Goal: Task Accomplishment & Management: Use online tool/utility

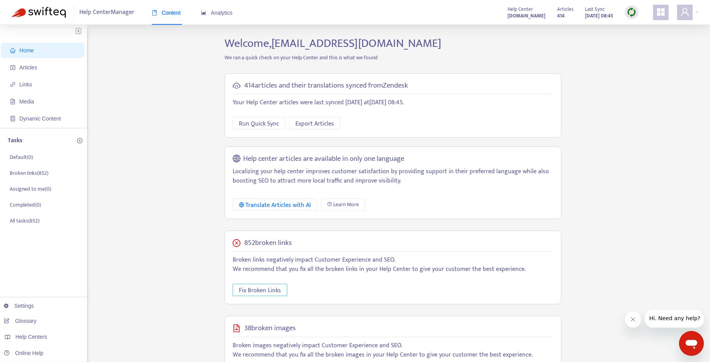
click at [275, 289] on span "Fix Broken Links" at bounding box center [260, 291] width 42 height 10
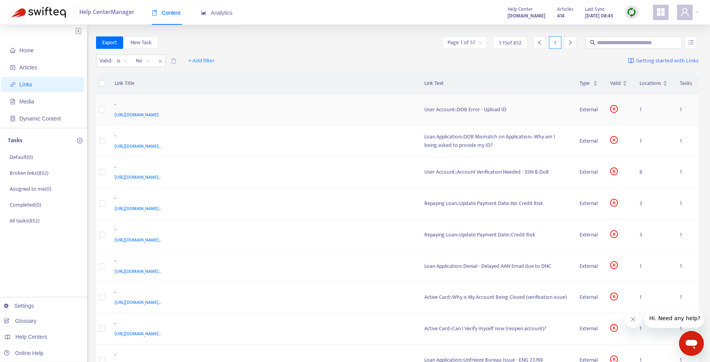
click at [472, 110] on div "User Account::DOB Error - Upload ID" at bounding box center [496, 109] width 143 height 9
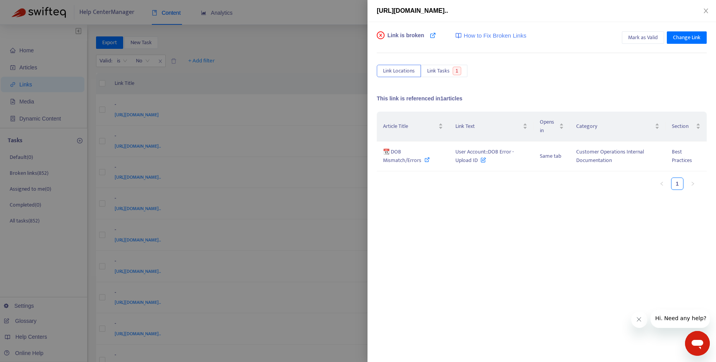
click at [380, 32] on icon "close-circle" at bounding box center [381, 35] width 8 height 8
click at [380, 33] on icon "close-circle" at bounding box center [381, 35] width 8 height 8
click at [327, 15] on div at bounding box center [358, 181] width 716 height 362
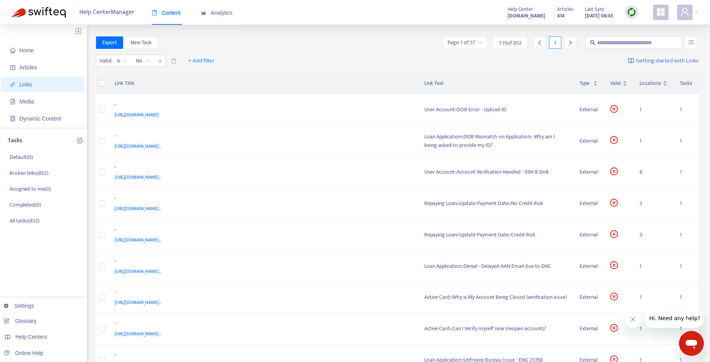
click at [509, 45] on span "1 - 15 of 852" at bounding box center [510, 43] width 22 height 8
click at [474, 43] on input "search" at bounding box center [465, 43] width 35 height 12
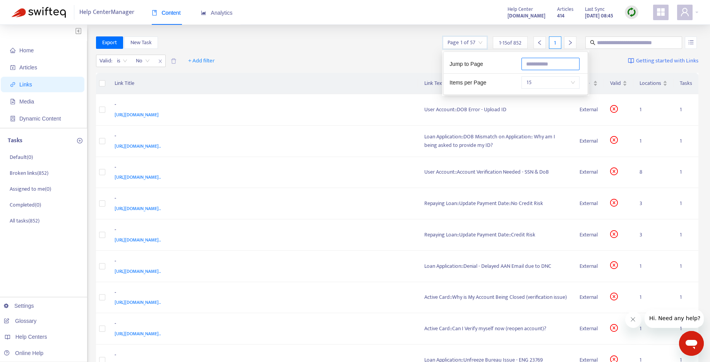
click at [542, 64] on input "text" at bounding box center [551, 64] width 58 height 12
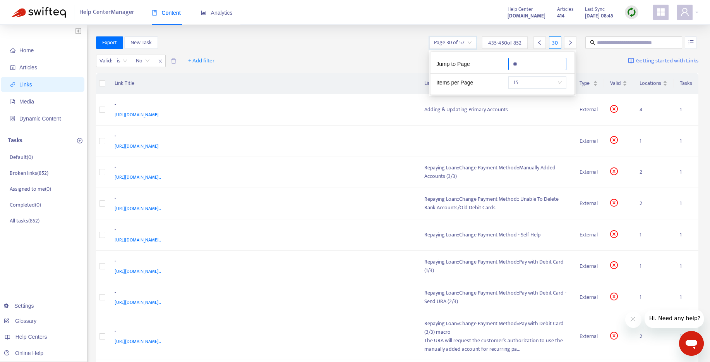
type input "**"
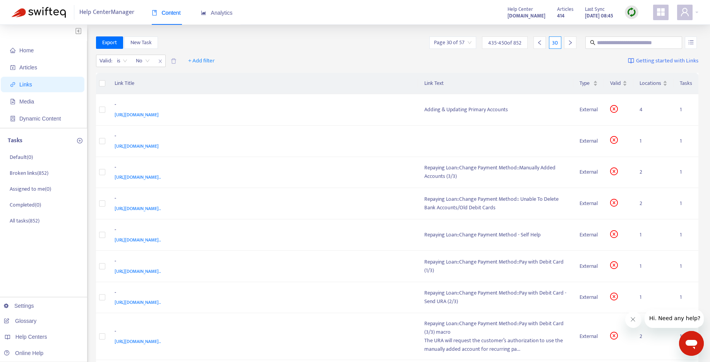
click at [352, 73] on th "Link Title" at bounding box center [263, 83] width 310 height 21
click at [457, 113] on div "Adding & Updating Primary Accounts" at bounding box center [496, 109] width 143 height 9
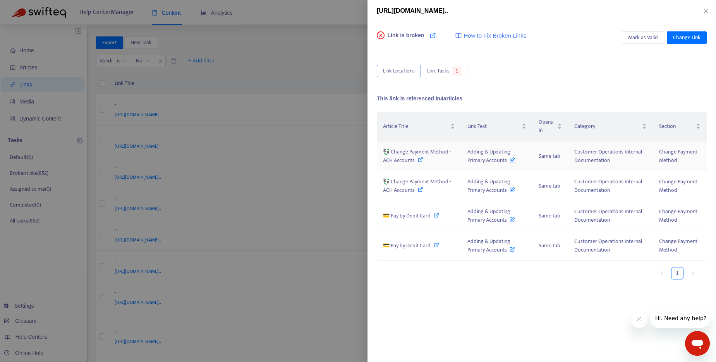
click at [421, 159] on icon at bounding box center [420, 159] width 5 height 5
click at [418, 190] on icon at bounding box center [420, 189] width 5 height 5
drag, startPoint x: 466, startPoint y: 152, endPoint x: 507, endPoint y: 163, distance: 42.9
click at [507, 163] on td "Adding & Updating Primary Accounts" at bounding box center [496, 156] width 71 height 30
copy span "Adding & Updating Primary Accounts"
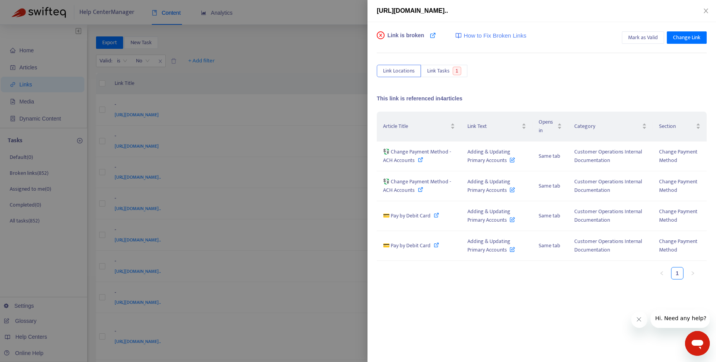
click at [518, 85] on div "Link is broken How to Fix Broken Links Mark as Valid Change Link Link Locations…" at bounding box center [542, 150] width 330 height 238
drag, startPoint x: 466, startPoint y: 150, endPoint x: 507, endPoint y: 163, distance: 43.1
click at [507, 163] on td "Adding & Updating Primary Accounts" at bounding box center [496, 156] width 71 height 30
copy span "Adding & Updating Primary Accounts"
click at [420, 158] on icon at bounding box center [420, 159] width 5 height 5
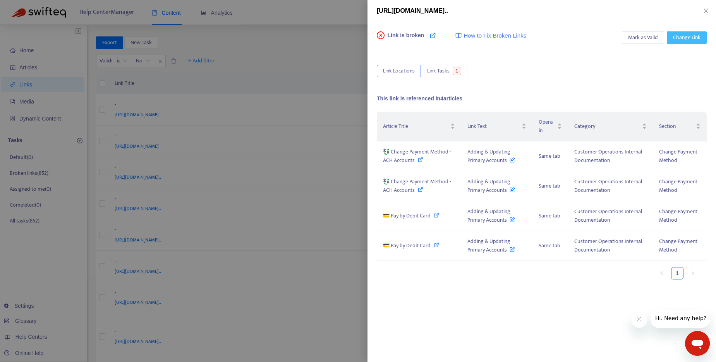
click at [689, 39] on span "Change Link" at bounding box center [687, 37] width 28 height 9
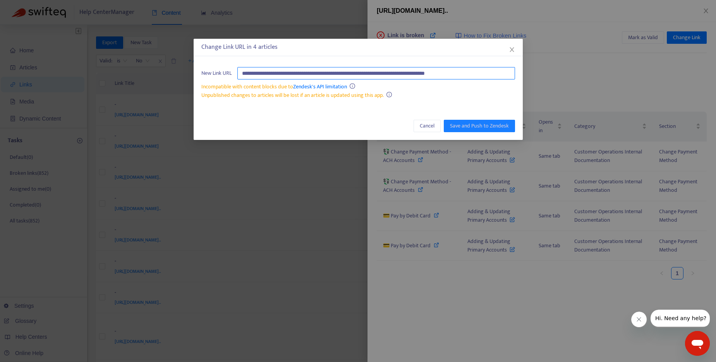
click at [367, 73] on input "**********" at bounding box center [376, 73] width 278 height 12
paste input "*******"
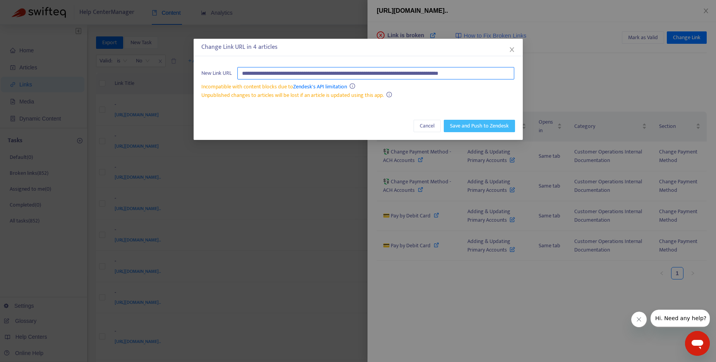
type input "**********"
click at [482, 124] on span "Save and Push to Zendesk" at bounding box center [479, 126] width 59 height 9
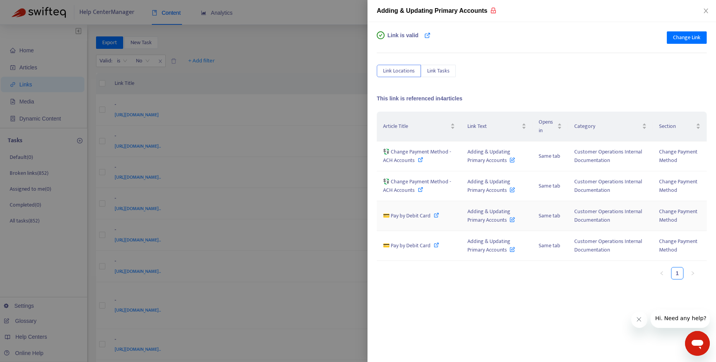
click at [436, 214] on icon at bounding box center [436, 214] width 5 height 5
drag, startPoint x: 467, startPoint y: 212, endPoint x: 506, endPoint y: 222, distance: 39.9
click at [506, 222] on span "Adding & Updating Primary Accounts" at bounding box center [492, 215] width 48 height 17
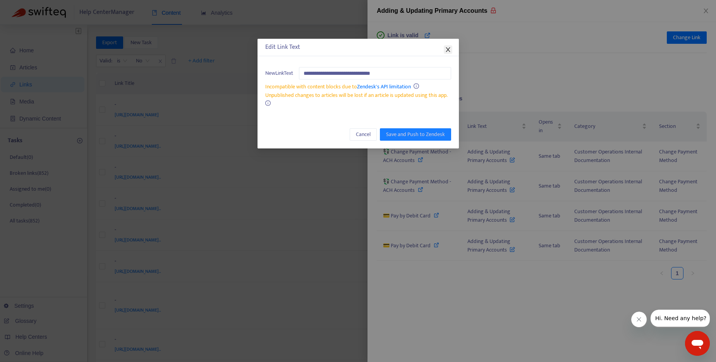
click at [447, 46] on icon "close" at bounding box center [448, 49] width 6 height 6
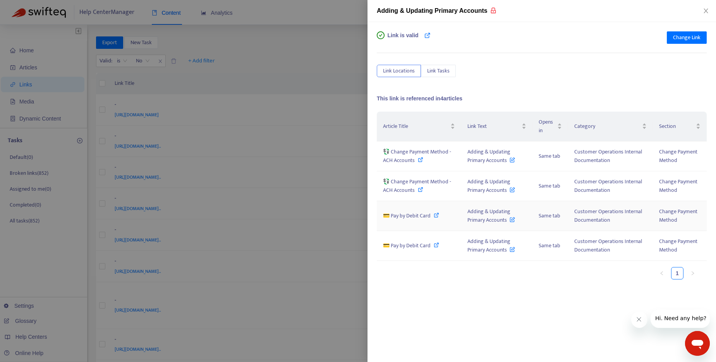
click at [436, 215] on icon at bounding box center [436, 214] width 5 height 5
click at [438, 242] on icon at bounding box center [436, 244] width 5 height 5
click at [419, 189] on icon at bounding box center [420, 189] width 5 height 5
click at [704, 10] on icon "close" at bounding box center [706, 11] width 6 height 6
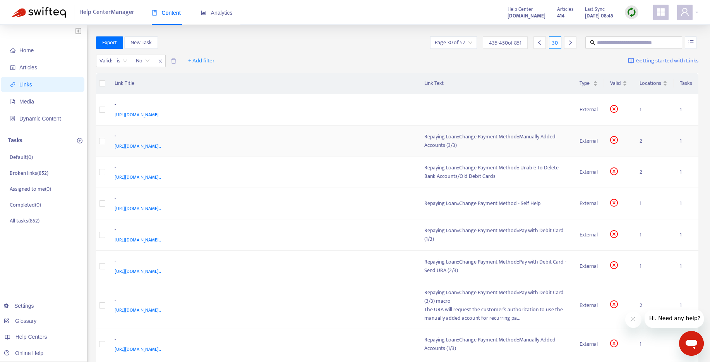
click at [446, 143] on div "Repaying Loan::Change Payment Method::Manually Added Accounts (3/3)" at bounding box center [496, 140] width 143 height 17
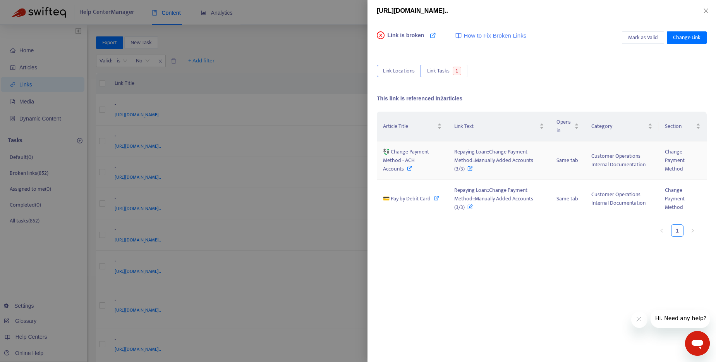
click at [473, 167] on td "Repaying Loan::Change Payment Method::Manually Added Accounts (3/3)" at bounding box center [499, 160] width 102 height 38
click at [472, 169] on icon at bounding box center [470, 166] width 5 height 9
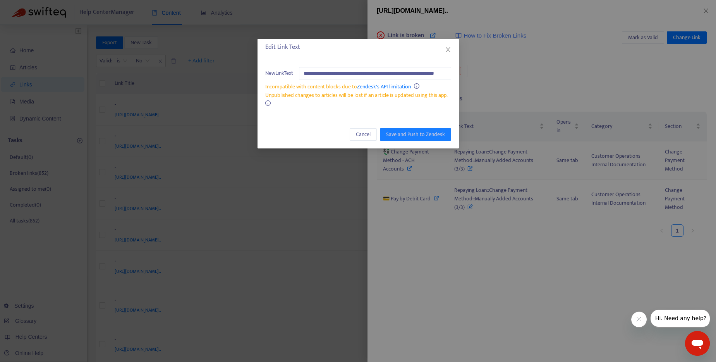
scroll to position [0, 45]
click at [448, 47] on icon "close" at bounding box center [448, 49] width 6 height 6
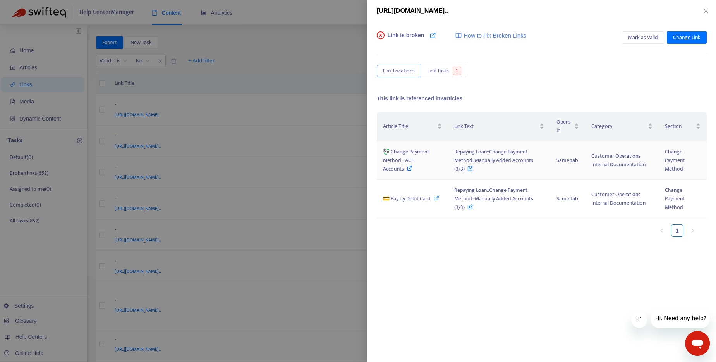
click at [411, 167] on icon at bounding box center [409, 167] width 5 height 5
drag, startPoint x: 453, startPoint y: 151, endPoint x: 464, endPoint y: 170, distance: 21.9
click at [464, 170] on td "Repaying Loan::Change Payment Method::Manually Added Accounts (3/3)" at bounding box center [499, 160] width 102 height 38
copy span "Repaying Loan::Change Payment Method::Manually Added Accounts (3/3)"
click at [690, 37] on span "Change Link" at bounding box center [687, 37] width 28 height 9
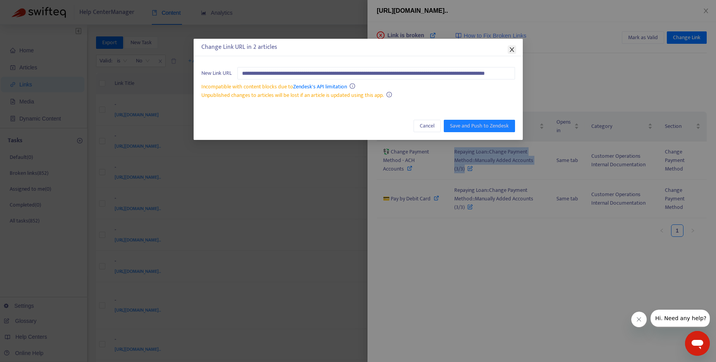
click at [516, 48] on span "Close" at bounding box center [512, 49] width 9 height 6
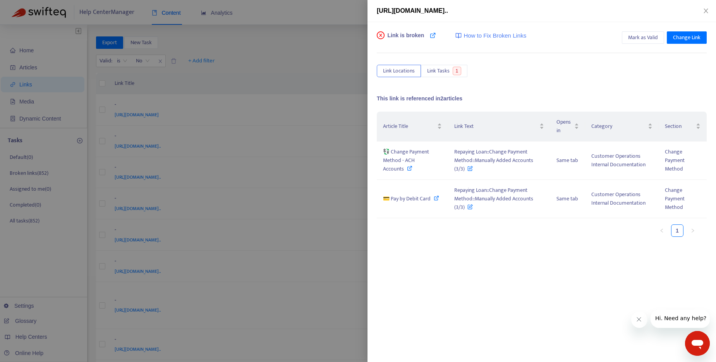
click at [465, 238] on div "Article Title Link Text Opens in Category Section 💱 Change Payment Method - ACH…" at bounding box center [542, 177] width 330 height 131
drag, startPoint x: 455, startPoint y: 153, endPoint x: 532, endPoint y: 157, distance: 76.8
click at [532, 157] on span "Repaying Loan::Change Payment Method::Manually Added Accounts (3/3)" at bounding box center [493, 160] width 79 height 26
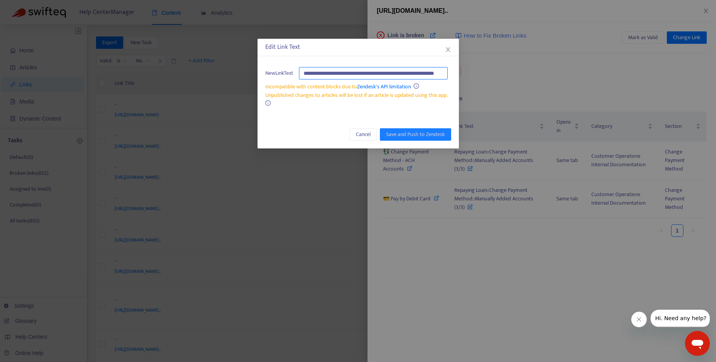
scroll to position [0, 0]
click at [446, 50] on icon "close" at bounding box center [448, 49] width 6 height 6
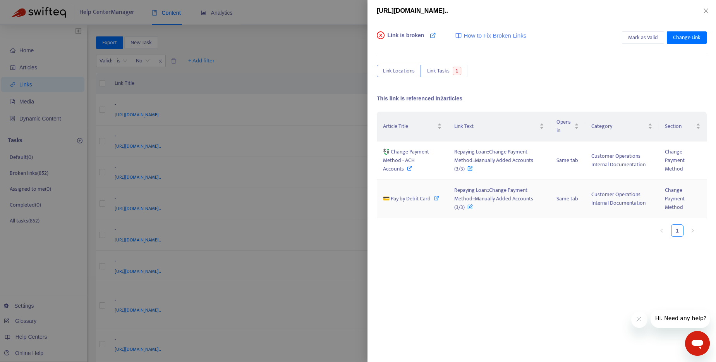
click at [470, 207] on icon at bounding box center [470, 205] width 5 height 9
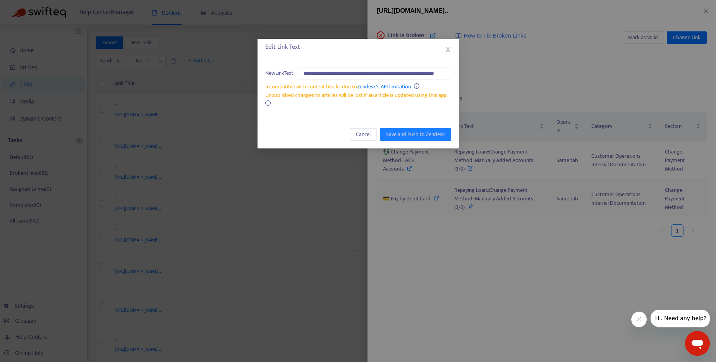
scroll to position [0, 45]
click at [451, 46] on icon "close" at bounding box center [448, 49] width 6 height 6
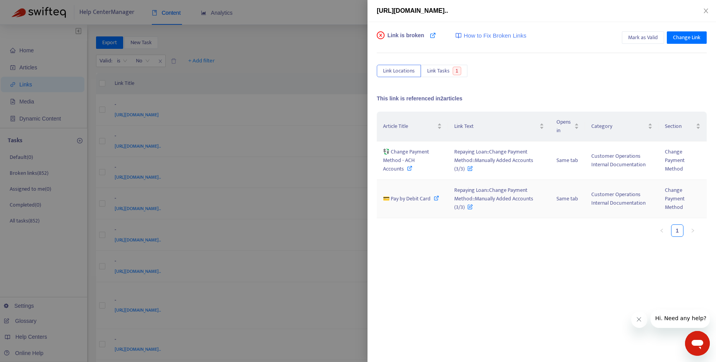
click at [437, 197] on icon at bounding box center [436, 197] width 5 height 5
click at [287, 36] on div at bounding box center [358, 181] width 716 height 362
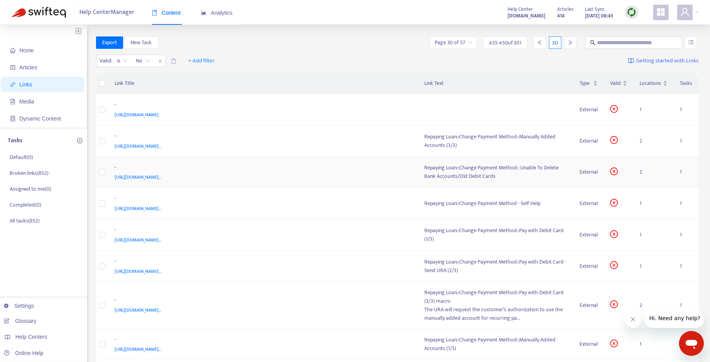
click at [468, 175] on div "Repaying Loan::Change Payment Method:: Unable To Delete Bank Accounts/Old Debit…" at bounding box center [496, 171] width 143 height 17
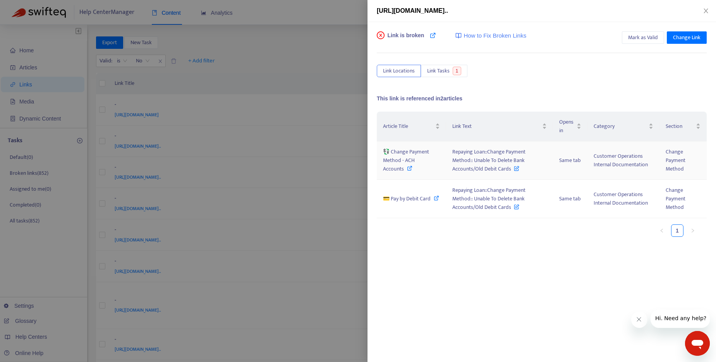
click at [409, 168] on icon at bounding box center [409, 167] width 5 height 5
drag, startPoint x: 453, startPoint y: 152, endPoint x: 511, endPoint y: 171, distance: 60.8
click at [511, 171] on span "Repaying Loan::Change Payment Method:: Unable To Delete Bank Accounts/Old Debit…" at bounding box center [488, 160] width 73 height 26
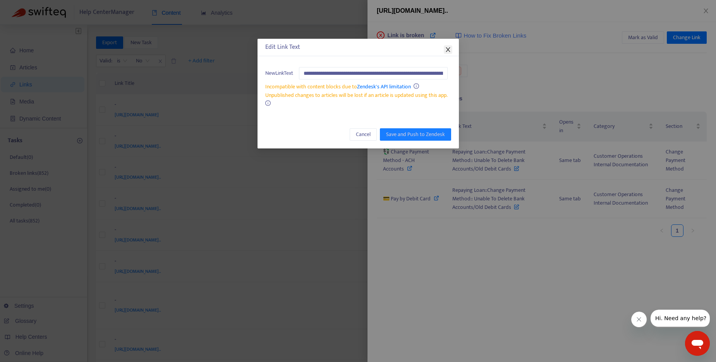
click at [446, 49] on icon "close" at bounding box center [448, 49] width 6 height 6
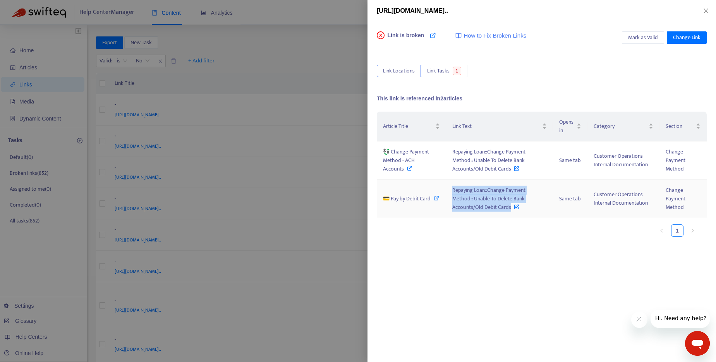
drag, startPoint x: 453, startPoint y: 189, endPoint x: 509, endPoint y: 208, distance: 59.3
click at [509, 208] on span "Repaying Loan::Change Payment Method:: Unable To Delete Bank Accounts/Old Debit…" at bounding box center [488, 199] width 73 height 26
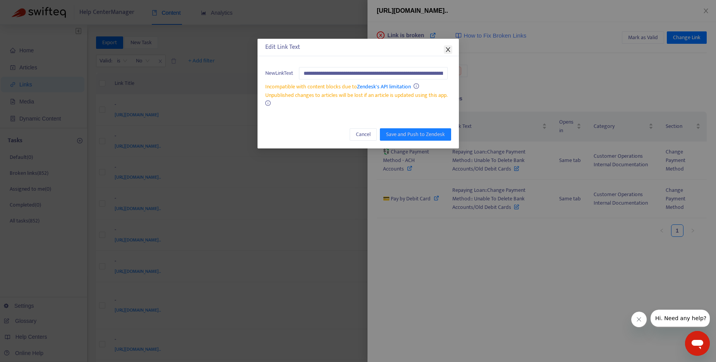
click at [450, 50] on icon "close" at bounding box center [448, 49] width 6 height 6
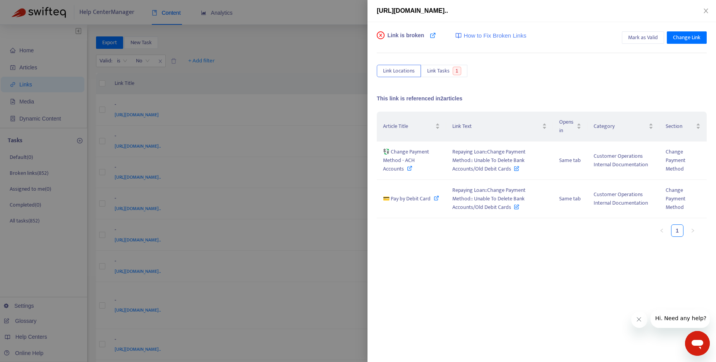
click at [335, 33] on div at bounding box center [358, 181] width 716 height 362
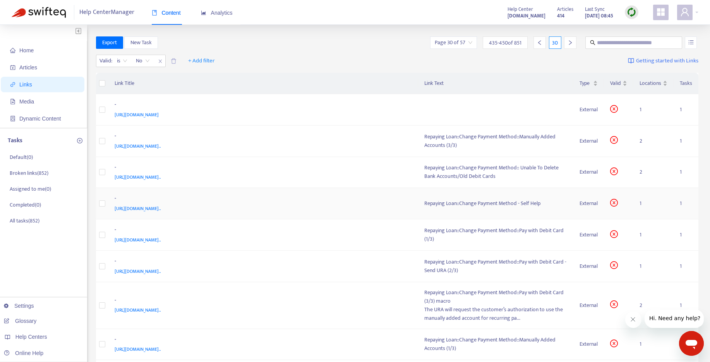
click at [467, 201] on div "Repaying Loan::Change Payment Method - Self Help" at bounding box center [496, 203] width 143 height 9
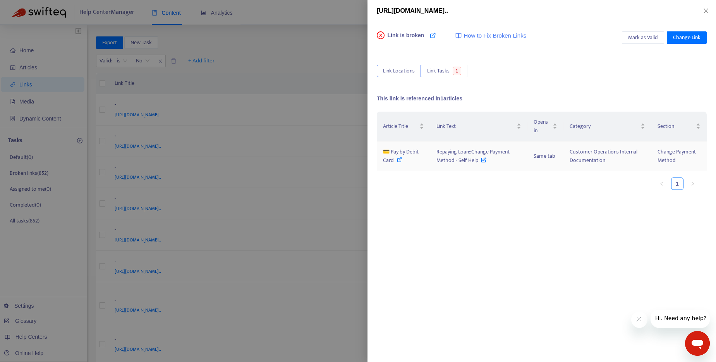
click at [400, 160] on icon at bounding box center [399, 159] width 5 height 5
drag, startPoint x: 441, startPoint y: 153, endPoint x: 477, endPoint y: 166, distance: 38.2
click at [477, 166] on td "Repaying Loan::Change Payment Method - Self Help" at bounding box center [478, 156] width 97 height 30
copy span "Repaying Loan::Change Payment Method - Self Help"
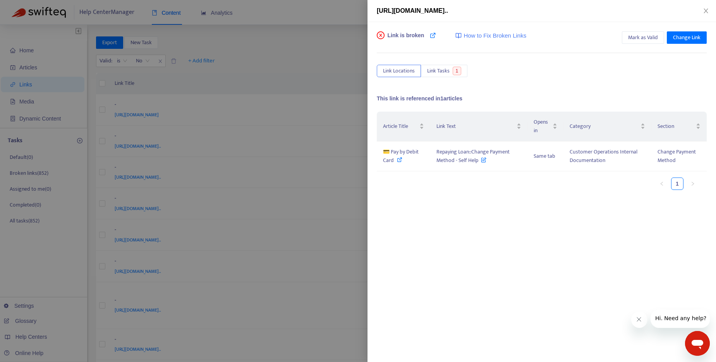
click at [311, 45] on div at bounding box center [358, 181] width 716 height 362
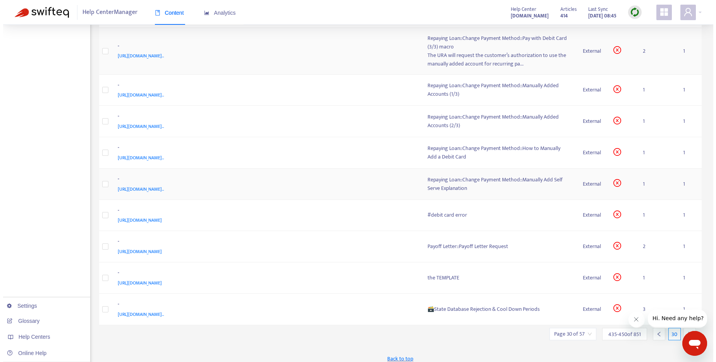
scroll to position [255, 0]
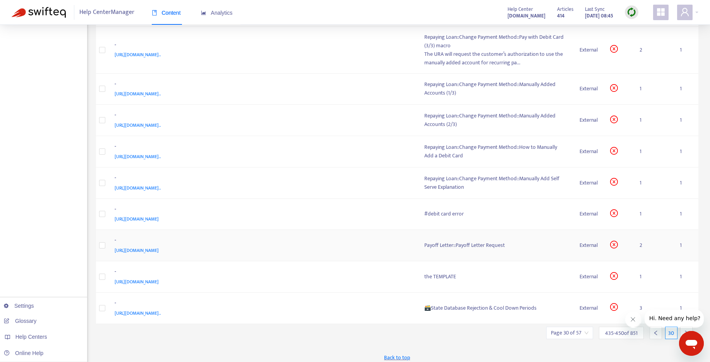
click at [462, 248] on div "Payoff Letter::Payoff Letter Request" at bounding box center [496, 245] width 143 height 9
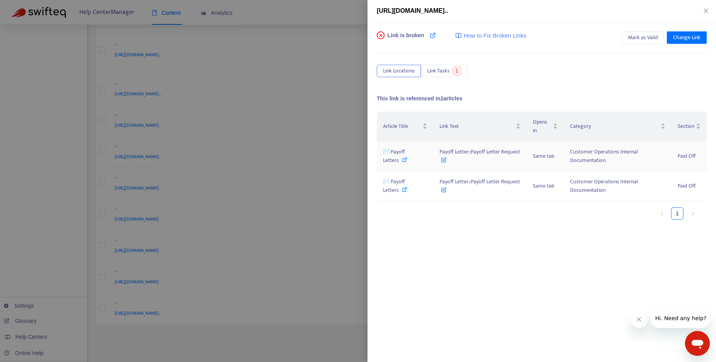
click at [404, 162] on icon at bounding box center [404, 159] width 5 height 5
drag, startPoint x: 458, startPoint y: 162, endPoint x: 438, endPoint y: 154, distance: 21.2
click at [438, 154] on td "Payoff Letter::Payoff Letter Request" at bounding box center [480, 156] width 93 height 30
copy span "Payoff Letter::Payoff Letter Request"
click at [447, 188] on icon at bounding box center [443, 188] width 5 height 9
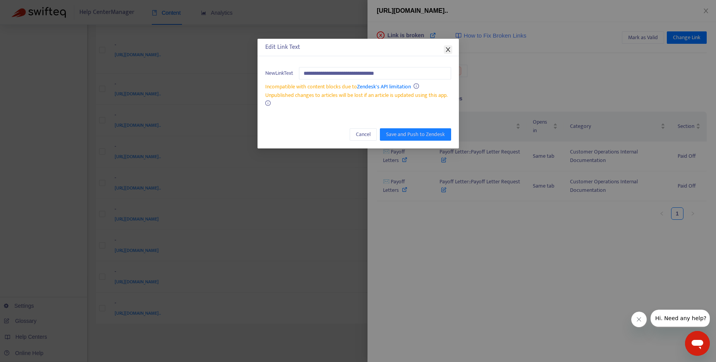
click at [445, 47] on icon "close" at bounding box center [448, 49] width 6 height 6
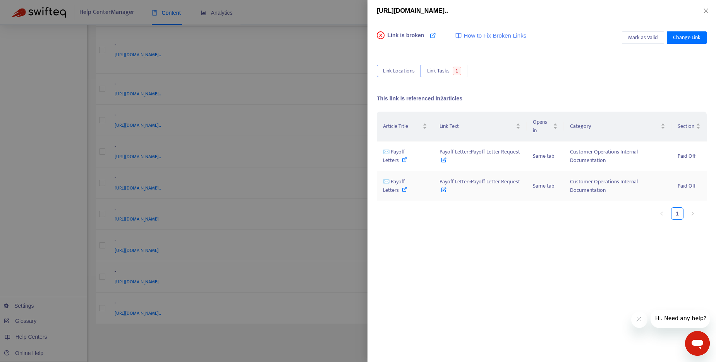
click at [404, 190] on icon at bounding box center [404, 189] width 5 height 5
drag, startPoint x: 392, startPoint y: 182, endPoint x: 400, endPoint y: 190, distance: 11.2
click at [400, 190] on div "✉️ Payoff Letters" at bounding box center [405, 185] width 44 height 17
drag, startPoint x: 440, startPoint y: 181, endPoint x: 458, endPoint y: 193, distance: 22.0
click at [458, 193] on span "Payoff Letter::Payoff Letter Request" at bounding box center [480, 185] width 81 height 17
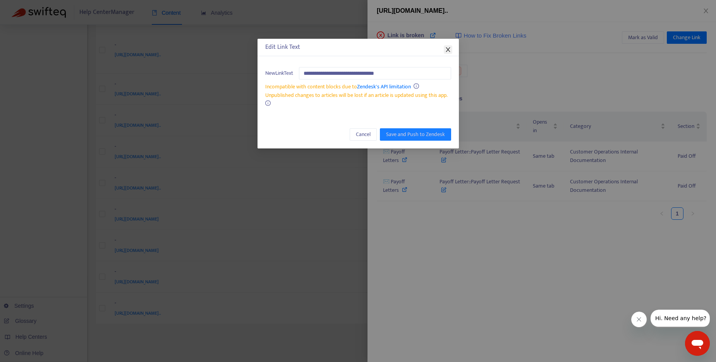
click at [447, 48] on icon "close" at bounding box center [448, 49] width 6 height 6
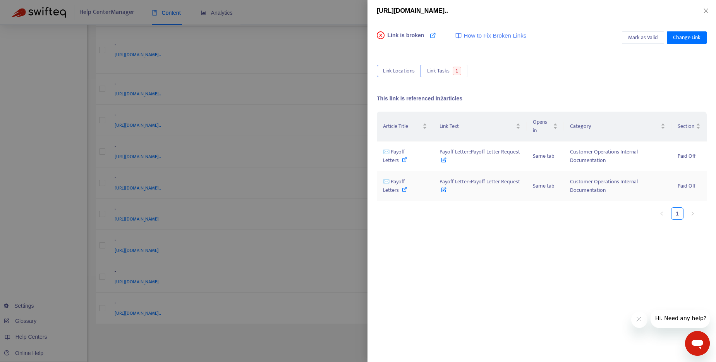
click at [404, 191] on icon at bounding box center [404, 189] width 5 height 5
click at [288, 7] on div at bounding box center [358, 181] width 716 height 362
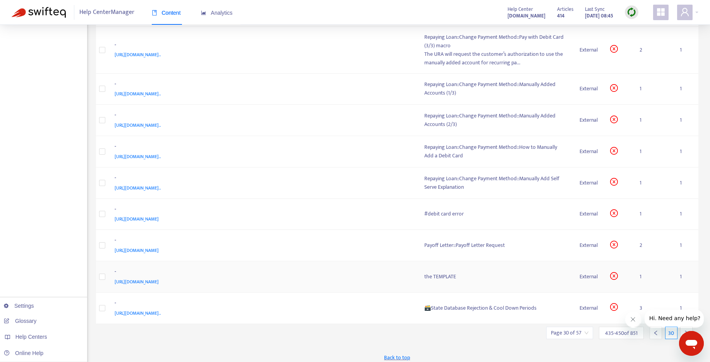
click at [435, 279] on div "the TEMPLATE" at bounding box center [496, 276] width 143 height 9
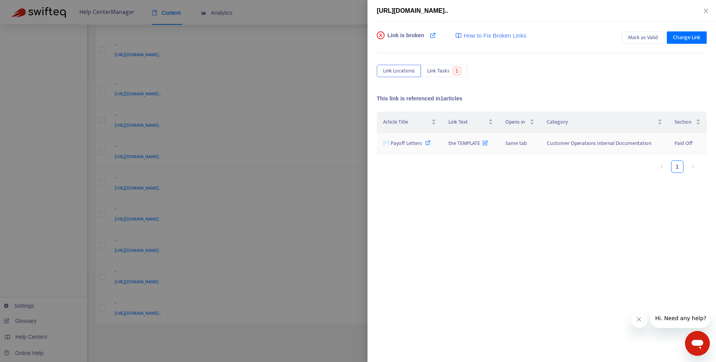
click at [429, 144] on icon at bounding box center [427, 142] width 5 height 5
drag, startPoint x: 449, startPoint y: 145, endPoint x: 480, endPoint y: 147, distance: 31.4
click at [480, 147] on span "the TEMPLATE" at bounding box center [469, 143] width 40 height 9
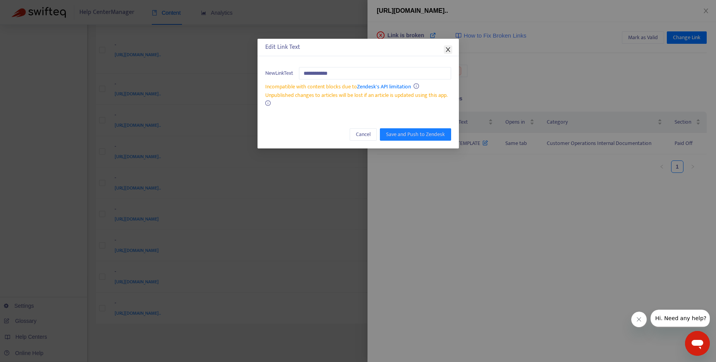
click at [447, 46] on icon "close" at bounding box center [448, 49] width 6 height 6
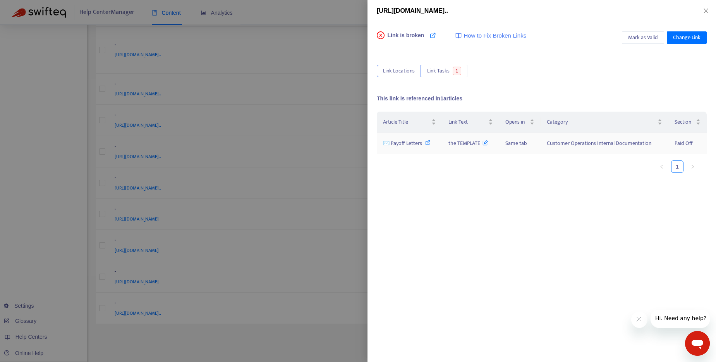
click at [487, 144] on icon at bounding box center [485, 141] width 5 height 9
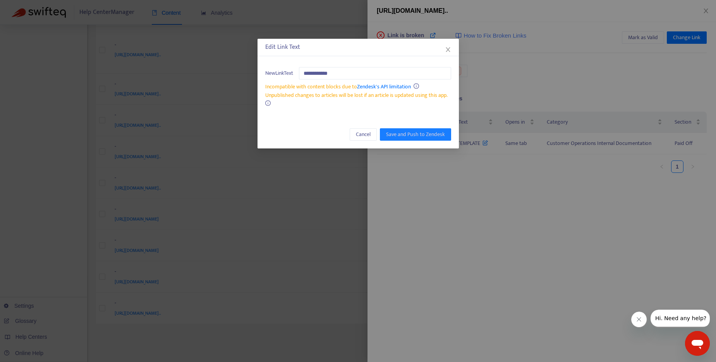
click at [510, 84] on div "**********" at bounding box center [358, 181] width 716 height 362
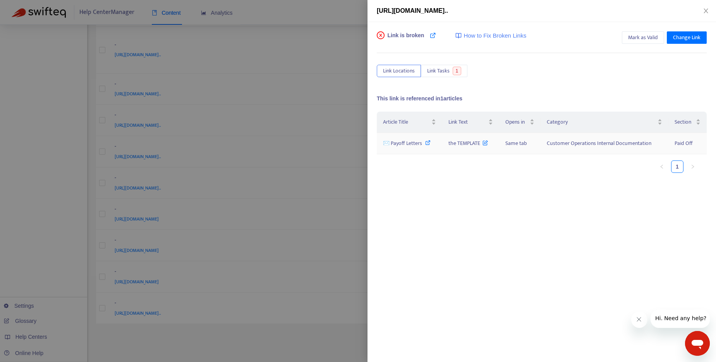
click at [430, 142] on icon at bounding box center [427, 142] width 5 height 5
click at [582, 141] on span "Customer Operations Internal Documentation" at bounding box center [599, 143] width 105 height 9
click at [484, 145] on span "the TEMPLATE" at bounding box center [469, 143] width 40 height 9
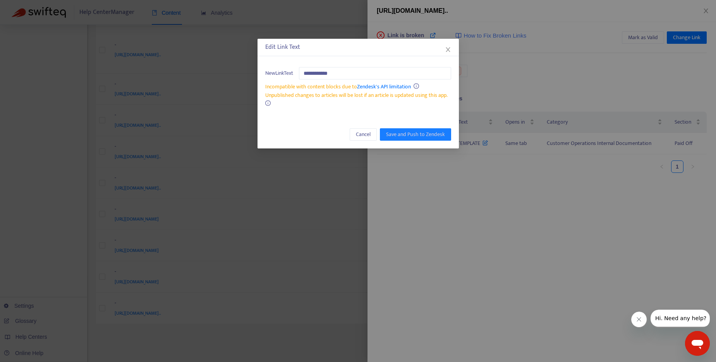
click at [553, 69] on div "**********" at bounding box center [358, 181] width 716 height 362
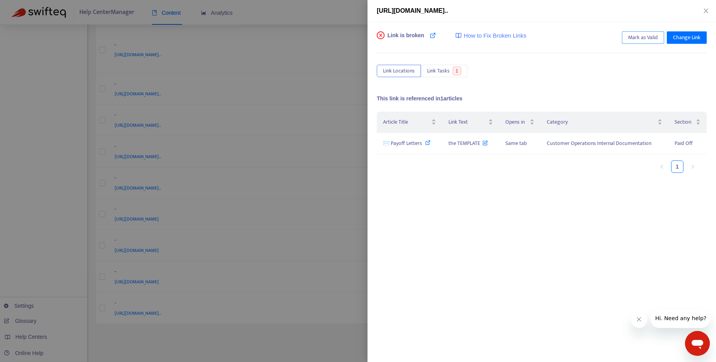
click at [648, 38] on span "Mark as Valid" at bounding box center [643, 37] width 30 height 9
click at [285, 19] on div at bounding box center [358, 181] width 716 height 362
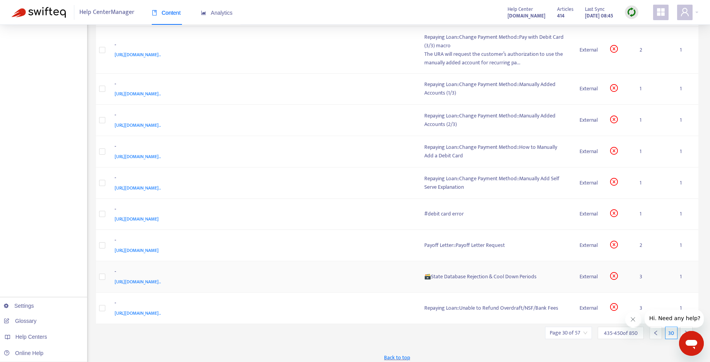
click at [481, 275] on div "🗃️State Database Rejection & Cool Down Periods" at bounding box center [496, 276] width 143 height 9
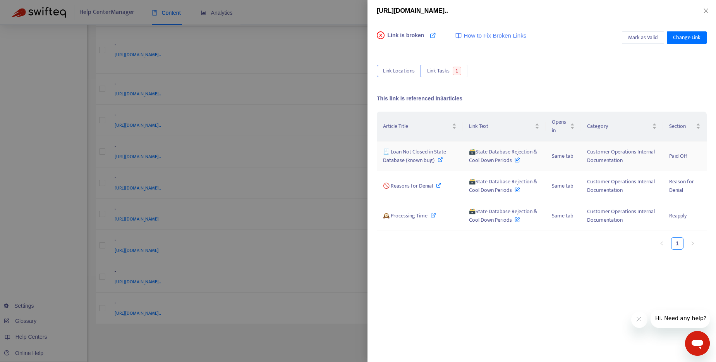
click at [438, 160] on icon at bounding box center [440, 159] width 5 height 5
drag, startPoint x: 512, startPoint y: 163, endPoint x: 475, endPoint y: 154, distance: 38.0
click at [475, 154] on span "🗃️State Database Rejection & Cool Down Periods" at bounding box center [503, 155] width 68 height 17
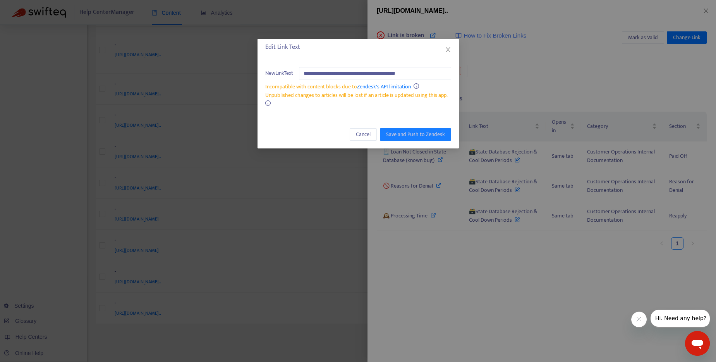
click at [513, 258] on div "**********" at bounding box center [358, 181] width 716 height 362
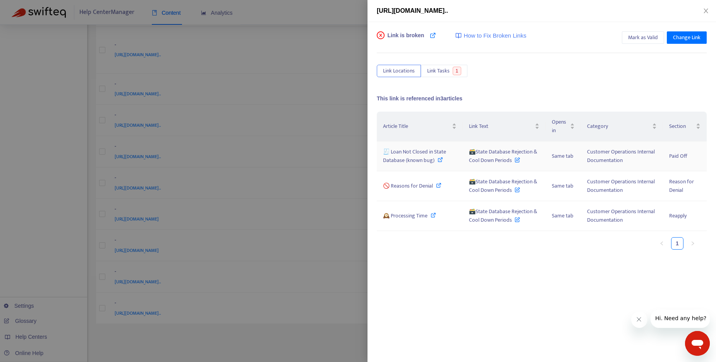
click at [495, 157] on span "🗃️State Database Rejection & Cool Down Periods" at bounding box center [503, 155] width 68 height 17
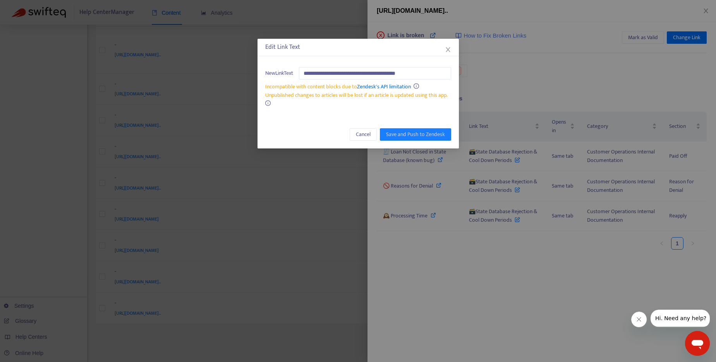
click at [442, 48] on div "Edit Link Text" at bounding box center [358, 47] width 186 height 9
click at [445, 49] on icon "close" at bounding box center [448, 49] width 6 height 6
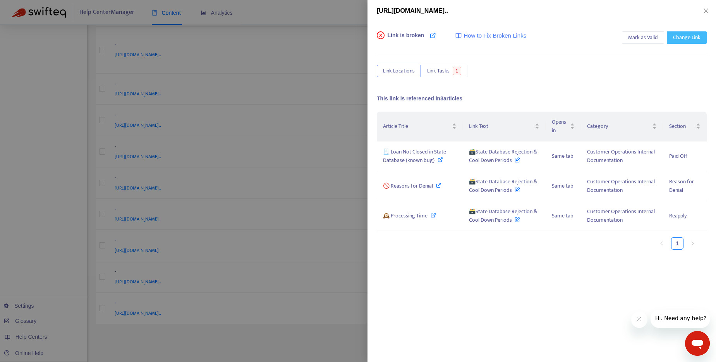
click at [701, 41] on button "Change Link" at bounding box center [687, 37] width 40 height 12
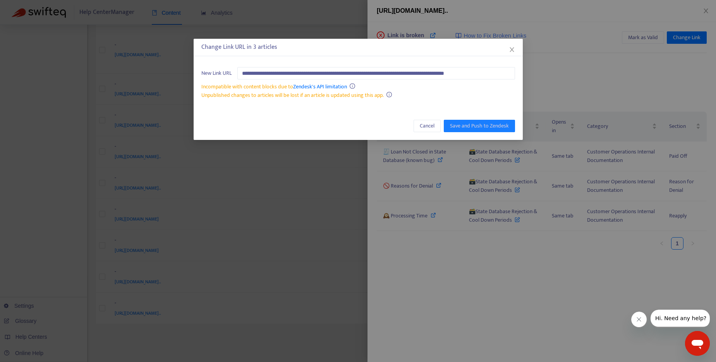
click at [635, 71] on div "**********" at bounding box center [358, 181] width 716 height 362
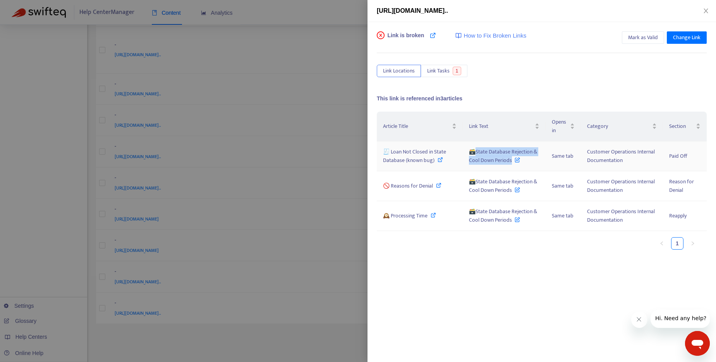
drag, startPoint x: 511, startPoint y: 160, endPoint x: 477, endPoint y: 154, distance: 35.0
click at [477, 154] on span "🗃️State Database Rejection & Cool Down Periods" at bounding box center [503, 155] width 68 height 17
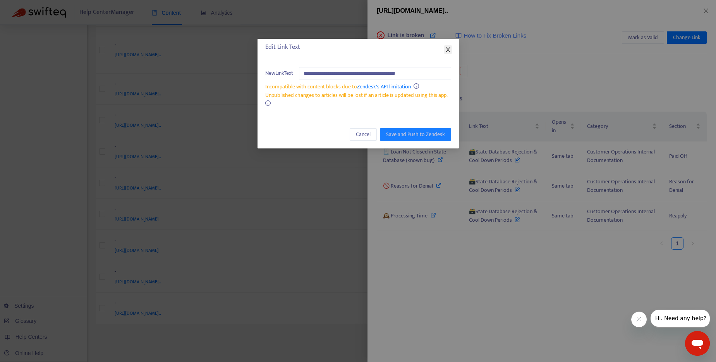
click at [449, 50] on icon "close" at bounding box center [448, 49] width 6 height 6
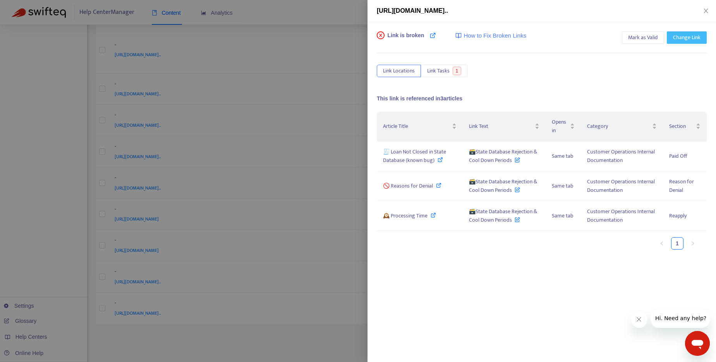
click at [699, 33] on span "Change Link" at bounding box center [687, 37] width 28 height 9
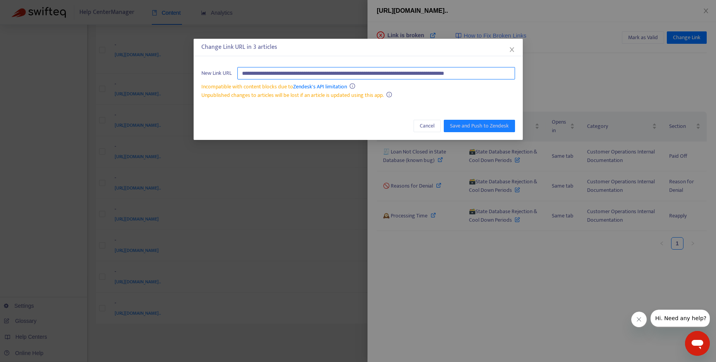
click at [352, 75] on input "**********" at bounding box center [376, 73] width 278 height 12
paste input "********"
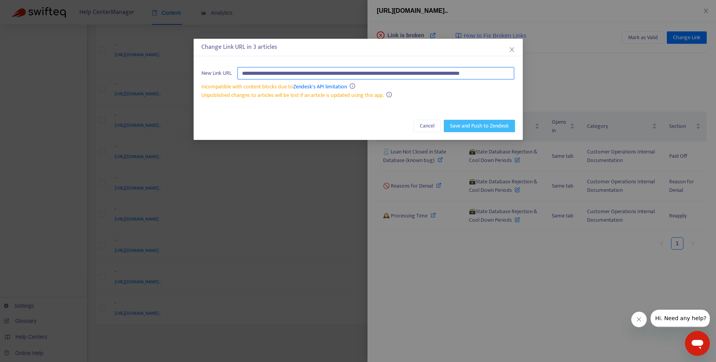
type input "**********"
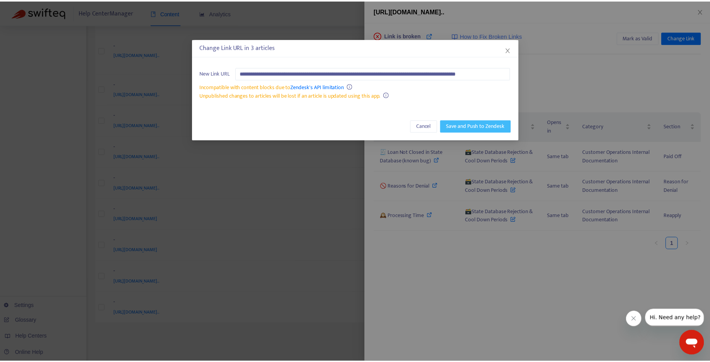
scroll to position [0, 0]
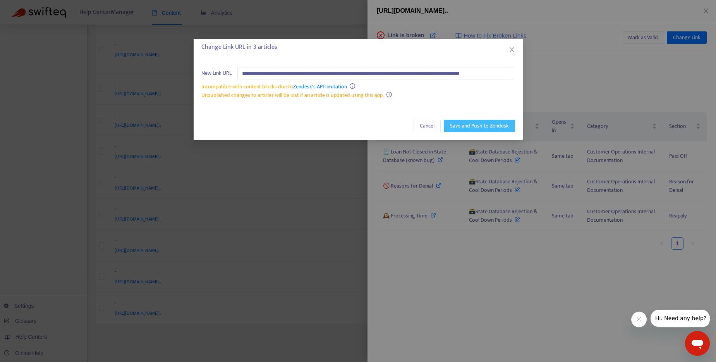
click at [466, 122] on span "Save and Push to Zendesk" at bounding box center [479, 126] width 59 height 9
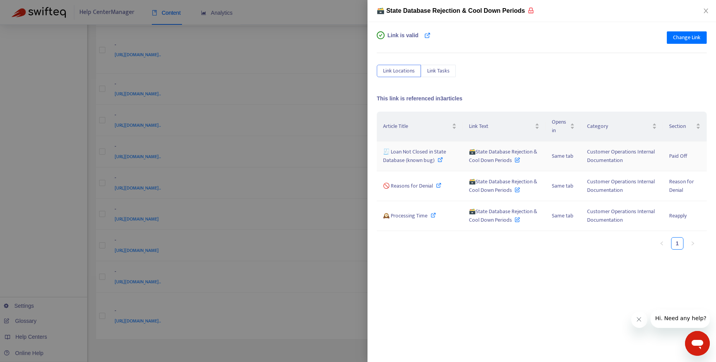
click at [438, 157] on icon at bounding box center [440, 159] width 5 height 5
click at [708, 10] on icon "close" at bounding box center [706, 11] width 6 height 6
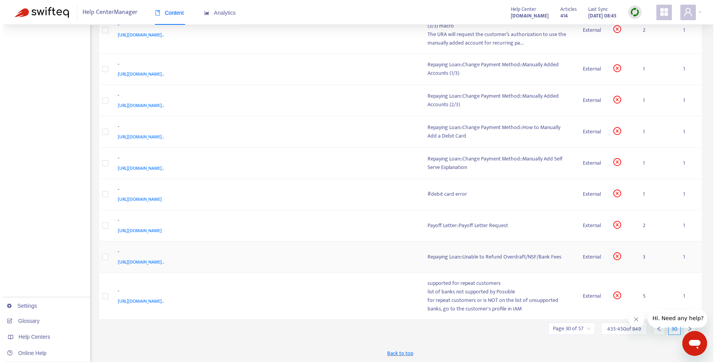
scroll to position [276, 0]
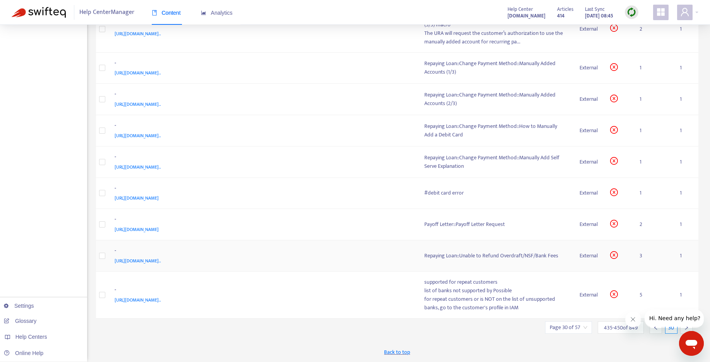
click at [514, 254] on div "Repaying Loan::Unable to Refund Overdraft/NSF/Bank Fees" at bounding box center [496, 255] width 143 height 9
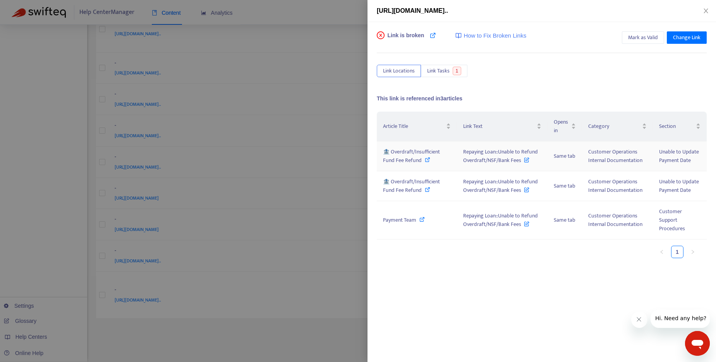
click at [426, 159] on icon at bounding box center [427, 159] width 5 height 5
click at [418, 219] on div "Payment Team" at bounding box center [417, 220] width 68 height 9
drag, startPoint x: 463, startPoint y: 151, endPoint x: 520, endPoint y: 164, distance: 58.0
click at [520, 164] on span "Repaying Loan::Unable to Refund Overdraft/NSF/Bank Fees" at bounding box center [500, 155] width 75 height 17
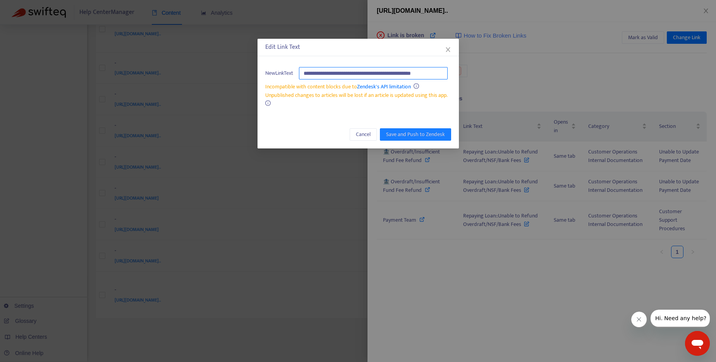
scroll to position [0, 0]
click at [447, 48] on icon "close" at bounding box center [448, 49] width 6 height 6
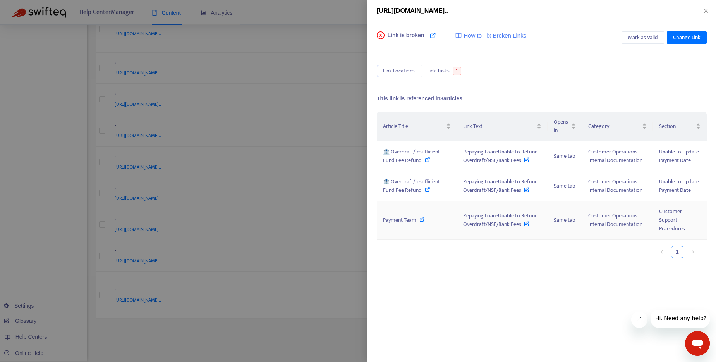
click at [421, 220] on icon at bounding box center [422, 219] width 5 height 5
click at [347, 13] on div at bounding box center [358, 181] width 716 height 362
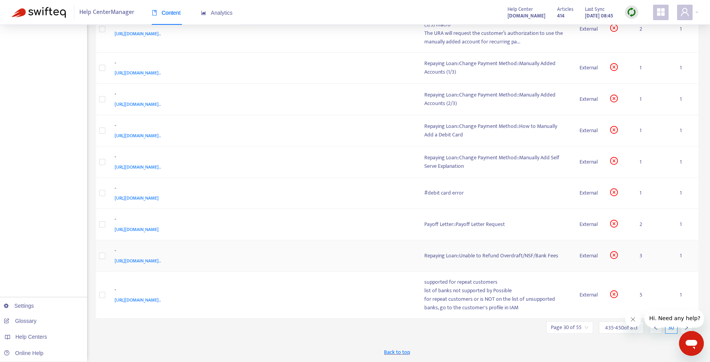
click at [480, 256] on div "Repaying Loan::Unable to Refund Overdraft/NSF/Bank Fees" at bounding box center [496, 255] width 143 height 9
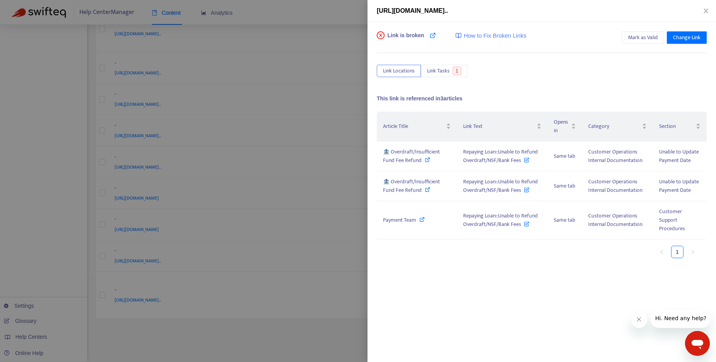
click at [311, 329] on div at bounding box center [358, 181] width 716 height 362
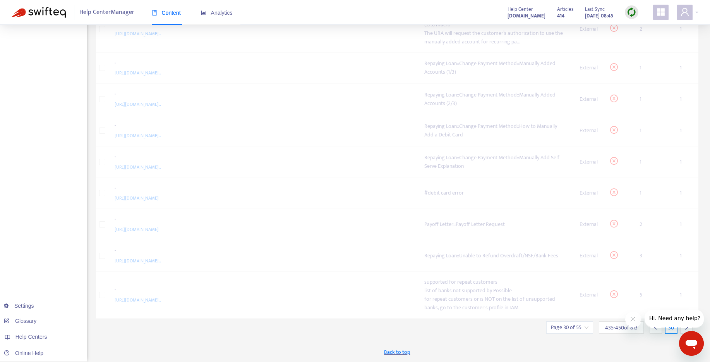
click at [459, 305] on div "Link Title Link Text Type Valid Locations Tasks - https://www.notion.so/60fac01…" at bounding box center [397, 58] width 603 height 522
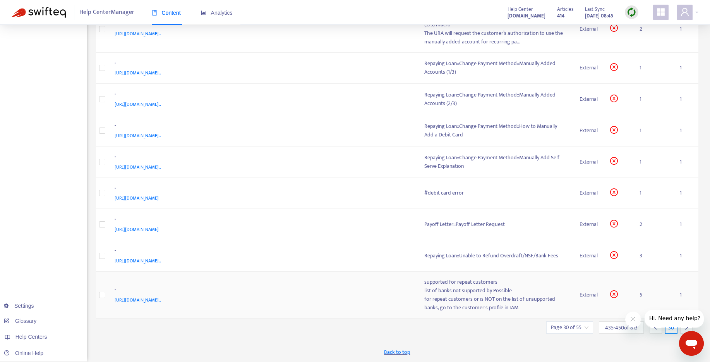
click at [447, 295] on div "for repeat customers or is NOT on the list of unsupported banks, go to the cust…" at bounding box center [496, 303] width 143 height 17
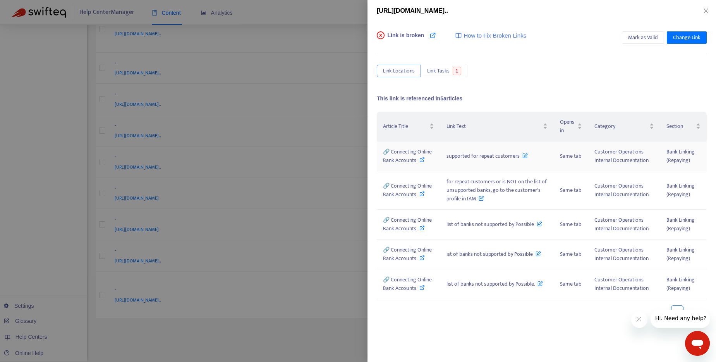
click at [421, 160] on icon at bounding box center [422, 159] width 5 height 5
drag, startPoint x: 478, startPoint y: 158, endPoint x: 518, endPoint y: 158, distance: 39.9
click at [518, 158] on td "supported for repeat customers" at bounding box center [497, 156] width 114 height 30
copy span "supported for repeat customers"
drag, startPoint x: 416, startPoint y: 162, endPoint x: 391, endPoint y: 154, distance: 26.5
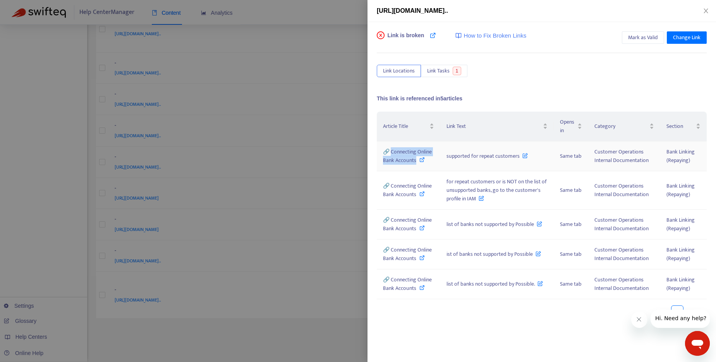
click at [391, 154] on div "🔗 Connecting Online Bank Accounts" at bounding box center [408, 156] width 51 height 17
click at [434, 34] on icon at bounding box center [433, 35] width 6 height 6
drag, startPoint x: 446, startPoint y: 157, endPoint x: 521, endPoint y: 157, distance: 74.8
click at [521, 157] on td "supported for repeat customers" at bounding box center [497, 156] width 114 height 30
copy span "supported for repeat customers"
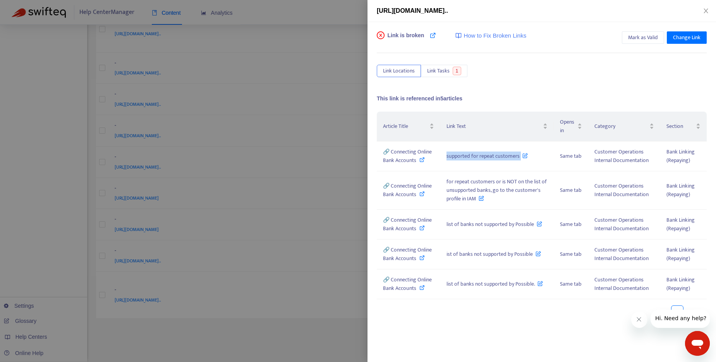
copy span "supported for repeat customers"
click at [423, 160] on icon at bounding box center [422, 159] width 5 height 5
click at [421, 195] on icon at bounding box center [422, 193] width 5 height 5
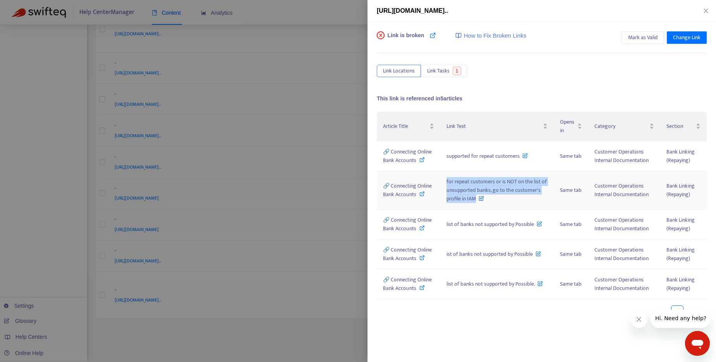
drag, startPoint x: 452, startPoint y: 187, endPoint x: 475, endPoint y: 200, distance: 26.5
click at [475, 200] on td "for repeat customers or is NOT on the list of unsupported banks, go to the cust…" at bounding box center [497, 190] width 114 height 38
copy span "for repeat customers or is NOT on the list of unsupported banks, go to the cust…"
click at [494, 324] on div "Link is broken How to Fix Broken Links Mark as Valid Change Link Link Locations…" at bounding box center [542, 192] width 349 height 340
drag, startPoint x: 447, startPoint y: 181, endPoint x: 477, endPoint y: 201, distance: 36.5
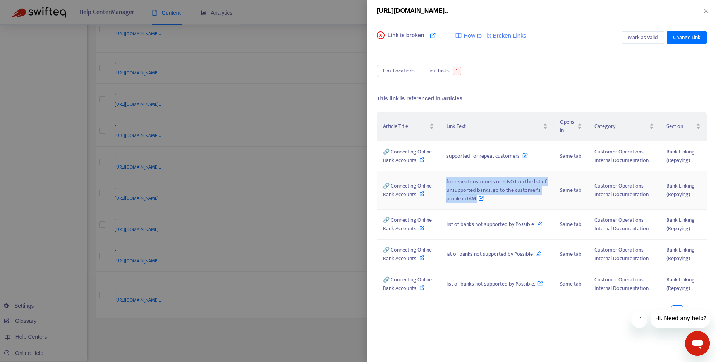
click at [477, 201] on span "for repeat customers or is NOT on the list of unsupported banks, go to the cust…" at bounding box center [497, 190] width 100 height 26
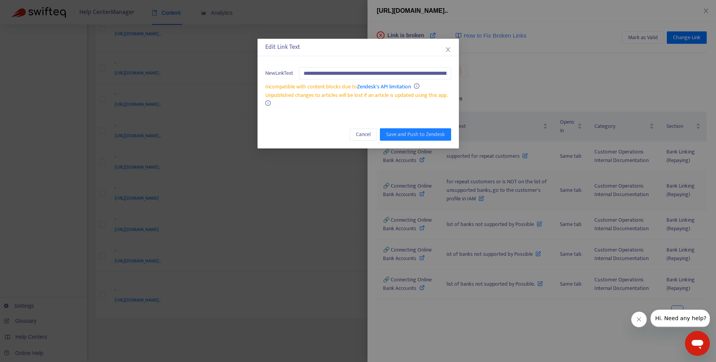
scroll to position [0, 109]
click at [449, 50] on icon "close" at bounding box center [448, 49] width 6 height 6
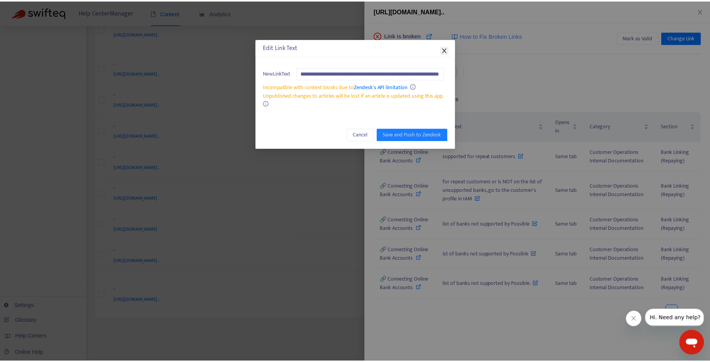
scroll to position [0, 0]
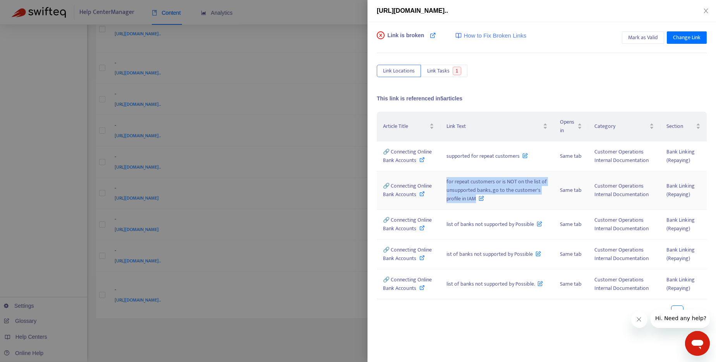
drag, startPoint x: 446, startPoint y: 181, endPoint x: 475, endPoint y: 203, distance: 36.3
click at [475, 203] on td "for repeat customers or is NOT on the list of unsupported banks, go to the cust…" at bounding box center [497, 190] width 114 height 38
click at [421, 192] on icon at bounding box center [422, 193] width 5 height 5
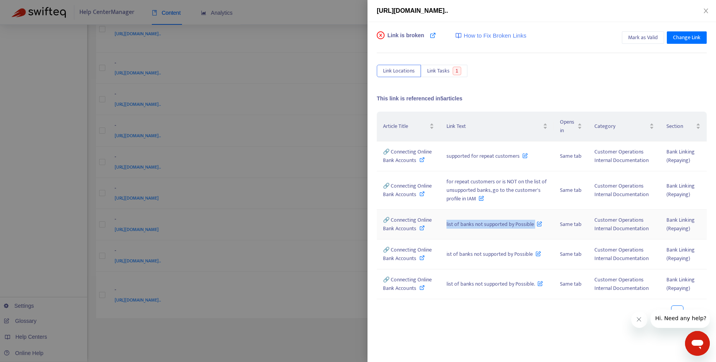
drag, startPoint x: 446, startPoint y: 225, endPoint x: 535, endPoint y: 225, distance: 89.1
click at [535, 225] on td "list of banks not supported by Possible" at bounding box center [497, 225] width 114 height 30
click at [421, 229] on icon at bounding box center [422, 227] width 5 height 5
drag, startPoint x: 444, startPoint y: 225, endPoint x: 535, endPoint y: 225, distance: 90.3
click at [535, 225] on td "list of banks not supported by Possible" at bounding box center [497, 225] width 114 height 30
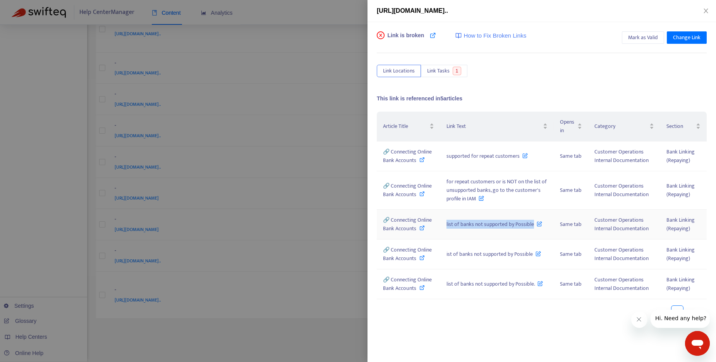
drag, startPoint x: 446, startPoint y: 225, endPoint x: 533, endPoint y: 225, distance: 87.6
click at [533, 225] on td "list of banks not supported by Possible" at bounding box center [497, 225] width 114 height 30
click at [431, 35] on icon at bounding box center [433, 35] width 6 height 6
click at [423, 159] on icon at bounding box center [422, 159] width 5 height 5
drag, startPoint x: 444, startPoint y: 286, endPoint x: 534, endPoint y: 286, distance: 90.3
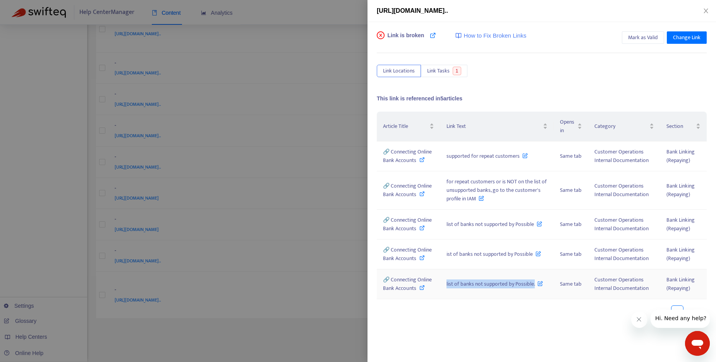
click at [534, 286] on td "list of banks not supported by Possible." at bounding box center [497, 284] width 114 height 30
click at [329, 326] on div at bounding box center [358, 181] width 716 height 362
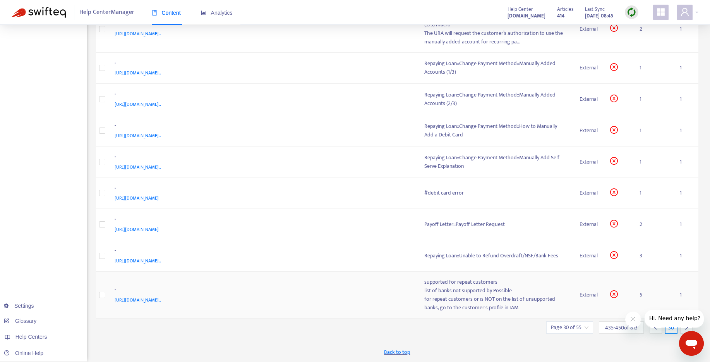
click at [484, 299] on div "for repeat customers or is NOT on the list of unsupported banks, go to the cust…" at bounding box center [496, 303] width 143 height 17
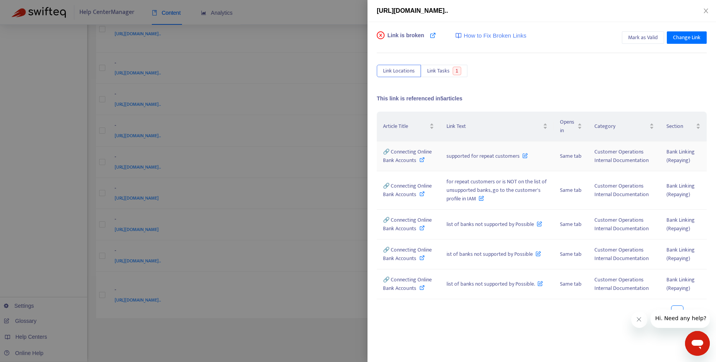
click at [423, 160] on icon at bounding box center [422, 159] width 5 height 5
click at [422, 157] on icon at bounding box center [422, 159] width 5 height 5
click at [331, 331] on div at bounding box center [358, 181] width 716 height 362
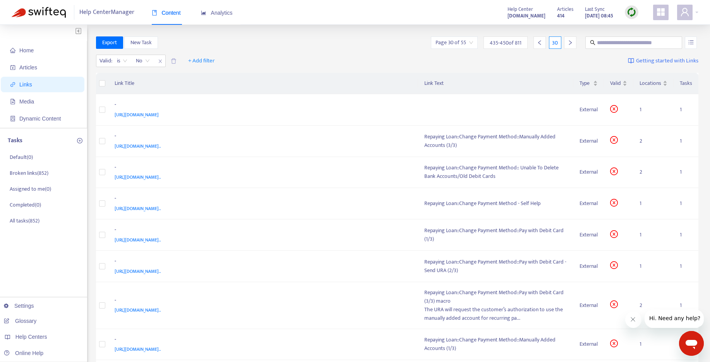
click at [568, 43] on icon "right" at bounding box center [570, 42] width 5 height 5
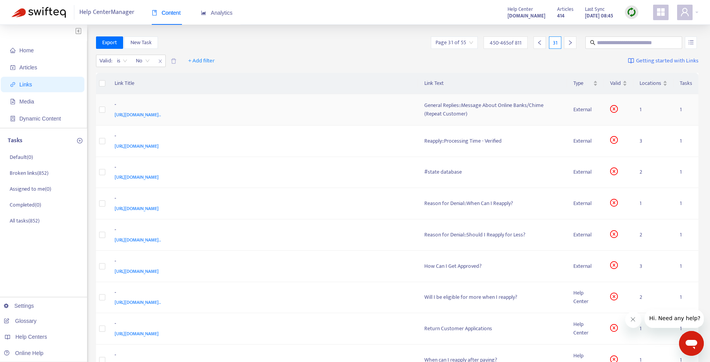
click at [458, 110] on div "General Replies::Message About Online Banks/Chime (Repeat Customer)" at bounding box center [493, 109] width 137 height 17
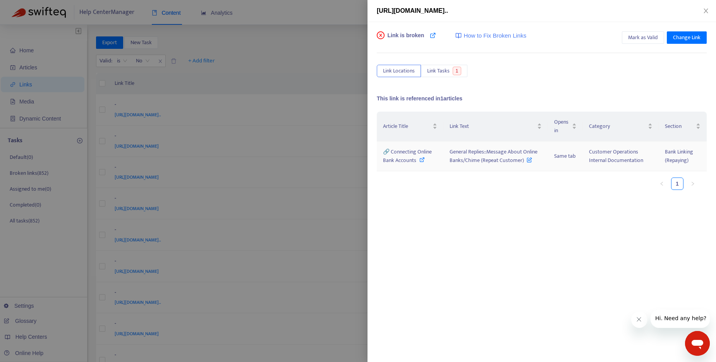
click at [420, 160] on icon at bounding box center [422, 159] width 5 height 5
drag, startPoint x: 452, startPoint y: 151, endPoint x: 521, endPoint y: 166, distance: 71.3
click at [521, 166] on td "General Replies::Message About Online Banks/Chime (Repeat Customer)" at bounding box center [496, 156] width 105 height 30
click at [685, 36] on span "Change Link" at bounding box center [687, 37] width 28 height 9
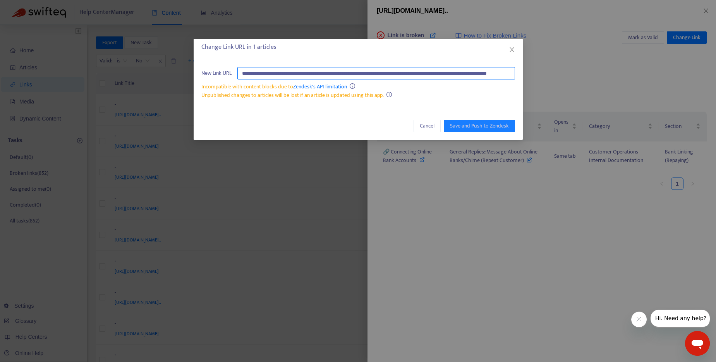
click at [481, 74] on input "**********" at bounding box center [376, 73] width 278 height 12
click at [513, 49] on icon "close" at bounding box center [512, 49] width 6 height 6
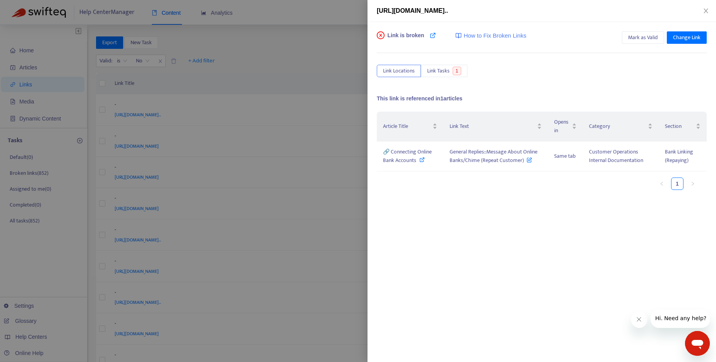
click at [309, 55] on div at bounding box center [358, 181] width 716 height 362
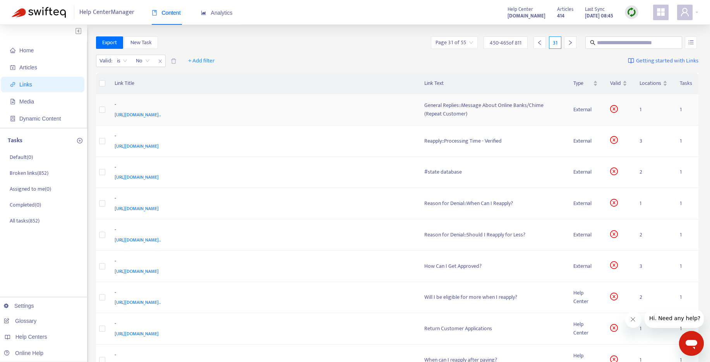
click at [475, 103] on div "General Replies::Message About Online Banks/Chime (Repeat Customer)" at bounding box center [493, 109] width 137 height 17
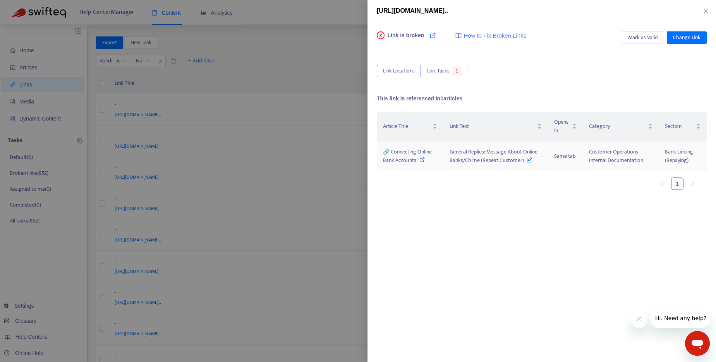
click at [421, 160] on icon at bounding box center [422, 159] width 5 height 5
drag, startPoint x: 448, startPoint y: 152, endPoint x: 517, endPoint y: 167, distance: 70.5
click at [517, 167] on td "General Replies::Message About Online Banks/Chime (Repeat Customer)" at bounding box center [496, 156] width 105 height 30
click at [653, 37] on span "Mark as Valid" at bounding box center [643, 37] width 30 height 9
click at [344, 48] on div at bounding box center [358, 181] width 716 height 362
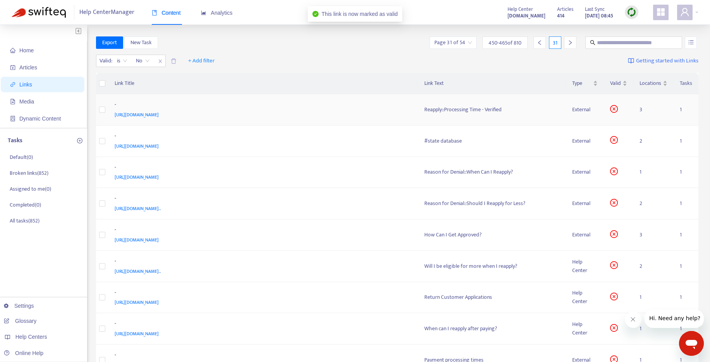
click at [483, 108] on div "Reapply::Processing Time - Verified" at bounding box center [493, 109] width 136 height 9
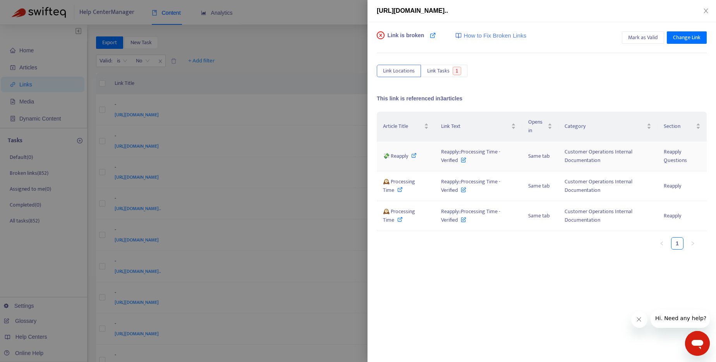
click at [415, 155] on icon at bounding box center [413, 155] width 5 height 5
drag, startPoint x: 440, startPoint y: 152, endPoint x: 461, endPoint y: 162, distance: 22.4
click at [461, 162] on td "Reapply::Processing Time - Verified" at bounding box center [478, 156] width 87 height 30
click at [445, 259] on div "Article Title Link Text Opens in Category Section 💸 Reapply Reapply::Processing…" at bounding box center [542, 189] width 330 height 155
drag, startPoint x: 442, startPoint y: 153, endPoint x: 460, endPoint y: 160, distance: 18.9
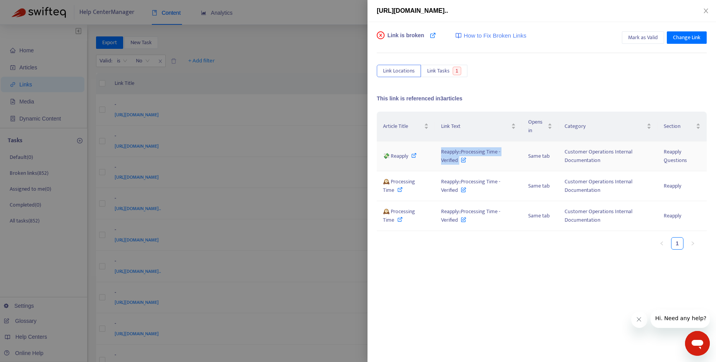
click at [460, 160] on span "Reapply::Processing Time - Verified" at bounding box center [470, 155] width 59 height 17
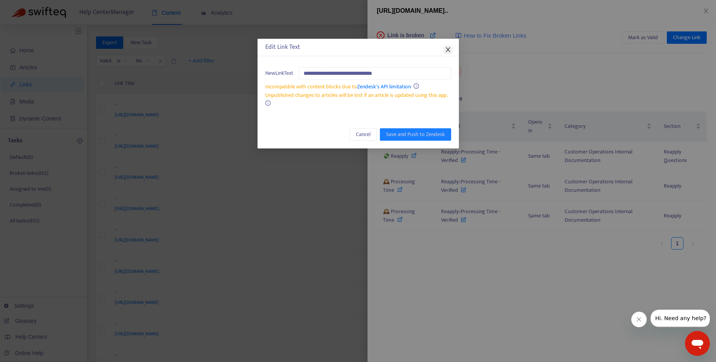
click at [449, 48] on icon "close" at bounding box center [448, 49] width 6 height 6
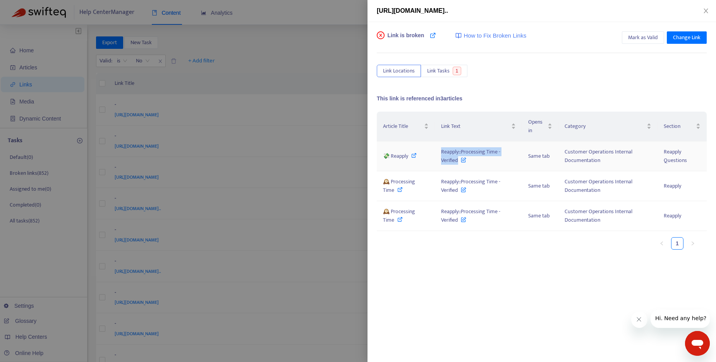
drag, startPoint x: 441, startPoint y: 152, endPoint x: 458, endPoint y: 163, distance: 20.1
click at [458, 163] on span "Reapply::Processing Time - Verified" at bounding box center [470, 155] width 59 height 17
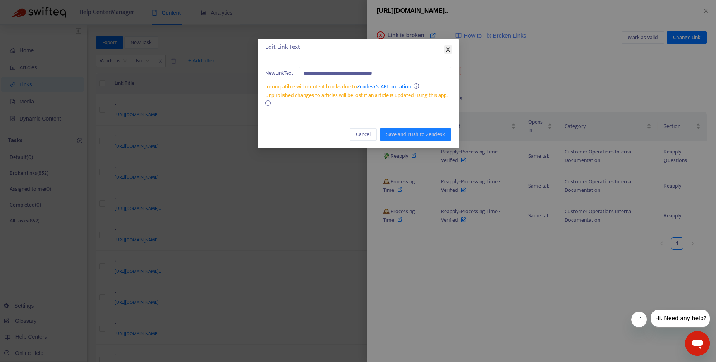
click at [451, 48] on span "Close" at bounding box center [448, 49] width 9 height 6
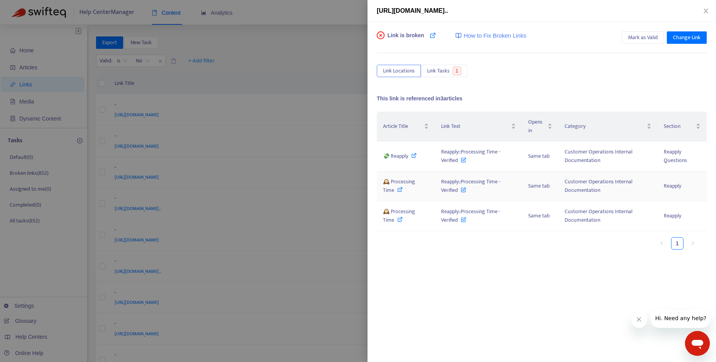
click at [402, 188] on icon at bounding box center [399, 189] width 5 height 5
drag, startPoint x: 440, startPoint y: 180, endPoint x: 458, endPoint y: 193, distance: 21.9
click at [458, 193] on td "Reapply::Processing Time - Verified" at bounding box center [478, 186] width 87 height 30
click at [399, 189] on icon at bounding box center [399, 189] width 5 height 5
click at [319, 49] on div at bounding box center [358, 181] width 716 height 362
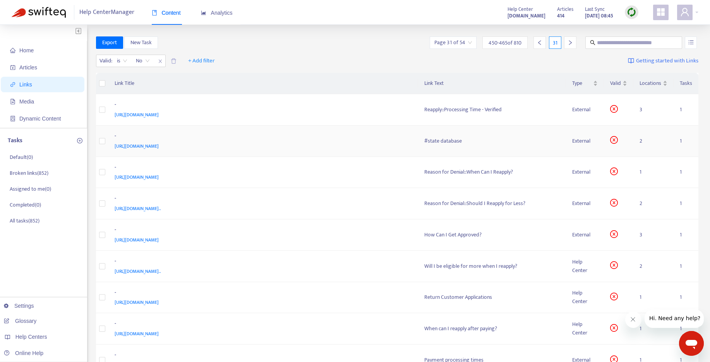
click at [446, 139] on div "#state database" at bounding box center [493, 141] width 136 height 9
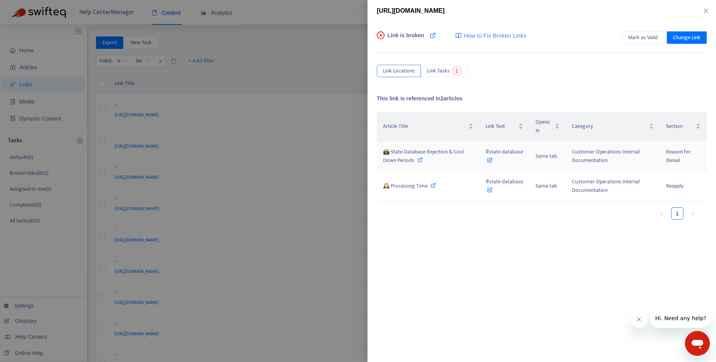
click at [420, 160] on icon at bounding box center [420, 159] width 5 height 5
drag, startPoint x: 486, startPoint y: 152, endPoint x: 522, endPoint y: 151, distance: 36.0
click at [522, 151] on span "#state database" at bounding box center [505, 155] width 38 height 17
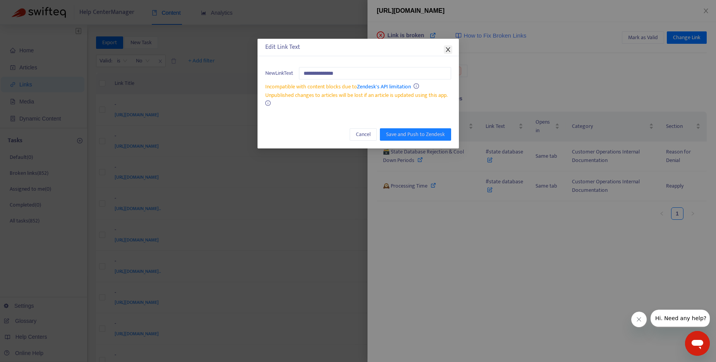
click at [451, 50] on span "Close" at bounding box center [448, 49] width 9 height 6
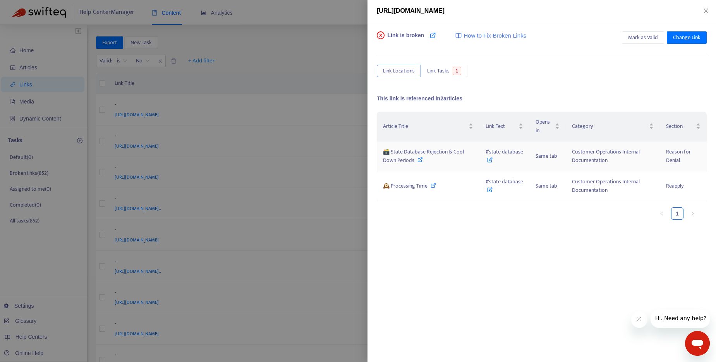
click at [421, 160] on icon at bounding box center [420, 159] width 5 height 5
click at [435, 185] on icon at bounding box center [433, 184] width 5 height 5
click at [432, 185] on icon at bounding box center [433, 184] width 5 height 5
click at [342, 39] on div at bounding box center [358, 181] width 716 height 362
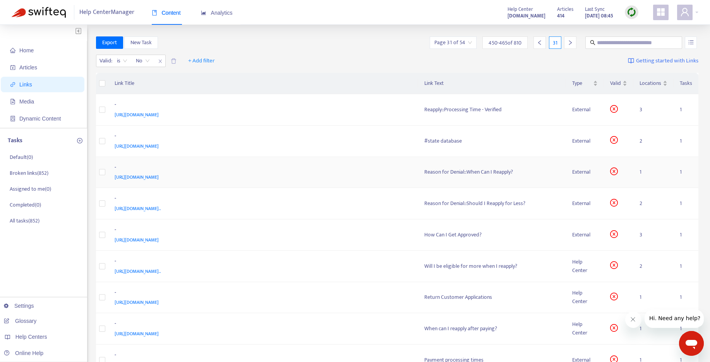
click at [462, 170] on div "Reason for Denial::When Can I Reapply?" at bounding box center [493, 172] width 136 height 9
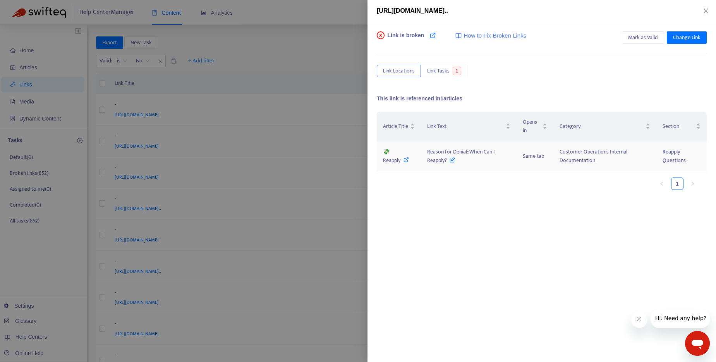
click at [405, 160] on icon at bounding box center [406, 159] width 5 height 5
drag, startPoint x: 426, startPoint y: 153, endPoint x: 447, endPoint y: 163, distance: 23.6
click at [447, 163] on td "Reason for Denial::When Can I Reapply?" at bounding box center [468, 156] width 95 height 30
click at [405, 159] on icon at bounding box center [406, 159] width 5 height 5
drag, startPoint x: 427, startPoint y: 151, endPoint x: 450, endPoint y: 162, distance: 25.8
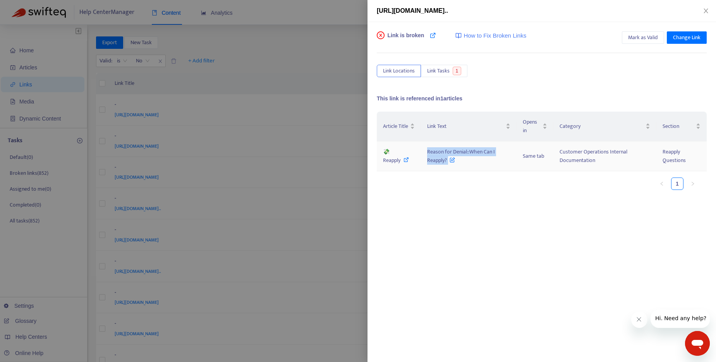
click at [450, 162] on td "Reason for Denial::When Can I Reapply?" at bounding box center [468, 156] width 95 height 30
click at [686, 40] on span "Change Link" at bounding box center [687, 37] width 28 height 9
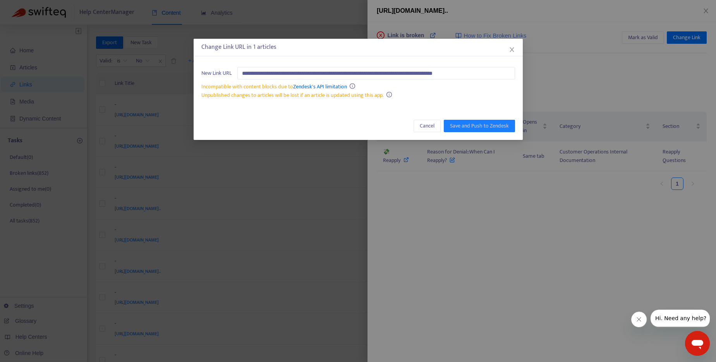
click at [588, 76] on div "**********" at bounding box center [358, 181] width 716 height 362
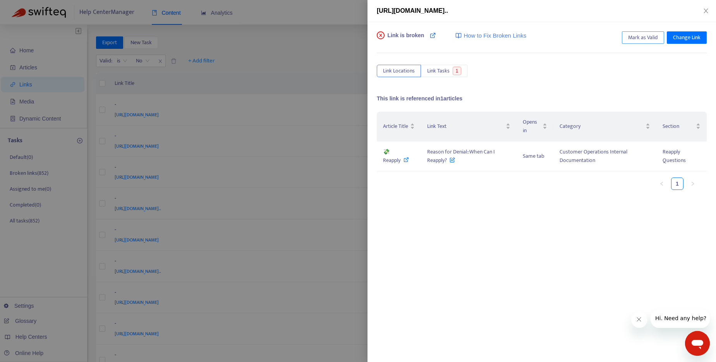
click at [639, 39] on span "Mark as Valid" at bounding box center [643, 37] width 30 height 9
click at [405, 161] on icon at bounding box center [406, 159] width 5 height 5
drag, startPoint x: 429, startPoint y: 152, endPoint x: 447, endPoint y: 162, distance: 20.8
click at [447, 162] on span "Reason for Denial::When Can I Reapply?" at bounding box center [461, 155] width 68 height 17
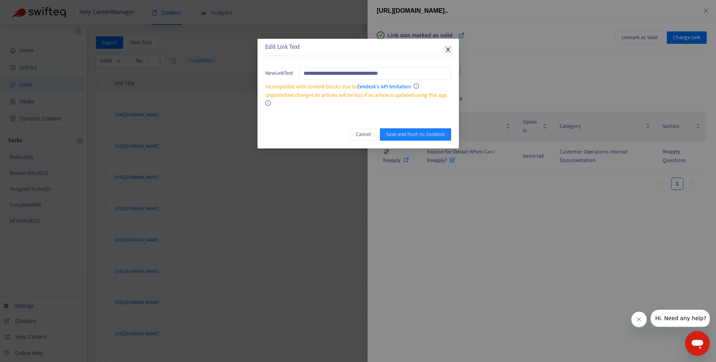
click at [445, 48] on icon "close" at bounding box center [448, 49] width 6 height 6
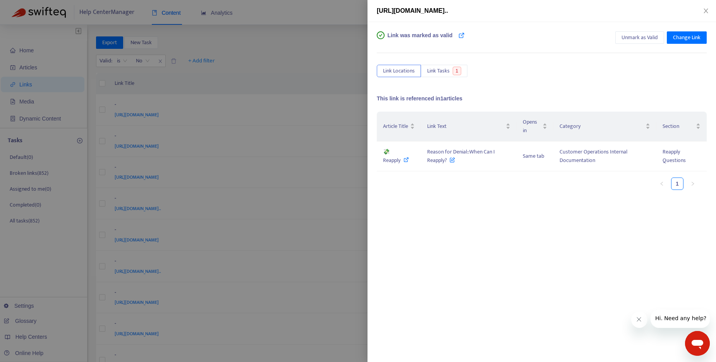
click at [330, 15] on div at bounding box center [358, 181] width 716 height 362
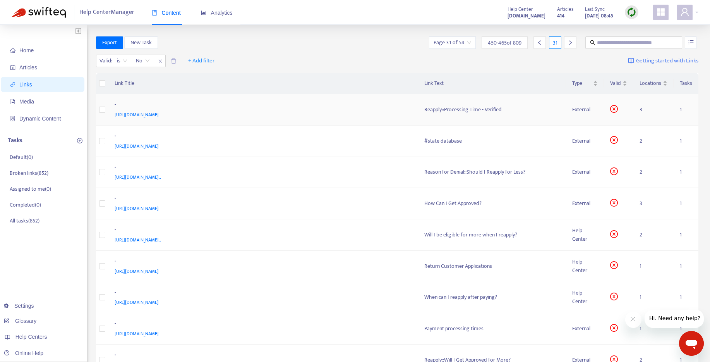
click at [478, 108] on div "Reapply::Processing Time - Verified" at bounding box center [493, 109] width 136 height 9
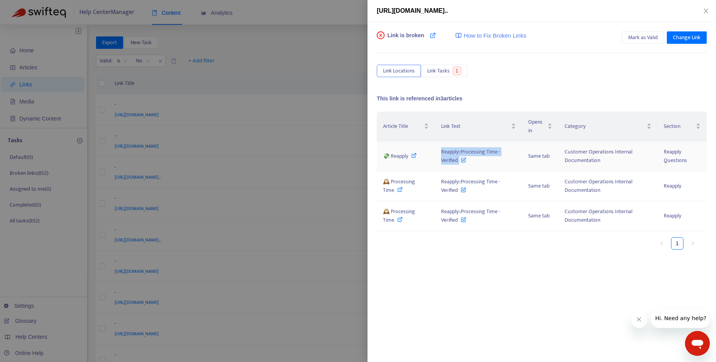
drag, startPoint x: 442, startPoint y: 150, endPoint x: 460, endPoint y: 162, distance: 22.1
click at [460, 162] on span "Reapply::Processing Time - Verified" at bounding box center [470, 155] width 59 height 17
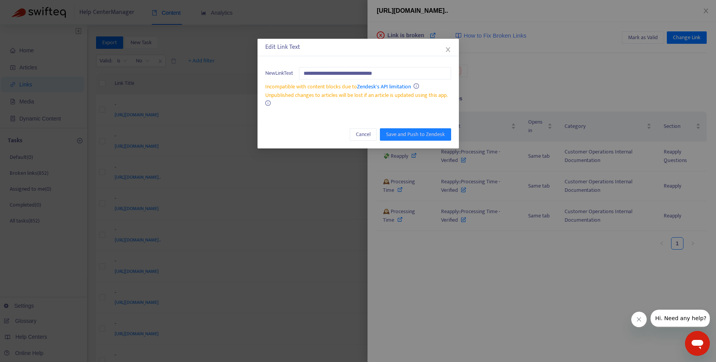
click at [453, 48] on div "Edit Link Text" at bounding box center [358, 47] width 201 height 17
click at [447, 51] on icon "close" at bounding box center [448, 49] width 4 height 5
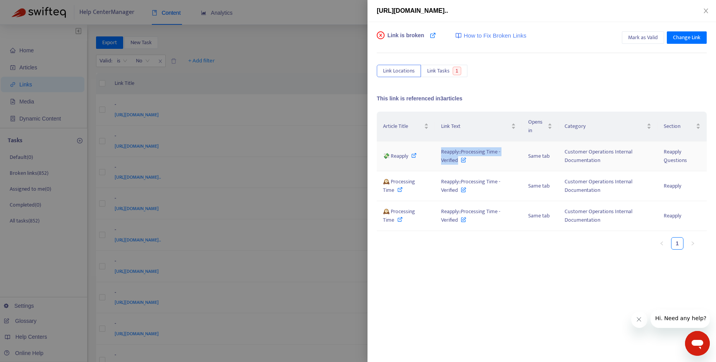
drag, startPoint x: 442, startPoint y: 152, endPoint x: 459, endPoint y: 162, distance: 18.9
click at [459, 162] on span "Reapply::Processing Time - Verified" at bounding box center [470, 155] width 59 height 17
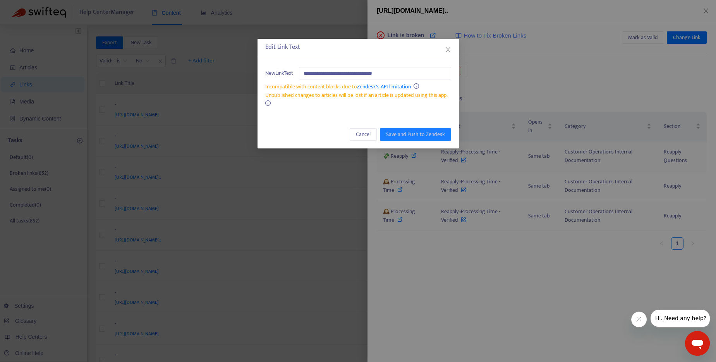
drag, startPoint x: 451, startPoint y: 51, endPoint x: 415, endPoint y: 152, distance: 107.5
click at [451, 51] on span "Close" at bounding box center [448, 49] width 9 height 6
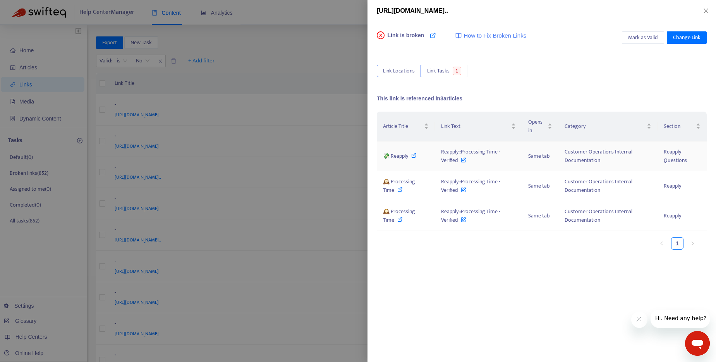
click at [413, 151] on td "💸 Reapply" at bounding box center [406, 156] width 58 height 30
click at [415, 153] on icon at bounding box center [413, 155] width 5 height 5
click at [402, 190] on icon at bounding box center [399, 189] width 5 height 5
click at [399, 220] on icon at bounding box center [399, 219] width 5 height 5
click at [687, 38] on span "Change Link" at bounding box center [687, 37] width 28 height 9
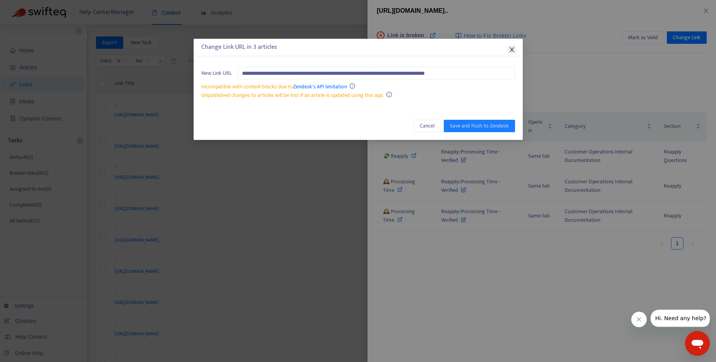
click at [514, 49] on icon "close" at bounding box center [512, 49] width 6 height 6
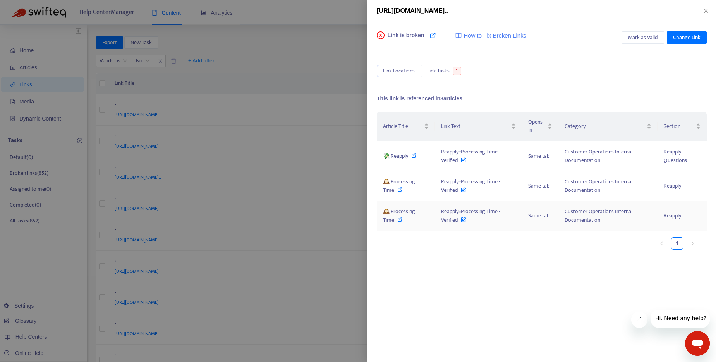
click at [461, 219] on span "Reapply::Processing Time - Verified" at bounding box center [470, 215] width 59 height 17
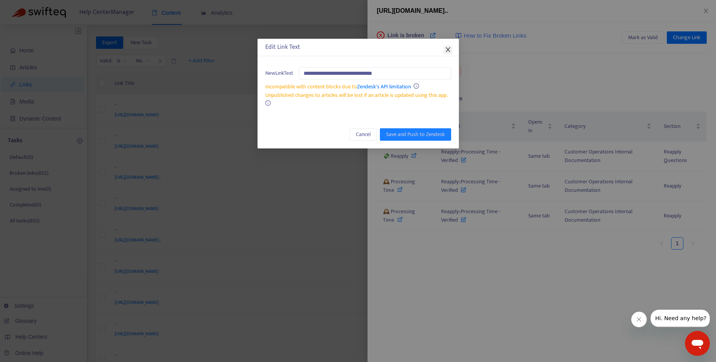
click at [447, 48] on icon "close" at bounding box center [448, 49] width 6 height 6
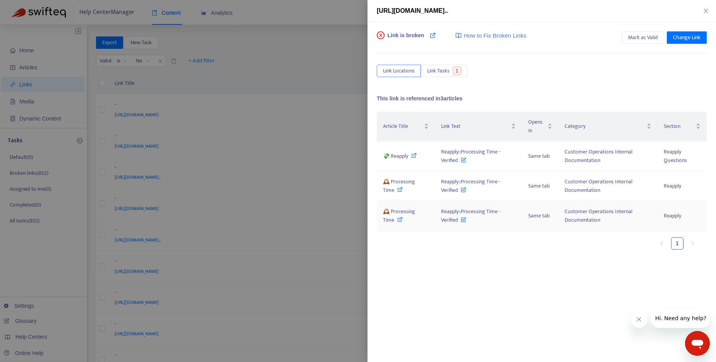
click at [400, 220] on icon at bounding box center [399, 219] width 5 height 5
drag, startPoint x: 442, startPoint y: 212, endPoint x: 459, endPoint y: 223, distance: 19.7
click at [459, 223] on span "Reapply::Processing Time - Verified" at bounding box center [470, 215] width 59 height 17
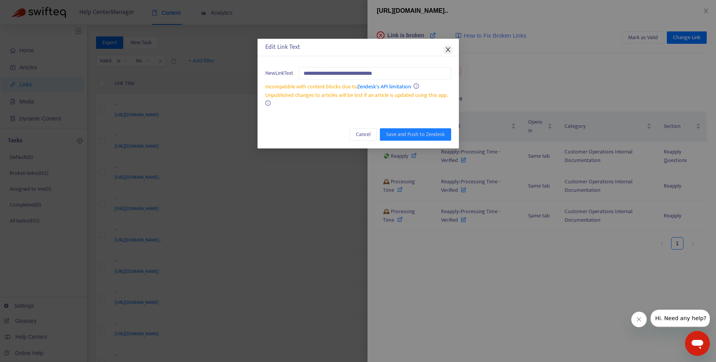
click at [447, 50] on icon "close" at bounding box center [448, 49] width 4 height 5
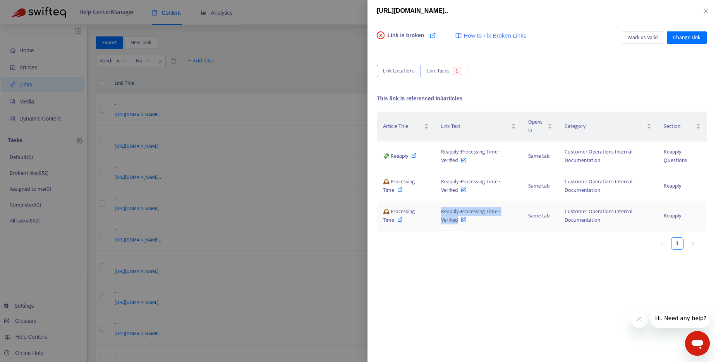
drag, startPoint x: 442, startPoint y: 213, endPoint x: 458, endPoint y: 223, distance: 18.6
click at [458, 223] on span "Reapply::Processing Time - Verified" at bounding box center [470, 215] width 59 height 17
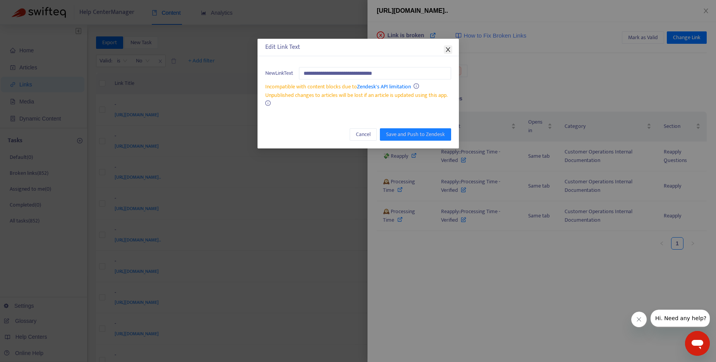
click at [450, 52] on icon "close" at bounding box center [448, 49] width 6 height 6
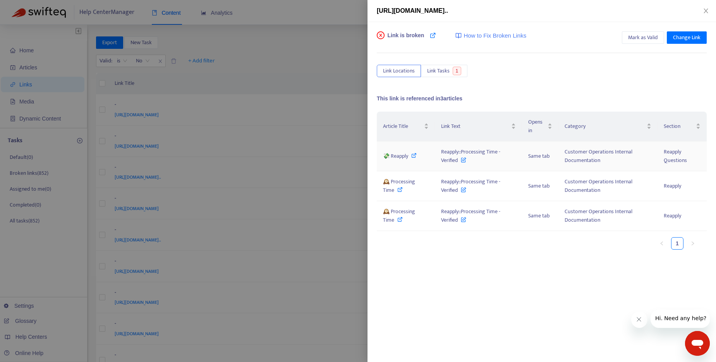
click at [413, 155] on icon at bounding box center [413, 155] width 5 height 5
drag, startPoint x: 442, startPoint y: 150, endPoint x: 458, endPoint y: 163, distance: 21.2
click at [458, 163] on span "Reapply::Processing Time - Verified" at bounding box center [470, 155] width 59 height 17
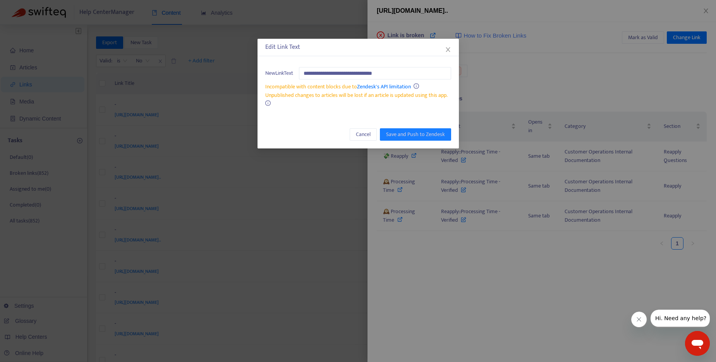
click at [447, 50] on icon "close" at bounding box center [448, 49] width 4 height 5
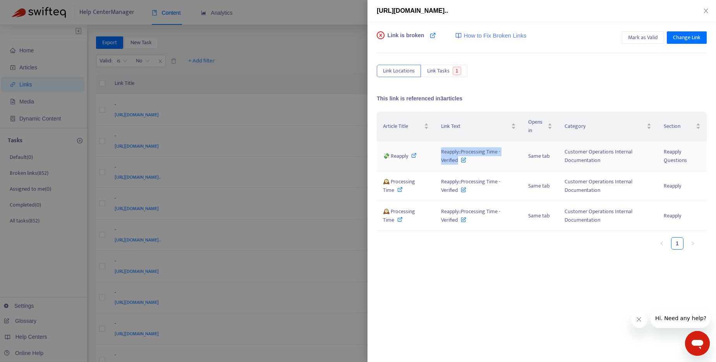
drag, startPoint x: 441, startPoint y: 151, endPoint x: 459, endPoint y: 162, distance: 21.1
click at [459, 162] on span "Reapply::Processing Time - Verified" at bounding box center [470, 155] width 59 height 17
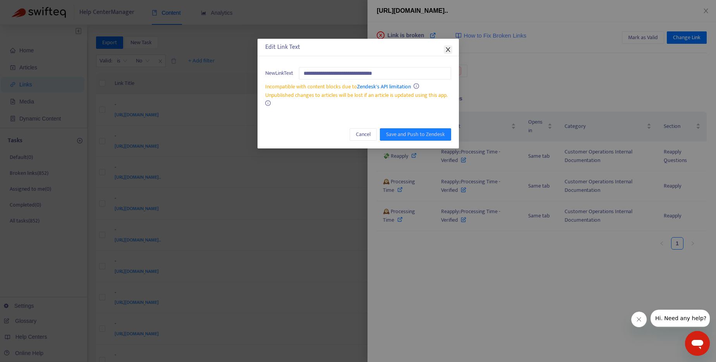
click at [446, 47] on icon "close" at bounding box center [448, 49] width 6 height 6
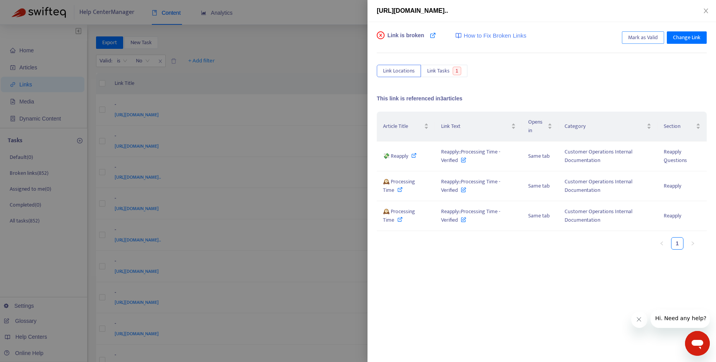
click at [642, 40] on span "Mark as Valid" at bounding box center [643, 37] width 30 height 9
click at [336, 58] on div at bounding box center [358, 181] width 716 height 362
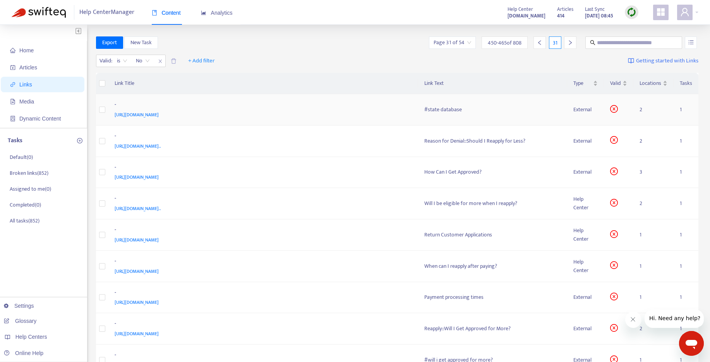
click at [446, 110] on div "#state database" at bounding box center [493, 109] width 137 height 9
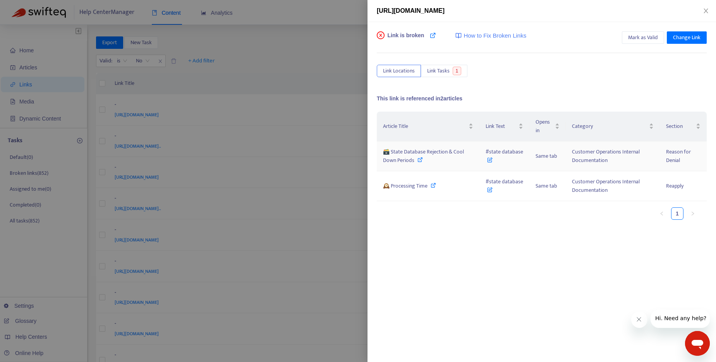
click at [420, 161] on icon at bounding box center [420, 159] width 5 height 5
click at [434, 186] on icon at bounding box center [433, 184] width 5 height 5
drag, startPoint x: 523, startPoint y: 152, endPoint x: 483, endPoint y: 151, distance: 39.9
click at [483, 151] on td "#state database" at bounding box center [505, 156] width 50 height 30
drag, startPoint x: 504, startPoint y: 183, endPoint x: 482, endPoint y: 183, distance: 22.1
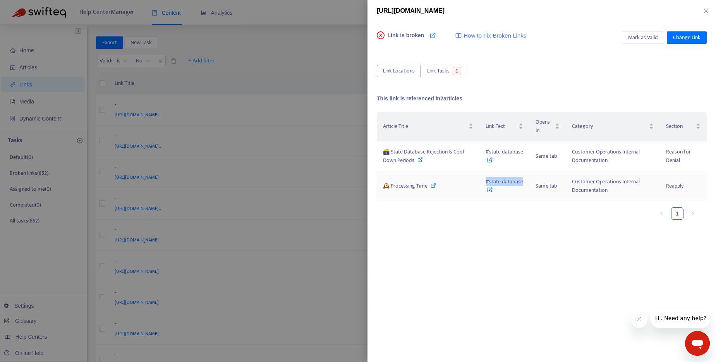
click at [482, 183] on td "#state database" at bounding box center [505, 186] width 50 height 30
drag, startPoint x: 526, startPoint y: 151, endPoint x: 486, endPoint y: 155, distance: 40.1
click at [486, 155] on td "#state database" at bounding box center [505, 156] width 50 height 30
click at [420, 161] on icon at bounding box center [420, 159] width 5 height 5
click at [434, 185] on icon at bounding box center [433, 184] width 5 height 5
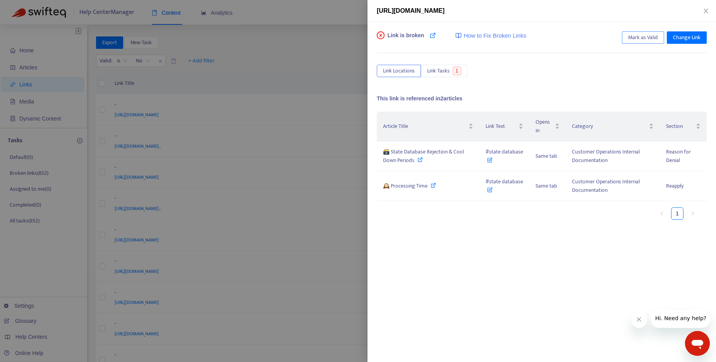
click at [640, 36] on span "Mark as Valid" at bounding box center [643, 37] width 30 height 9
click at [303, 52] on div at bounding box center [358, 181] width 716 height 362
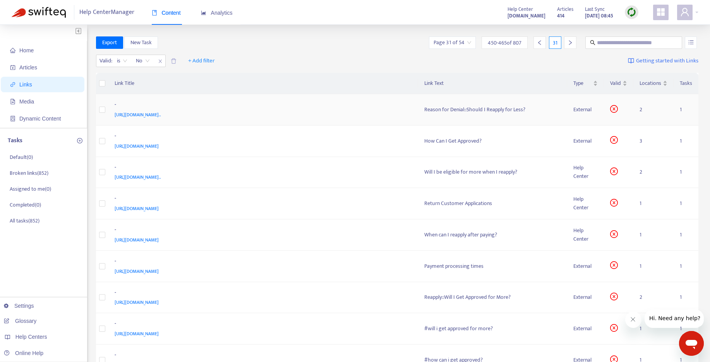
click at [499, 107] on div "Reason for Denial::Should I Reapply for Less?" at bounding box center [493, 109] width 137 height 9
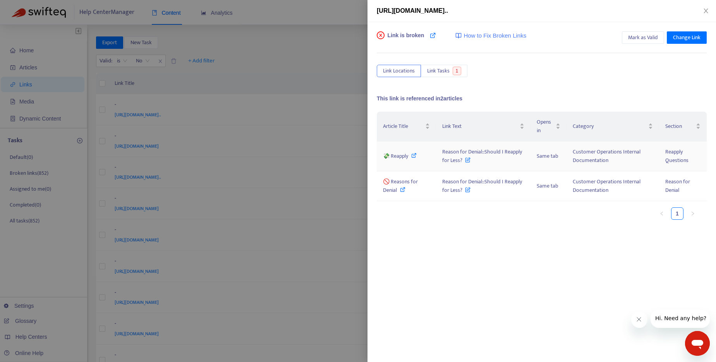
click at [414, 154] on icon at bounding box center [413, 155] width 5 height 5
drag, startPoint x: 442, startPoint y: 153, endPoint x: 461, endPoint y: 162, distance: 21.5
click at [461, 162] on span "Reason for Denial::Should I Reapply for Less?" at bounding box center [482, 155] width 80 height 17
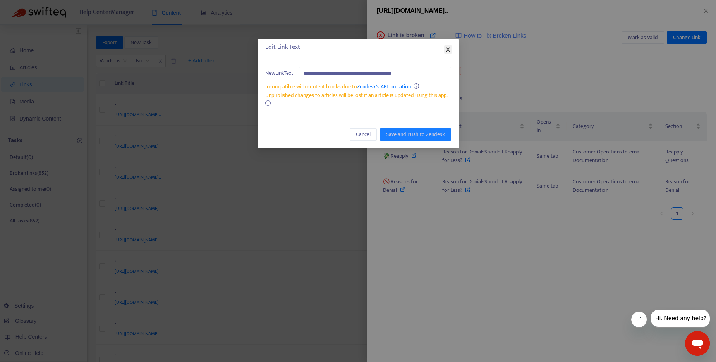
click at [446, 50] on icon "close" at bounding box center [448, 49] width 6 height 6
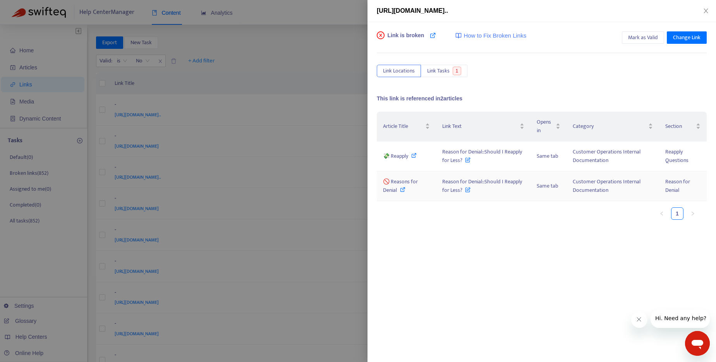
click at [404, 189] on icon at bounding box center [402, 189] width 5 height 5
drag, startPoint x: 392, startPoint y: 157, endPoint x: 408, endPoint y: 157, distance: 16.3
click at [408, 157] on span "💸 Reapply" at bounding box center [395, 155] width 25 height 9
drag, startPoint x: 443, startPoint y: 151, endPoint x: 461, endPoint y: 163, distance: 21.3
click at [461, 163] on span "Reason for Denial::Should I Reapply for Less?" at bounding box center [482, 155] width 80 height 17
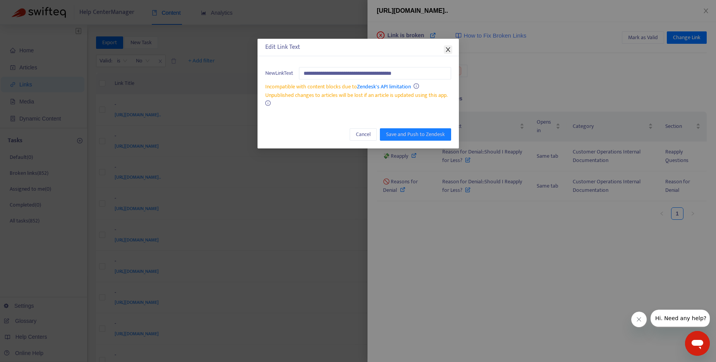
click at [448, 48] on icon "close" at bounding box center [448, 49] width 6 height 6
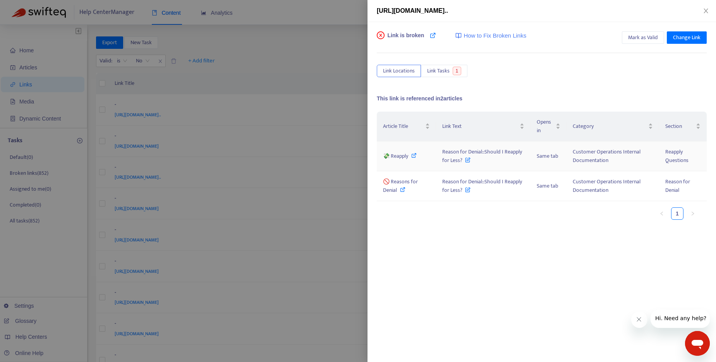
click at [415, 154] on icon at bounding box center [413, 155] width 5 height 5
drag, startPoint x: 440, startPoint y: 150, endPoint x: 462, endPoint y: 162, distance: 25.0
click at [462, 162] on td "Reason for Denial::Should I Reapply for Less?" at bounding box center [483, 156] width 95 height 30
click at [401, 189] on icon at bounding box center [402, 189] width 5 height 5
drag, startPoint x: 441, startPoint y: 180, endPoint x: 462, endPoint y: 191, distance: 23.7
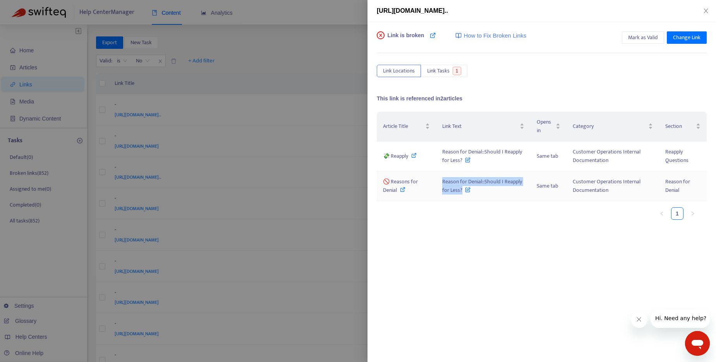
click at [462, 191] on td "Reason for Denial::Should I Reapply for Less?" at bounding box center [483, 186] width 95 height 30
click at [403, 191] on icon at bounding box center [402, 189] width 5 height 5
click at [406, 189] on icon at bounding box center [402, 189] width 5 height 5
drag, startPoint x: 408, startPoint y: 158, endPoint x: 392, endPoint y: 159, distance: 15.9
click at [392, 159] on span "💸 Reapply" at bounding box center [395, 155] width 25 height 9
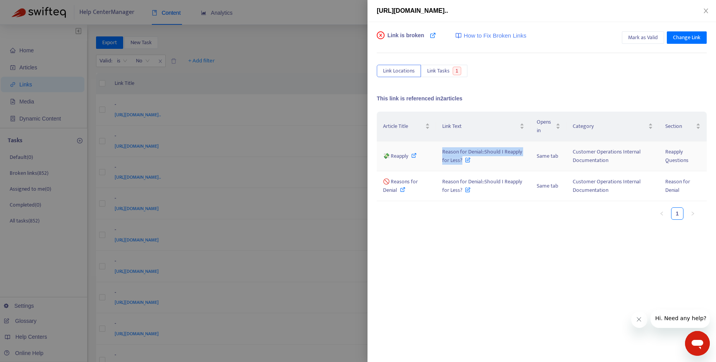
drag, startPoint x: 444, startPoint y: 152, endPoint x: 461, endPoint y: 162, distance: 20.3
click at [461, 162] on span "Reason for Denial::Should I Reapply for Less?" at bounding box center [482, 155] width 80 height 17
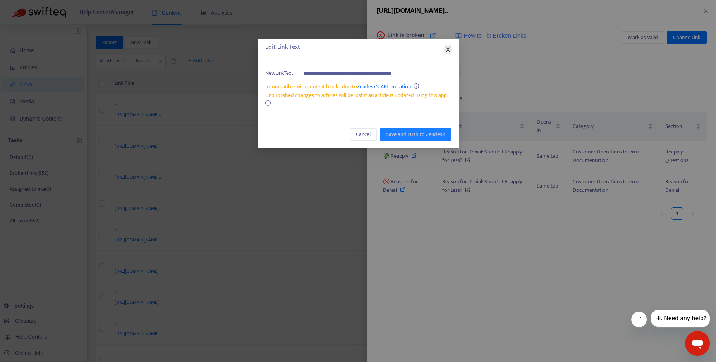
click at [447, 51] on icon "close" at bounding box center [448, 49] width 4 height 5
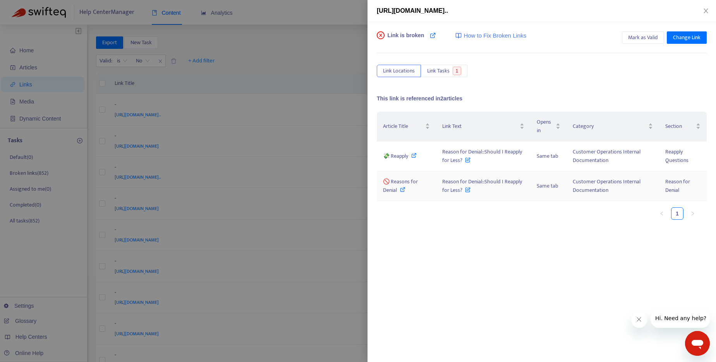
click at [403, 188] on icon at bounding box center [402, 189] width 5 height 5
click at [641, 38] on span "Mark as Valid" at bounding box center [643, 37] width 30 height 9
click at [298, 53] on div at bounding box center [358, 181] width 716 height 362
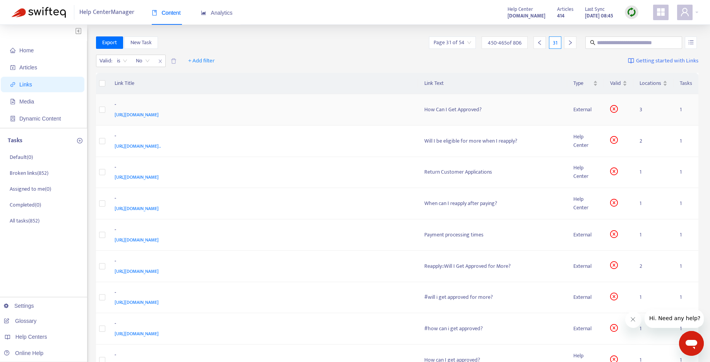
click at [471, 110] on div "How Can I Get Approved?" at bounding box center [493, 109] width 137 height 9
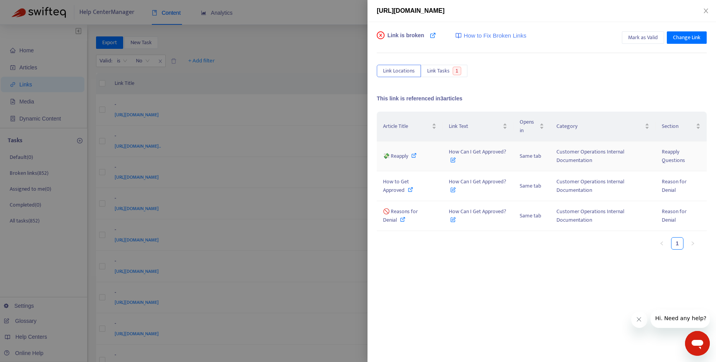
click at [415, 157] on icon at bounding box center [413, 155] width 5 height 5
drag, startPoint x: 450, startPoint y: 151, endPoint x: 512, endPoint y: 151, distance: 62.0
click at [512, 151] on td "How Can I Get Approved?" at bounding box center [478, 156] width 71 height 30
click at [409, 189] on icon at bounding box center [410, 189] width 5 height 5
click at [403, 219] on icon at bounding box center [402, 219] width 5 height 5
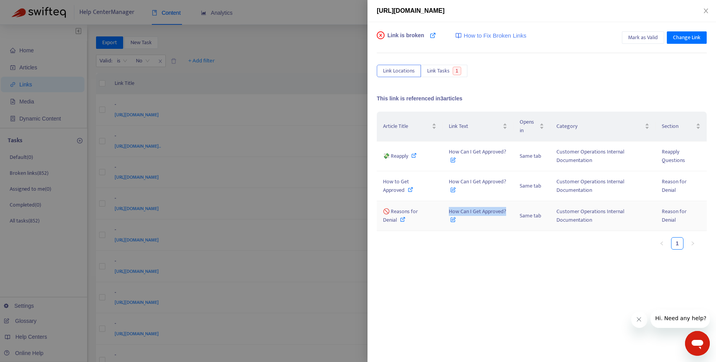
drag, startPoint x: 450, startPoint y: 210, endPoint x: 506, endPoint y: 210, distance: 55.8
click at [506, 210] on span "How Can I Get Approved?" at bounding box center [477, 215] width 57 height 17
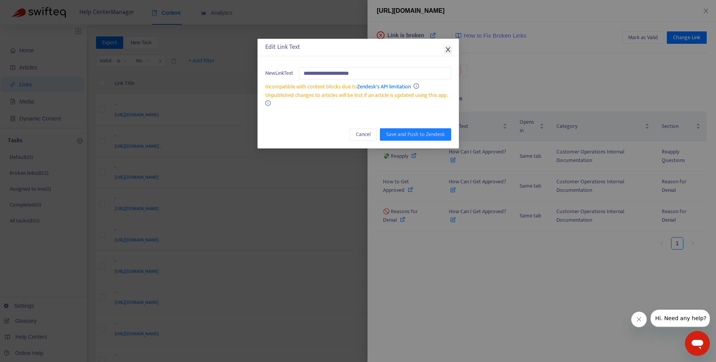
click at [446, 50] on icon "close" at bounding box center [448, 49] width 6 height 6
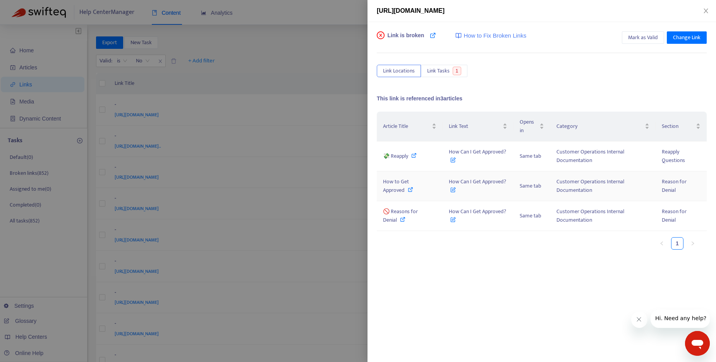
click at [409, 189] on icon at bounding box center [410, 189] width 5 height 5
click at [307, 44] on div at bounding box center [358, 181] width 716 height 362
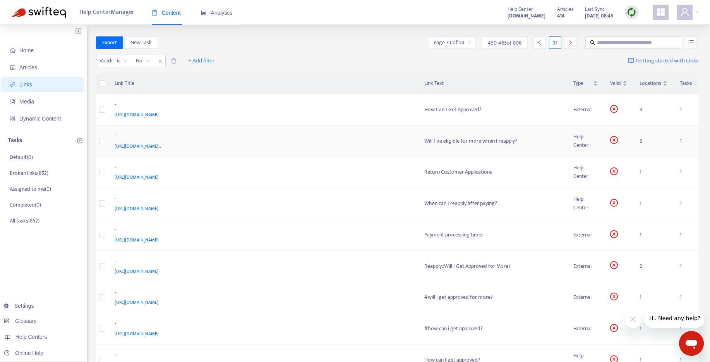
click at [453, 139] on div "Will I be eligible for more when I reapply?" at bounding box center [493, 141] width 137 height 9
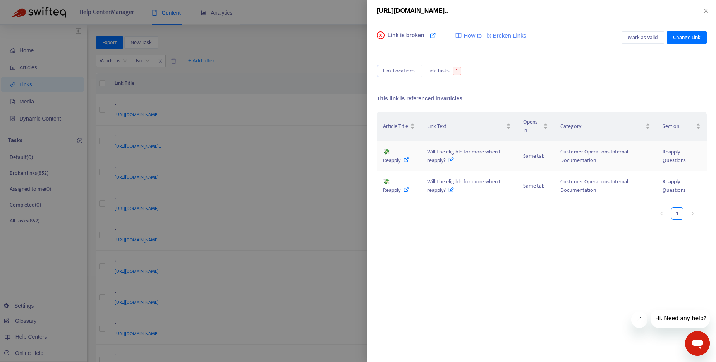
click at [404, 161] on icon at bounding box center [406, 159] width 5 height 5
drag, startPoint x: 427, startPoint y: 153, endPoint x: 447, endPoint y: 162, distance: 22.2
click at [447, 162] on td "Will I be eligible for more when I reapply?" at bounding box center [469, 156] width 96 height 30
click at [304, 58] on div at bounding box center [358, 181] width 716 height 362
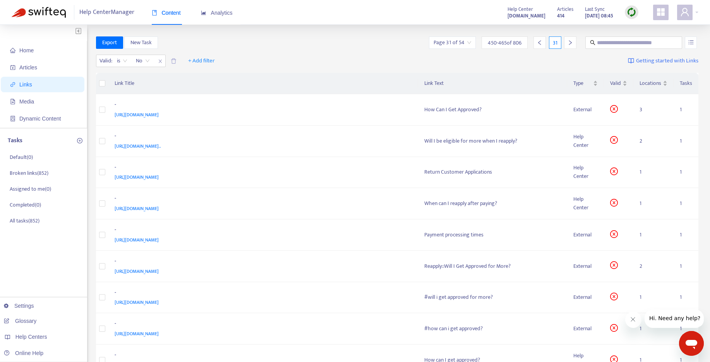
click at [444, 109] on div "How Can I Get Approved?" at bounding box center [493, 109] width 137 height 9
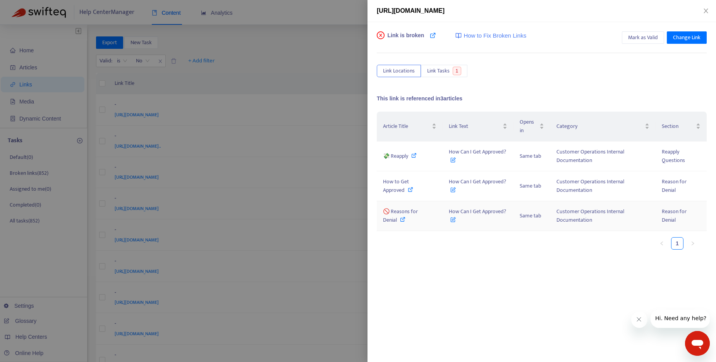
click at [453, 220] on icon at bounding box center [453, 217] width 5 height 9
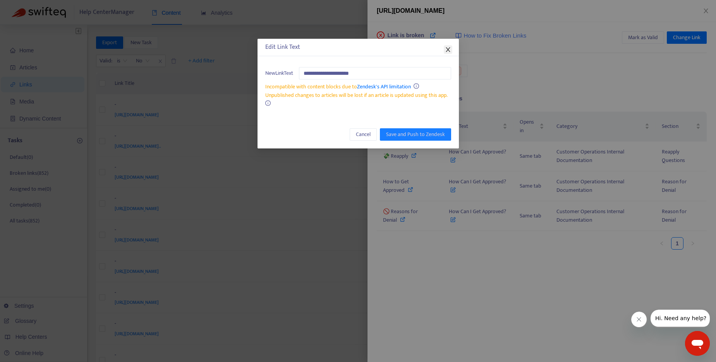
click at [451, 51] on icon "close" at bounding box center [448, 49] width 6 height 6
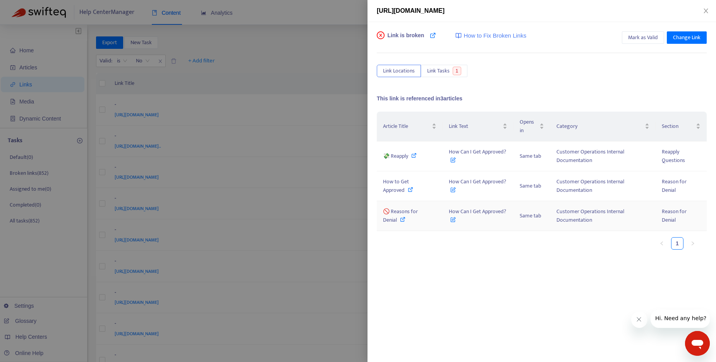
click at [403, 218] on icon at bounding box center [402, 219] width 5 height 5
click at [343, 55] on div at bounding box center [358, 181] width 716 height 362
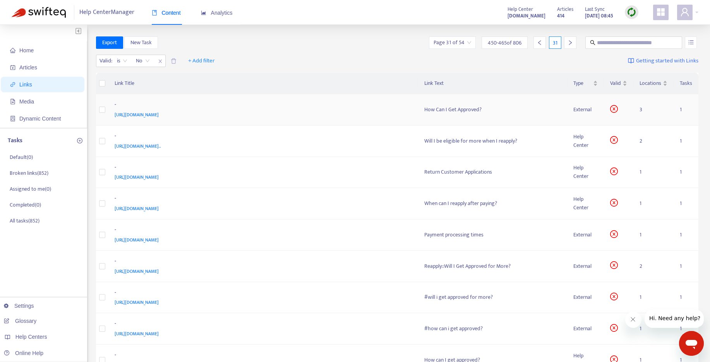
click at [439, 113] on div "How Can I Get Approved?" at bounding box center [493, 109] width 137 height 9
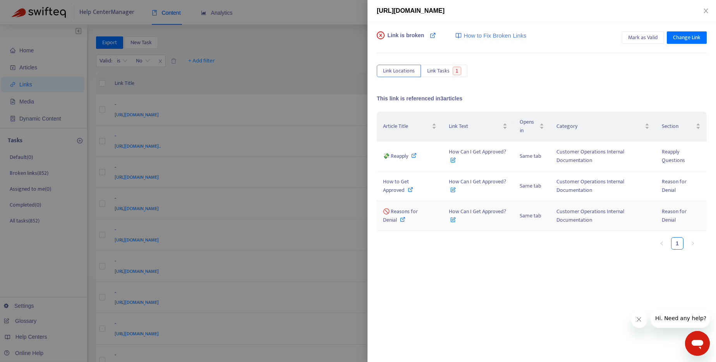
click at [404, 219] on icon at bounding box center [402, 219] width 5 height 5
click at [302, 44] on div at bounding box center [358, 181] width 716 height 362
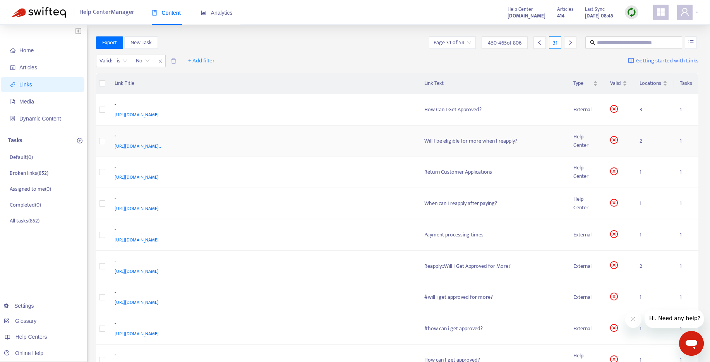
click at [470, 142] on div "Will I be eligible for more when I reapply?" at bounding box center [493, 141] width 137 height 9
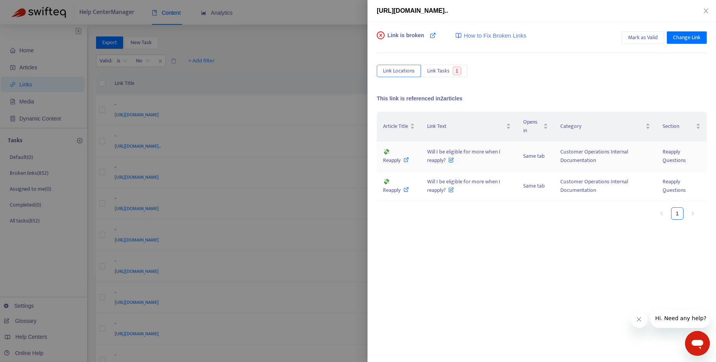
click at [405, 161] on icon at bounding box center [406, 159] width 5 height 5
drag, startPoint x: 428, startPoint y: 152, endPoint x: 447, endPoint y: 160, distance: 20.5
click at [447, 160] on td "Will I be eligible for more when I reapply?" at bounding box center [469, 156] width 96 height 30
drag, startPoint x: 430, startPoint y: 182, endPoint x: 446, endPoint y: 191, distance: 18.2
click at [446, 191] on span "Will I be eligible for more when I reapply?" at bounding box center [463, 185] width 73 height 17
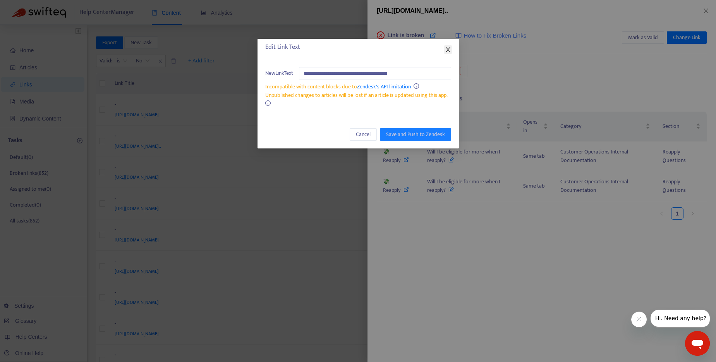
click at [447, 51] on icon "close" at bounding box center [448, 49] width 6 height 6
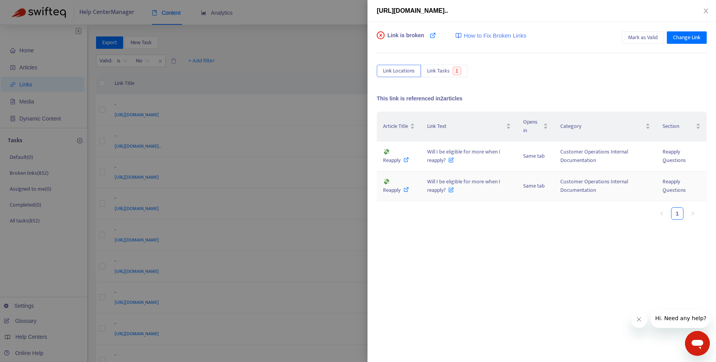
click at [407, 189] on icon at bounding box center [406, 189] width 5 height 5
click at [313, 74] on div at bounding box center [358, 181] width 716 height 362
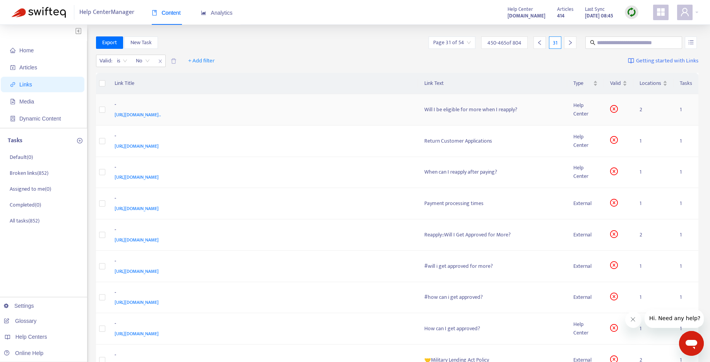
click at [476, 112] on div "Will I be eligible for more when I reapply?" at bounding box center [493, 109] width 137 height 9
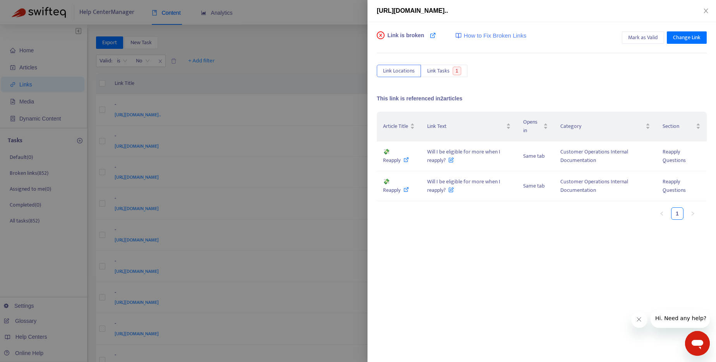
click at [327, 69] on div at bounding box center [358, 181] width 716 height 362
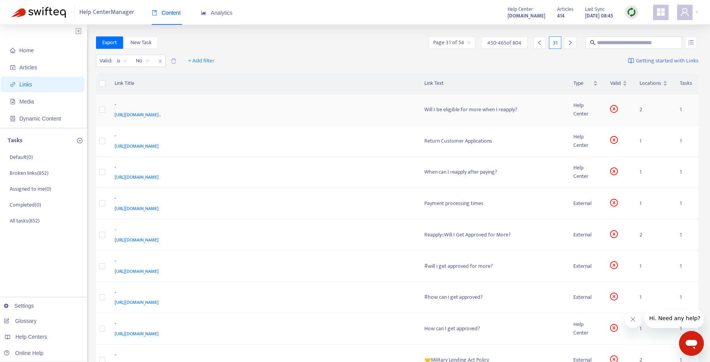
click at [464, 108] on div "Will I be eligible for more when I reapply?" at bounding box center [493, 109] width 137 height 9
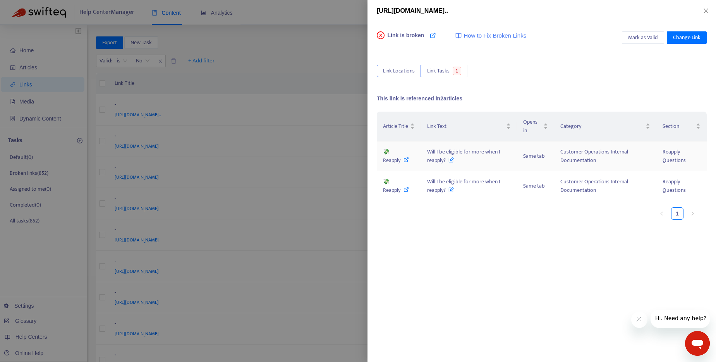
click at [407, 158] on icon at bounding box center [406, 159] width 5 height 5
click at [323, 75] on div at bounding box center [358, 181] width 716 height 362
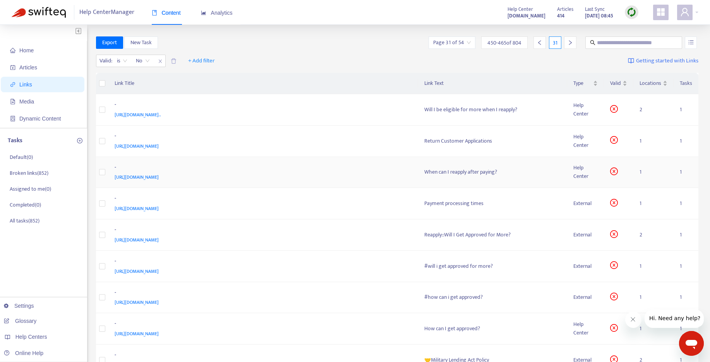
click at [472, 174] on div "When can I reapply after paying?" at bounding box center [493, 172] width 137 height 9
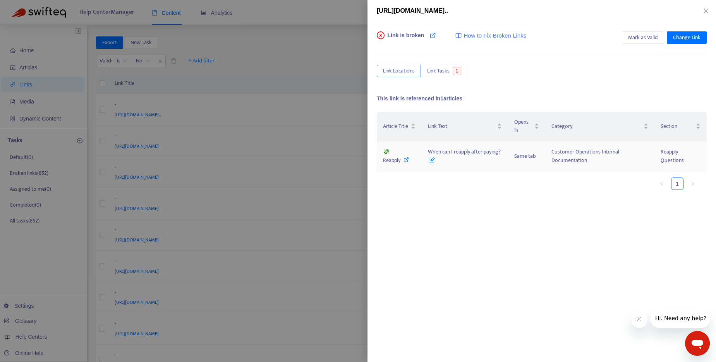
click at [433, 162] on icon at bounding box center [432, 158] width 5 height 9
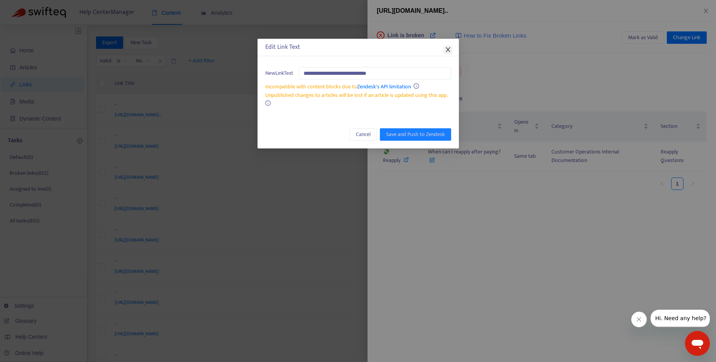
click at [449, 47] on icon "close" at bounding box center [448, 49] width 6 height 6
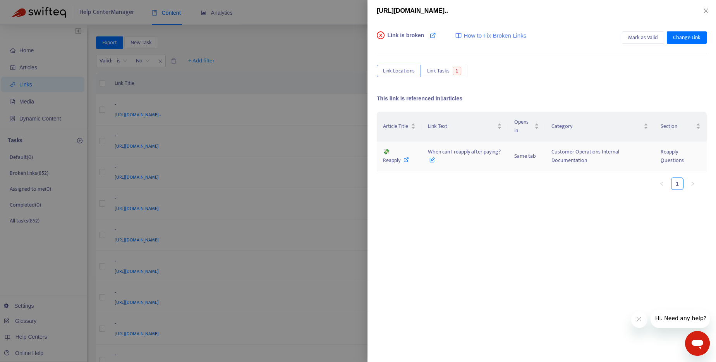
click at [407, 159] on icon at bounding box center [406, 159] width 5 height 5
drag, startPoint x: 442, startPoint y: 148, endPoint x: 507, endPoint y: 148, distance: 65.5
click at [507, 148] on td "When can I reapply after paying?" at bounding box center [465, 156] width 86 height 30
click at [291, 47] on div at bounding box center [358, 181] width 716 height 362
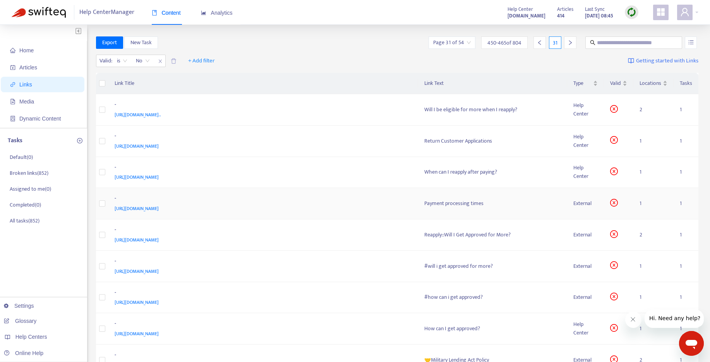
click at [460, 204] on div "Payment processing times" at bounding box center [493, 203] width 137 height 9
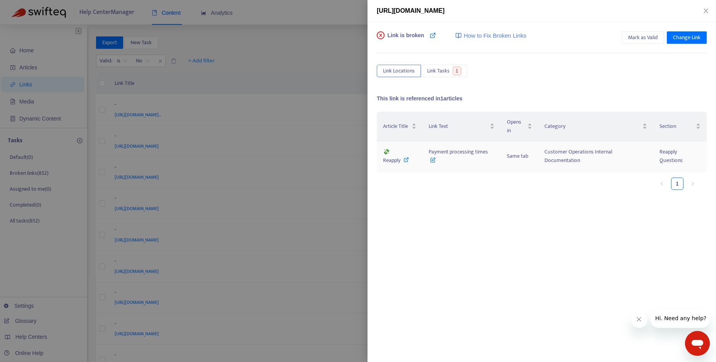
click at [432, 161] on icon at bounding box center [432, 158] width 5 height 9
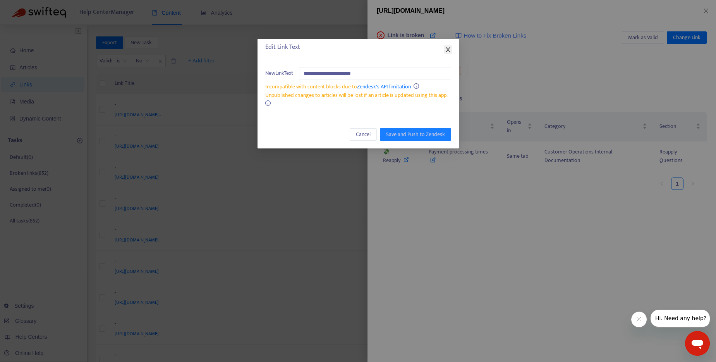
click at [450, 50] on icon "close" at bounding box center [448, 49] width 6 height 6
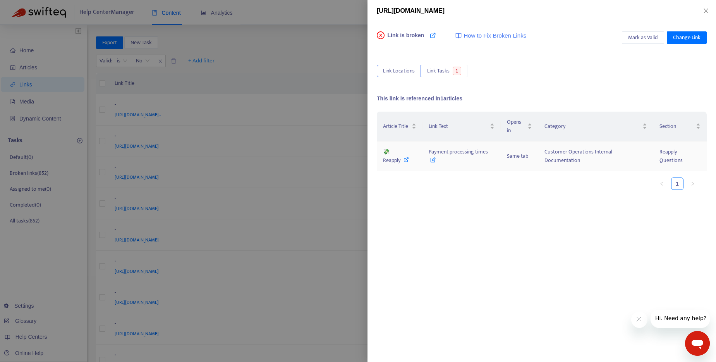
click at [408, 159] on icon at bounding box center [406, 159] width 5 height 5
drag, startPoint x: 428, startPoint y: 151, endPoint x: 371, endPoint y: 9, distance: 153.4
click at [492, 153] on td "Payment processing times" at bounding box center [462, 156] width 78 height 30
click at [430, 35] on icon at bounding box center [433, 35] width 6 height 6
click at [674, 37] on span "Change Link" at bounding box center [687, 37] width 28 height 9
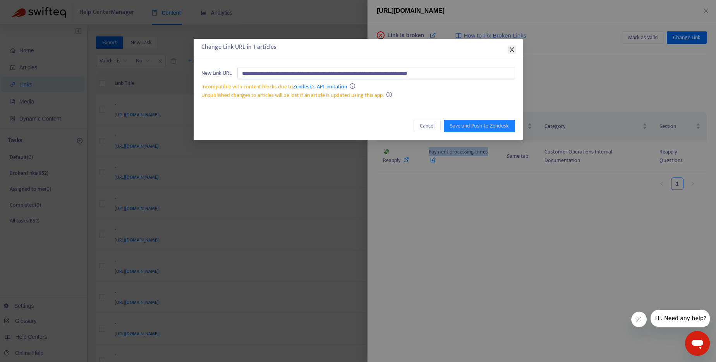
click at [514, 48] on icon "close" at bounding box center [512, 49] width 6 height 6
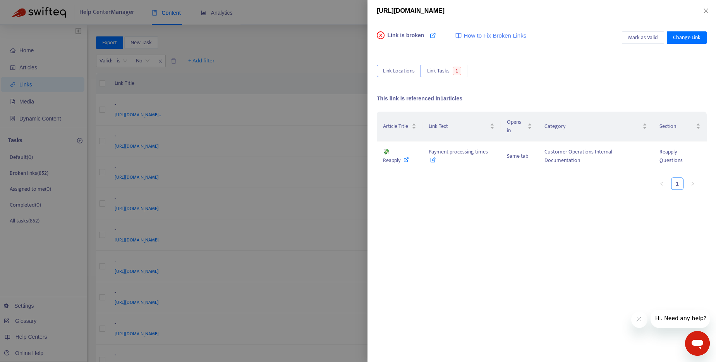
click at [314, 54] on div at bounding box center [358, 181] width 716 height 362
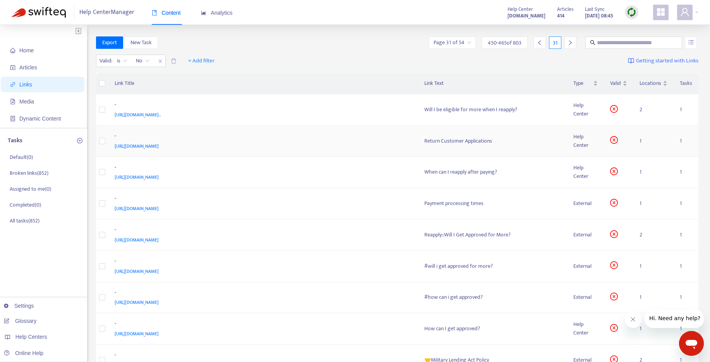
click at [473, 142] on div "Return Customer Applications" at bounding box center [493, 141] width 137 height 9
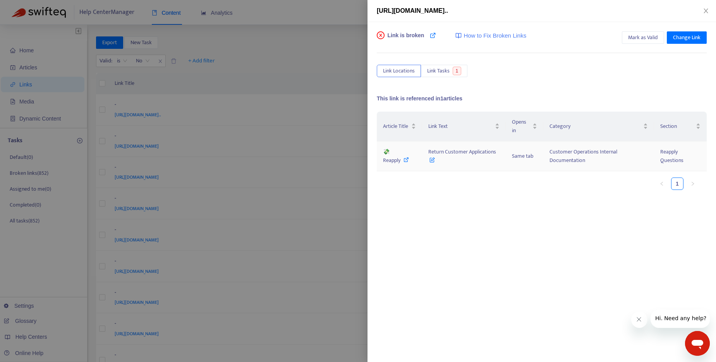
click at [434, 160] on icon at bounding box center [432, 158] width 5 height 9
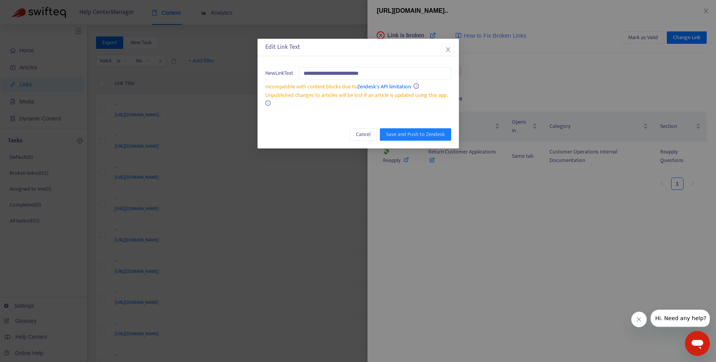
click at [312, 15] on div "**********" at bounding box center [358, 181] width 716 height 362
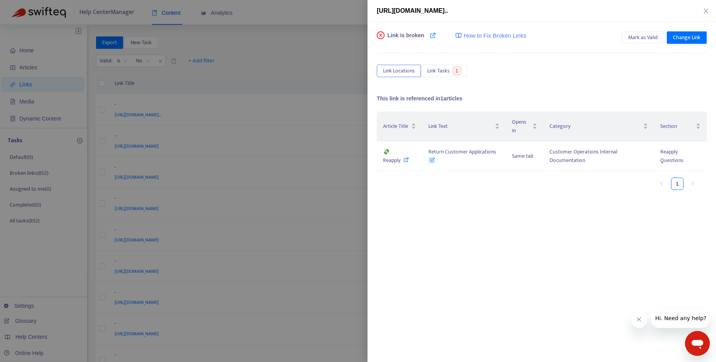
click at [312, 15] on div at bounding box center [358, 181] width 716 height 362
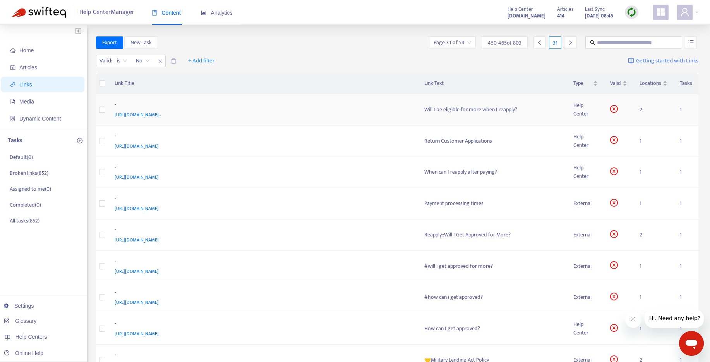
click at [456, 110] on div "Will I be eligible for more when I reapply?" at bounding box center [493, 109] width 137 height 9
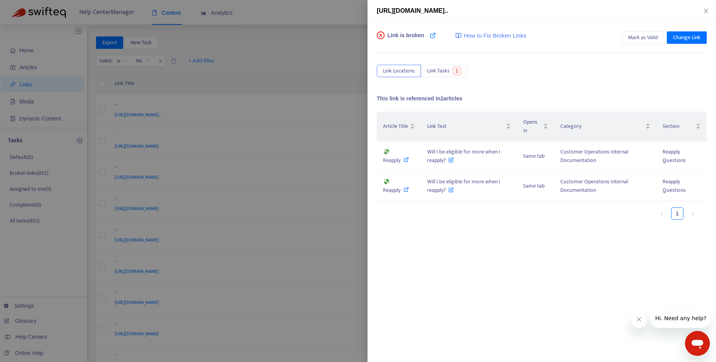
click at [329, 76] on div at bounding box center [358, 181] width 716 height 362
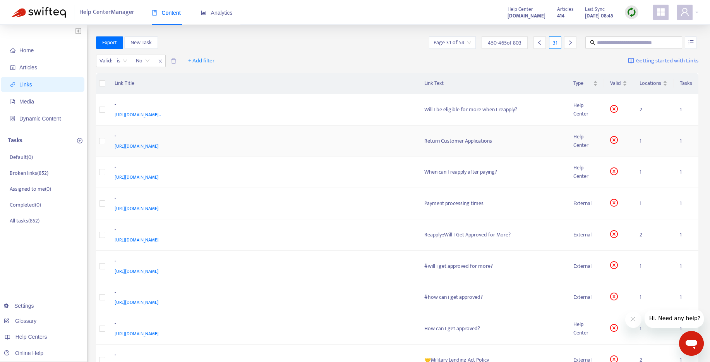
click at [454, 139] on div "Return Customer Applications" at bounding box center [493, 141] width 137 height 9
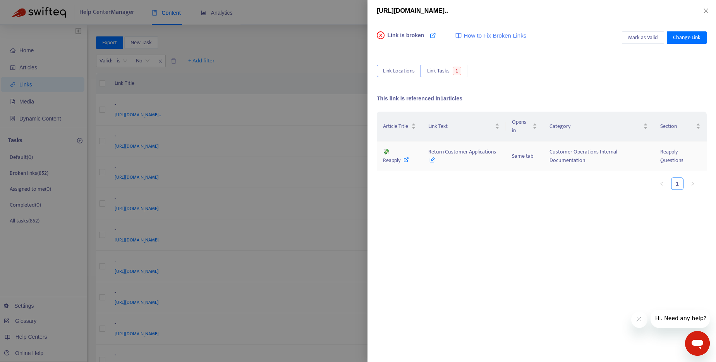
click at [408, 159] on icon at bounding box center [406, 159] width 5 height 5
drag, startPoint x: 428, startPoint y: 150, endPoint x: 498, endPoint y: 152, distance: 69.8
click at [498, 152] on td "Return Customer Applications" at bounding box center [464, 156] width 84 height 30
click at [320, 58] on div at bounding box center [358, 181] width 716 height 362
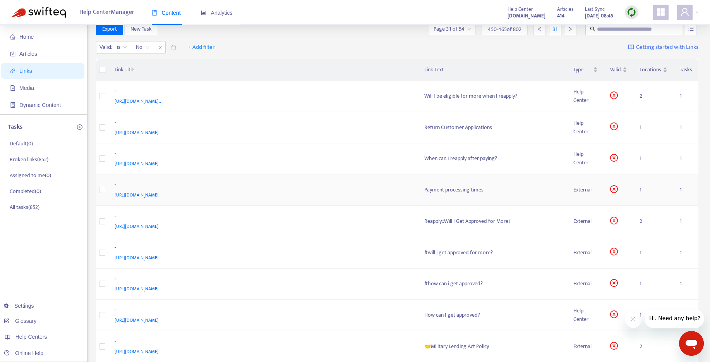
scroll to position [15, 0]
click at [460, 188] on div "Payment processing times" at bounding box center [493, 188] width 137 height 9
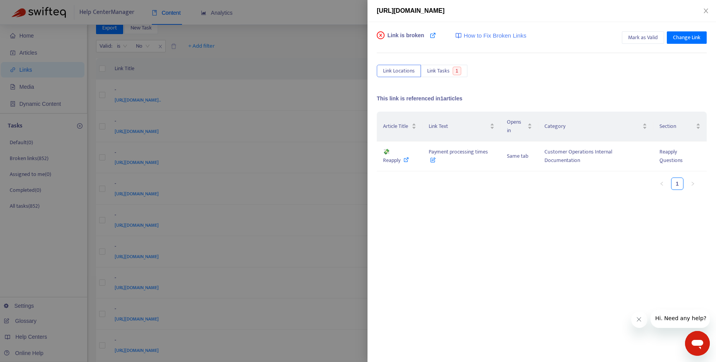
click at [287, 43] on div at bounding box center [358, 181] width 716 height 362
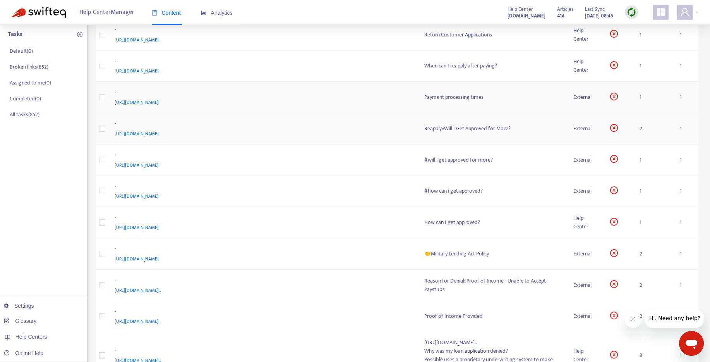
scroll to position [107, 0]
click at [449, 100] on div "Payment processing times" at bounding box center [493, 97] width 137 height 9
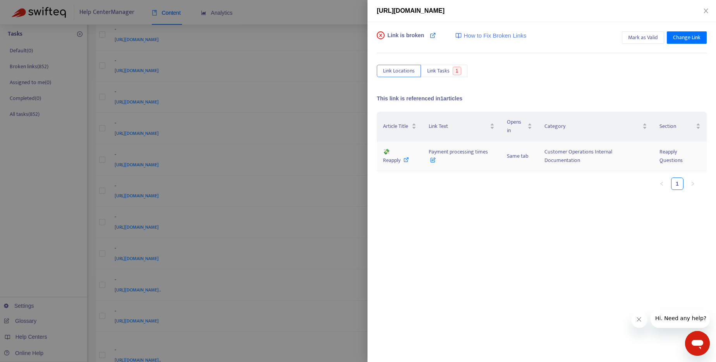
click at [433, 160] on icon at bounding box center [432, 158] width 5 height 9
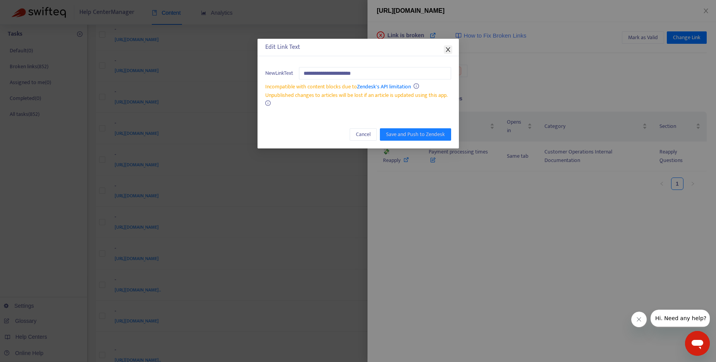
click at [446, 48] on icon "close" at bounding box center [448, 49] width 6 height 6
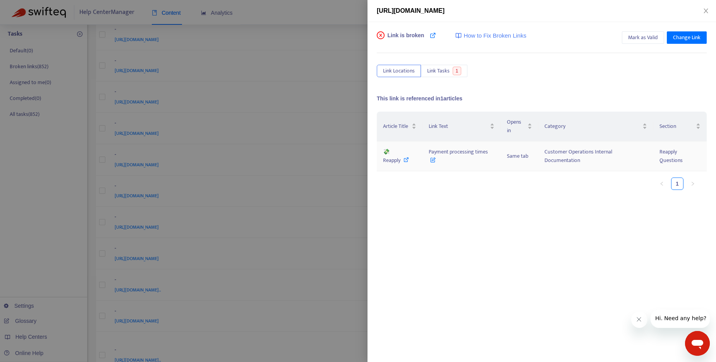
click at [405, 160] on icon at bounding box center [406, 159] width 5 height 5
drag, startPoint x: 430, startPoint y: 150, endPoint x: 497, endPoint y: 150, distance: 66.6
click at [497, 150] on td "Payment processing times" at bounding box center [462, 156] width 78 height 30
click at [434, 35] on icon at bounding box center [433, 35] width 6 height 6
click at [708, 10] on icon "close" at bounding box center [706, 11] width 6 height 6
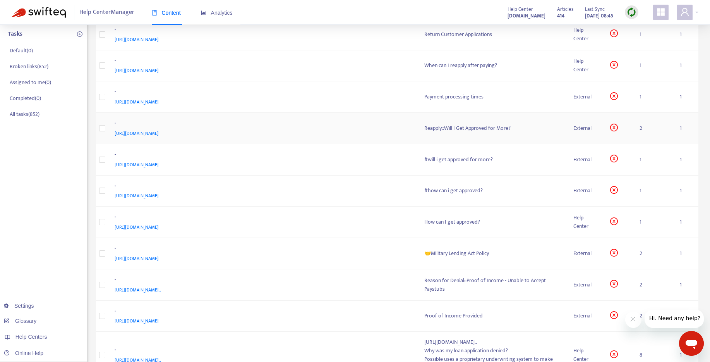
click at [452, 128] on div "Reapply::Will I Get Approved for More?" at bounding box center [493, 128] width 137 height 9
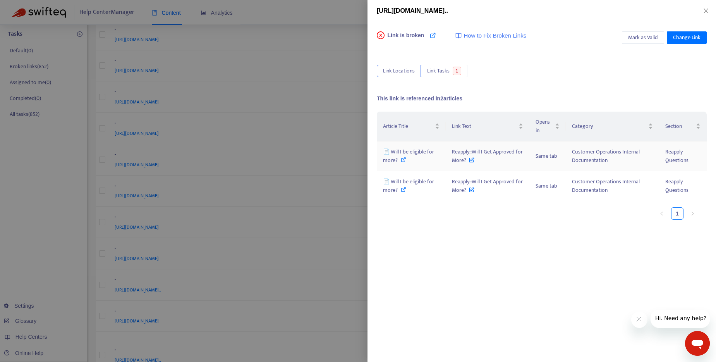
click at [404, 160] on icon at bounding box center [403, 159] width 5 height 5
drag, startPoint x: 451, startPoint y: 151, endPoint x: 467, endPoint y: 162, distance: 18.8
click at [467, 162] on td "Reapply::Will I Get Approved for More?" at bounding box center [488, 156] width 84 height 30
click at [404, 190] on icon at bounding box center [403, 189] width 5 height 5
drag, startPoint x: 455, startPoint y: 182, endPoint x: 312, endPoint y: 0, distance: 231.3
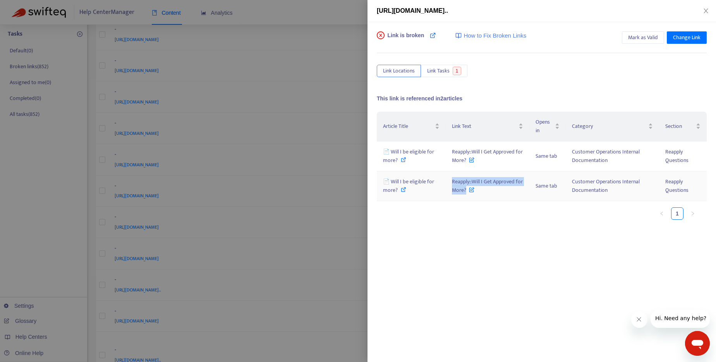
click at [466, 189] on td "Reapply::Will I Get Approved for More?" at bounding box center [488, 186] width 84 height 30
click at [404, 189] on icon at bounding box center [403, 189] width 5 height 5
click at [403, 158] on icon at bounding box center [403, 159] width 5 height 5
click at [406, 160] on div "📄 Will I be eligible for more?" at bounding box center [411, 156] width 57 height 17
click at [636, 36] on span "Mark as Valid" at bounding box center [643, 37] width 30 height 9
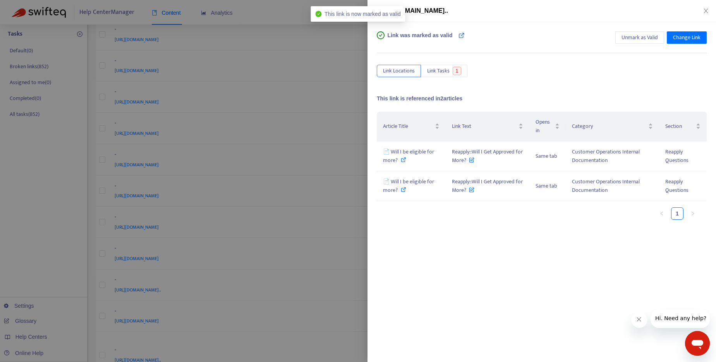
click at [270, 7] on div at bounding box center [358, 181] width 716 height 362
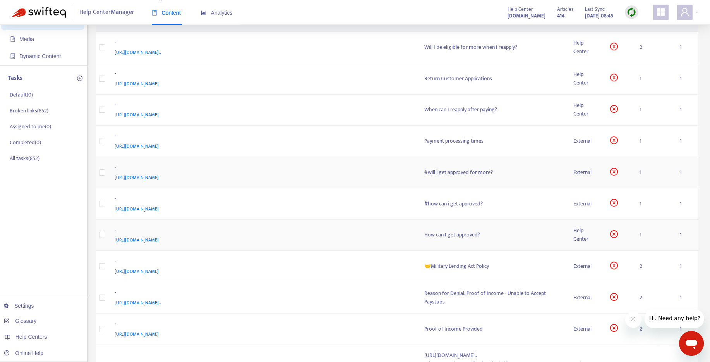
scroll to position [0, 0]
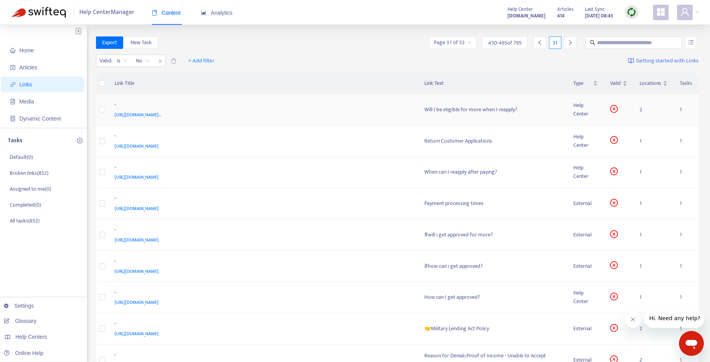
click at [469, 107] on div "Will I be eligible for more when I reapply?" at bounding box center [493, 109] width 137 height 9
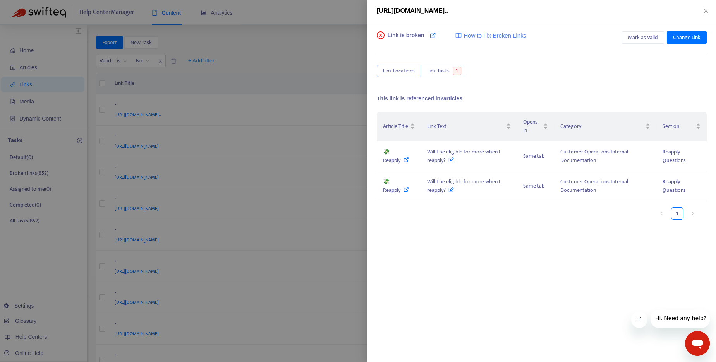
click at [315, 45] on div at bounding box center [358, 181] width 716 height 362
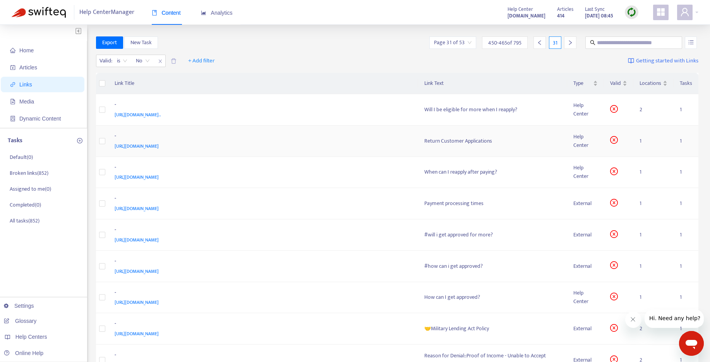
click at [457, 143] on div "Return Customer Applications" at bounding box center [493, 141] width 137 height 9
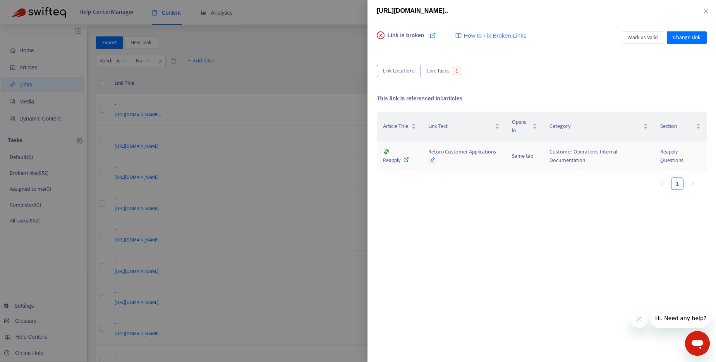
click at [404, 160] on icon at bounding box center [406, 159] width 5 height 5
drag, startPoint x: 429, startPoint y: 151, endPoint x: 508, endPoint y: 151, distance: 79.4
click at [508, 151] on tr "💸 Reapply Return Customer Applications Same tab Customer Operations Internal Do…" at bounding box center [542, 156] width 330 height 30
click at [313, 17] on div at bounding box center [358, 181] width 716 height 362
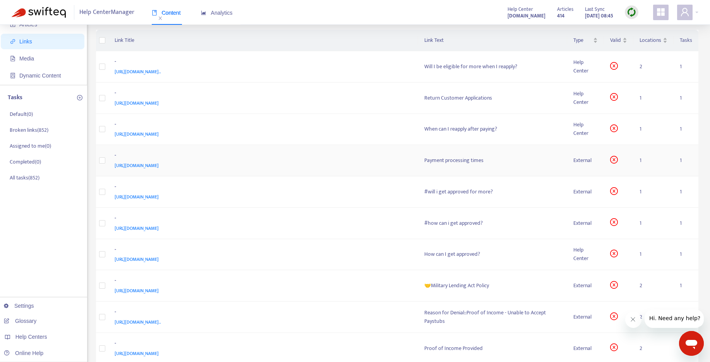
scroll to position [43, 0]
click at [471, 189] on div "#will i get approved for more?" at bounding box center [493, 191] width 137 height 9
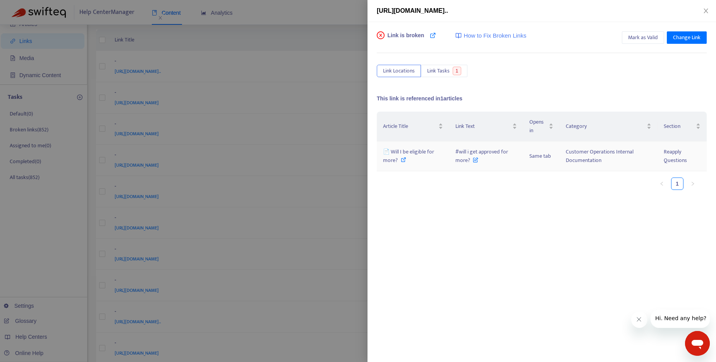
click at [403, 160] on icon at bounding box center [403, 159] width 5 height 5
drag, startPoint x: 471, startPoint y: 163, endPoint x: 456, endPoint y: 153, distance: 18.7
click at [456, 153] on span "#will i get approved for more?" at bounding box center [482, 155] width 53 height 17
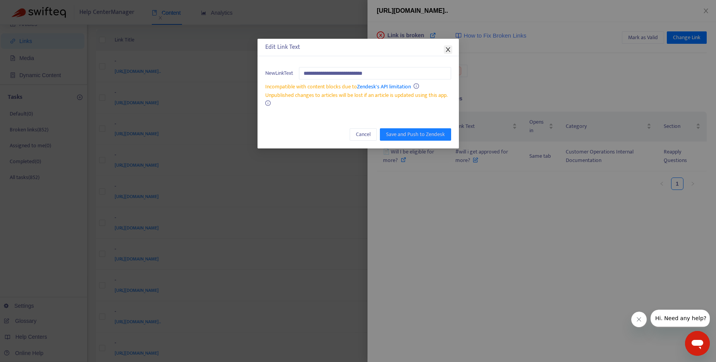
click at [451, 50] on icon "close" at bounding box center [448, 49] width 6 height 6
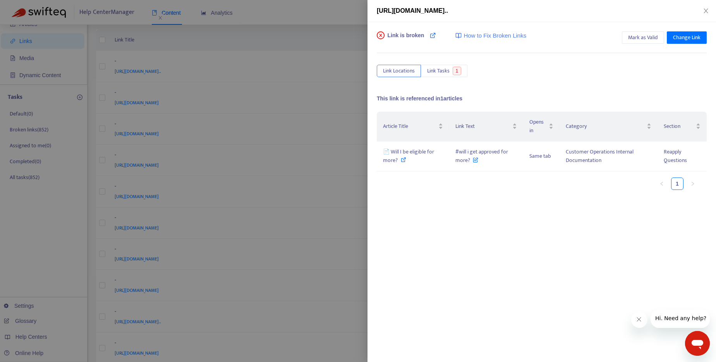
click at [323, 21] on div at bounding box center [358, 181] width 716 height 362
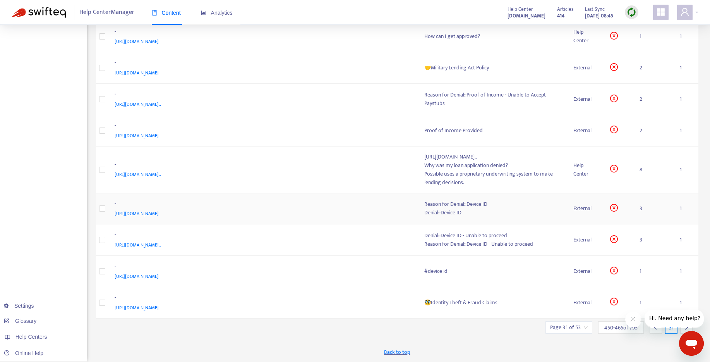
scroll to position [6, 0]
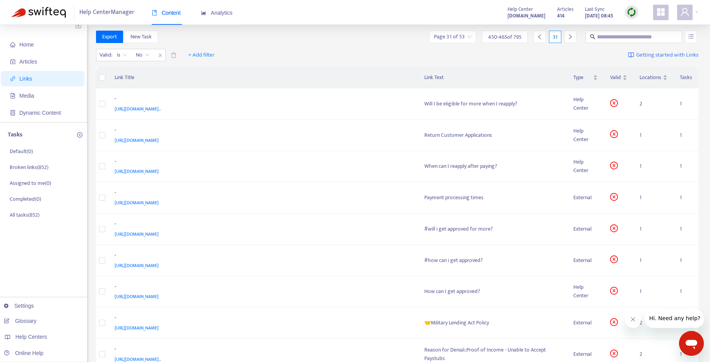
click at [466, 34] on input "search" at bounding box center [453, 37] width 38 height 12
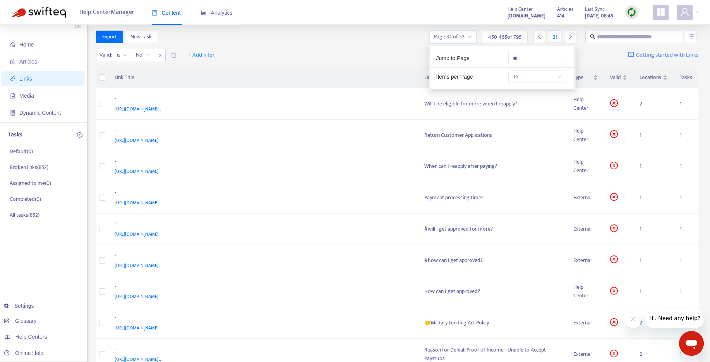
click at [509, 36] on span "450 - 465 of 795" at bounding box center [505, 37] width 33 height 8
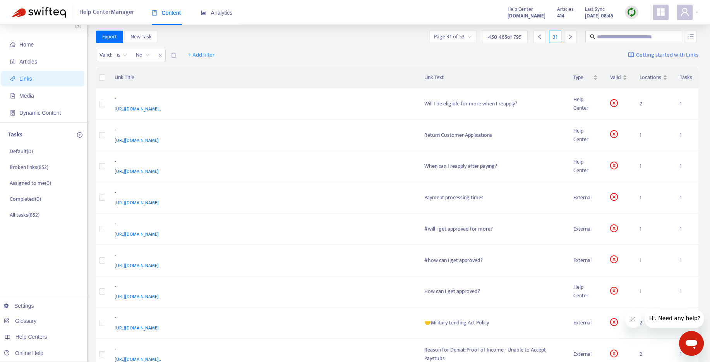
click at [509, 36] on span "450 - 465 of 795" at bounding box center [505, 37] width 33 height 8
click at [464, 36] on input "search" at bounding box center [453, 37] width 38 height 12
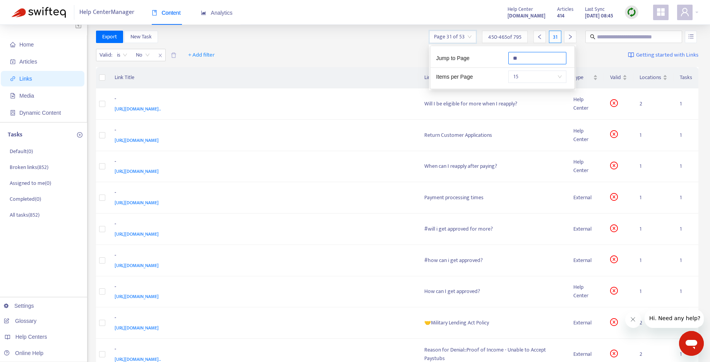
click at [529, 57] on input "**" at bounding box center [538, 58] width 58 height 12
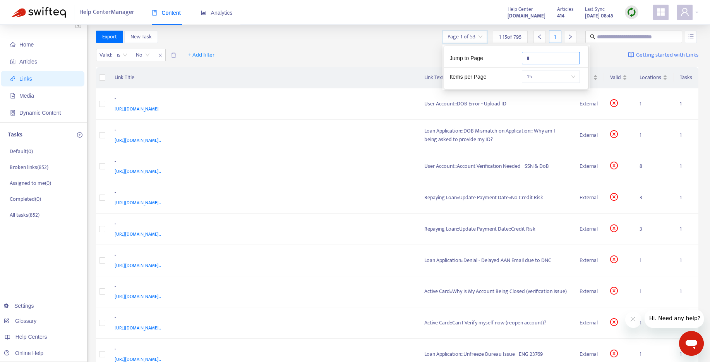
type input "*"
click at [377, 44] on div "Export New Task Page 1 of 53 1 - 15 of 795 1" at bounding box center [397, 38] width 603 height 15
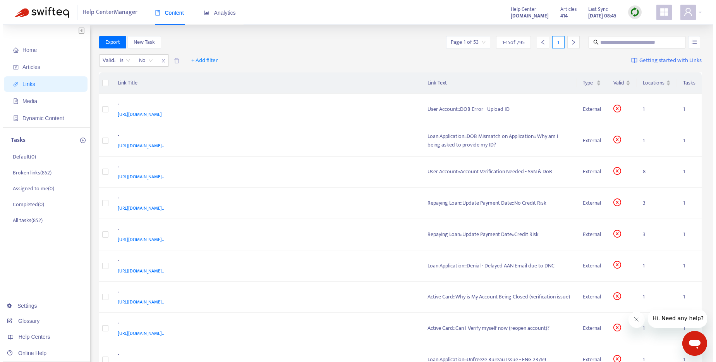
scroll to position [0, 0]
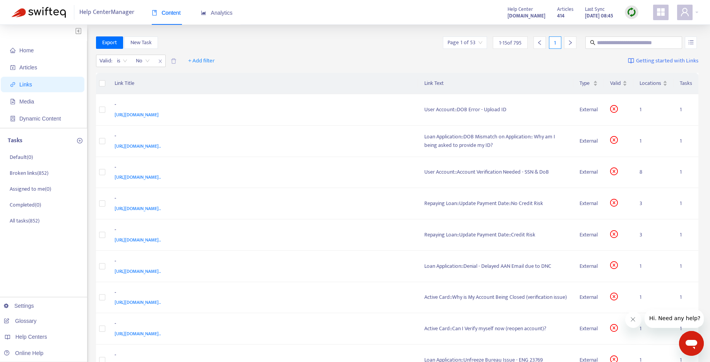
click at [514, 39] on span "1 - 15 of 795" at bounding box center [510, 43] width 22 height 8
click at [515, 45] on span "1 - 15 of 795" at bounding box center [510, 43] width 22 height 8
click at [159, 116] on span "[URL][DOMAIN_NAME]" at bounding box center [137, 115] width 44 height 8
click at [480, 109] on div "User Account::DOB Error - Upload ID" at bounding box center [496, 109] width 143 height 9
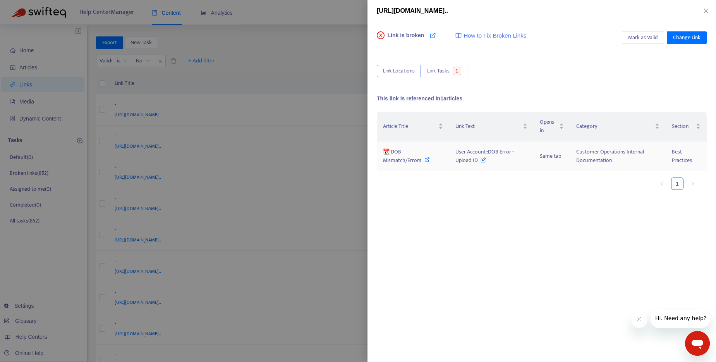
click at [426, 161] on icon at bounding box center [427, 159] width 5 height 5
drag, startPoint x: 456, startPoint y: 152, endPoint x: 478, endPoint y: 163, distance: 25.0
click at [478, 163] on span "User Account::DOB Error - Upload ID" at bounding box center [485, 155] width 58 height 17
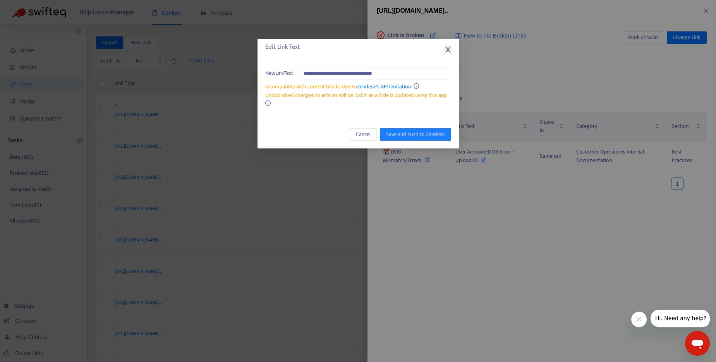
click at [447, 50] on icon "close" at bounding box center [448, 49] width 4 height 5
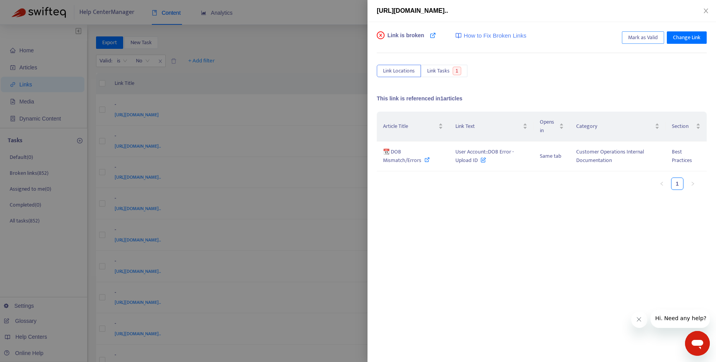
click at [637, 38] on span "Mark as Valid" at bounding box center [643, 37] width 30 height 9
click at [287, 44] on div at bounding box center [358, 181] width 716 height 362
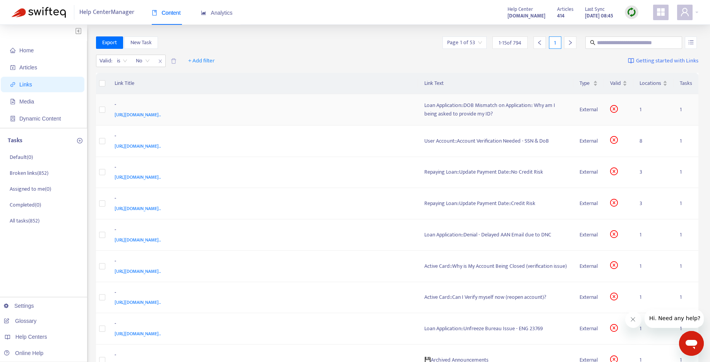
click at [463, 110] on div "Loan Application::DOB Mismatch on Application:: Why am I being asked to provide…" at bounding box center [496, 109] width 143 height 17
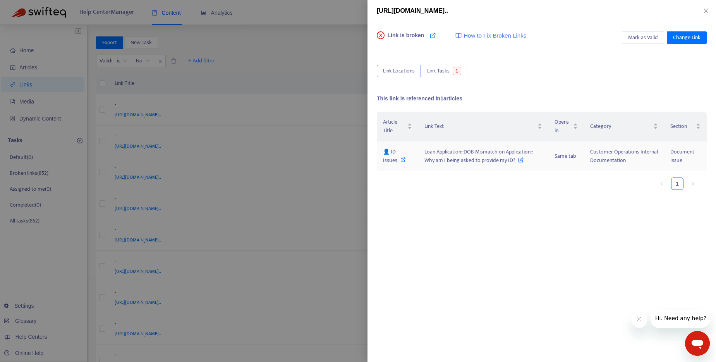
click at [401, 160] on icon at bounding box center [403, 159] width 5 height 5
drag, startPoint x: 423, startPoint y: 153, endPoint x: 327, endPoint y: 19, distance: 164.5
click at [510, 165] on td "Loan Application::DOB Mismatch on Application:: Why am I being asked to provide…" at bounding box center [483, 156] width 130 height 30
click at [404, 158] on icon at bounding box center [403, 159] width 5 height 5
drag, startPoint x: 425, startPoint y: 151, endPoint x: 514, endPoint y: 163, distance: 89.9
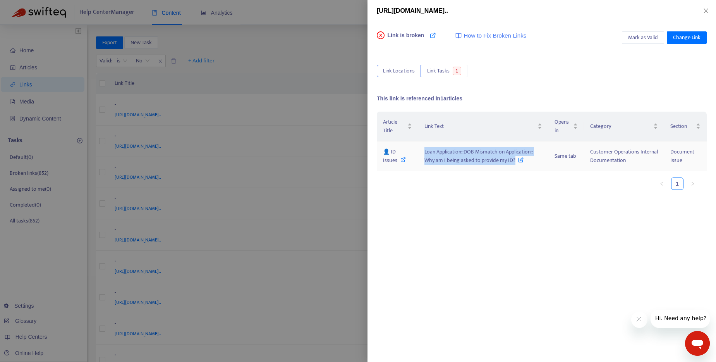
click at [514, 163] on span "Loan Application::DOB Mismatch on Application:: Why am I being asked to provide…" at bounding box center [479, 155] width 108 height 17
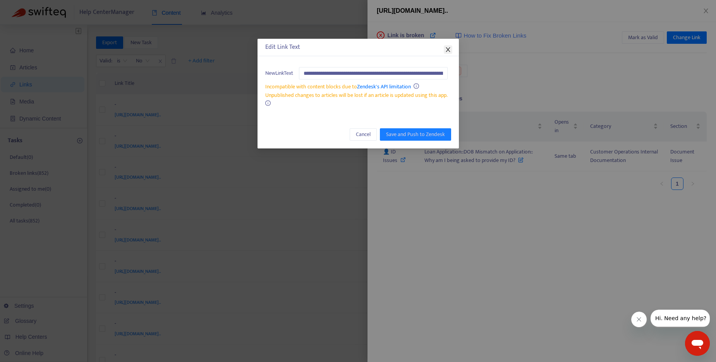
click at [444, 51] on span "Close" at bounding box center [448, 49] width 9 height 6
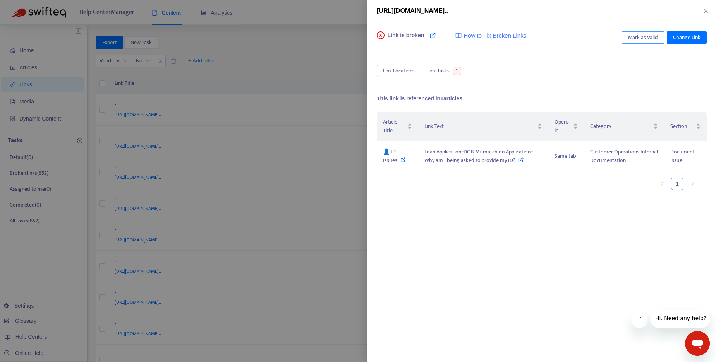
click at [643, 40] on span "Mark as Valid" at bounding box center [643, 37] width 30 height 9
click at [686, 40] on span "Change Link" at bounding box center [687, 37] width 28 height 9
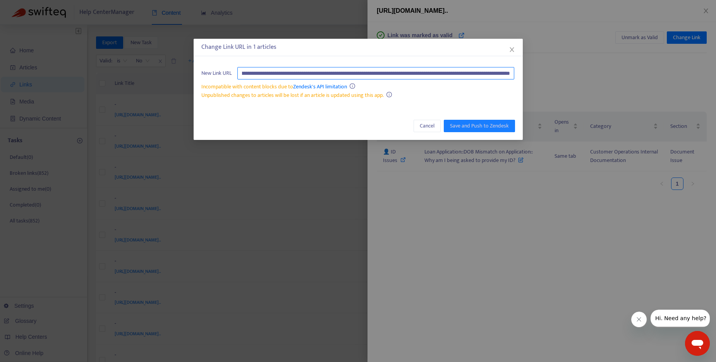
scroll to position [0, 143]
drag, startPoint x: 448, startPoint y: 75, endPoint x: 514, endPoint y: 74, distance: 65.9
click at [514, 74] on input "**********" at bounding box center [375, 73] width 277 height 12
click at [482, 76] on input "**********" at bounding box center [375, 73] width 277 height 12
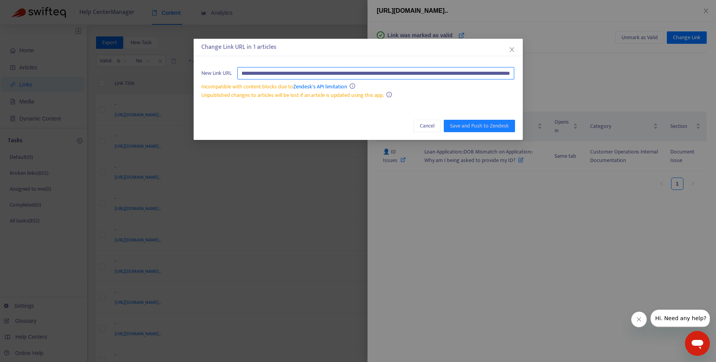
click at [482, 76] on input "**********" at bounding box center [375, 73] width 277 height 12
click at [513, 47] on icon "close" at bounding box center [512, 49] width 6 height 6
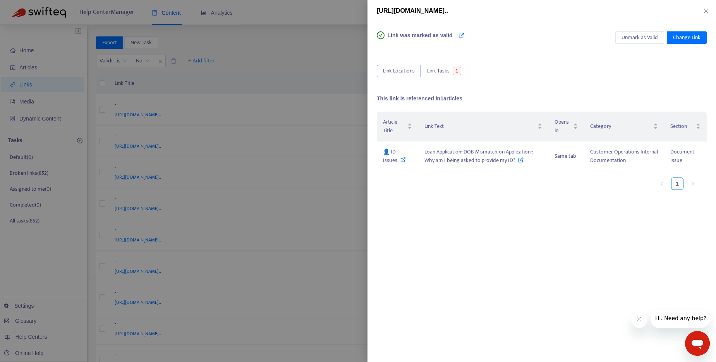
click at [301, 19] on div at bounding box center [358, 181] width 716 height 362
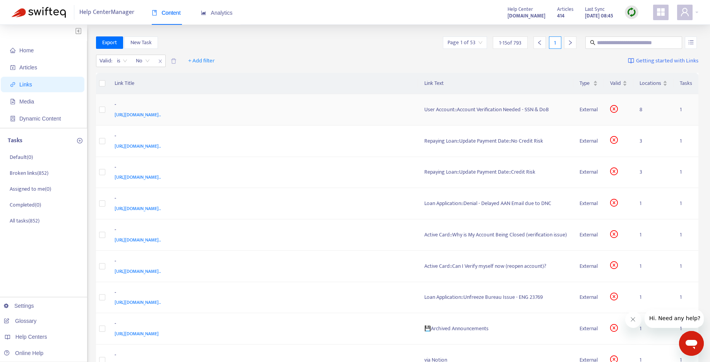
click at [459, 109] on div "User Account::Account Verification Needed - SSN & DoB" at bounding box center [496, 109] width 143 height 9
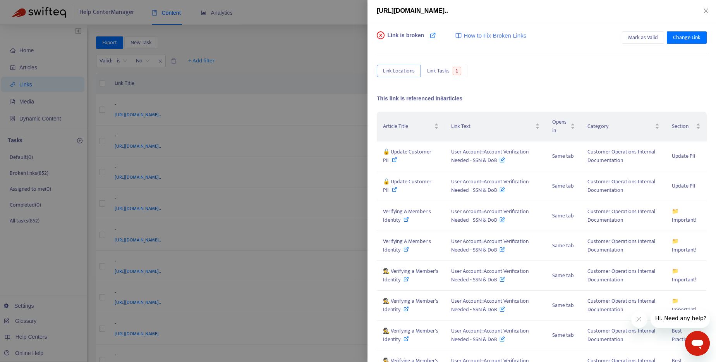
click at [284, 64] on div at bounding box center [358, 181] width 716 height 362
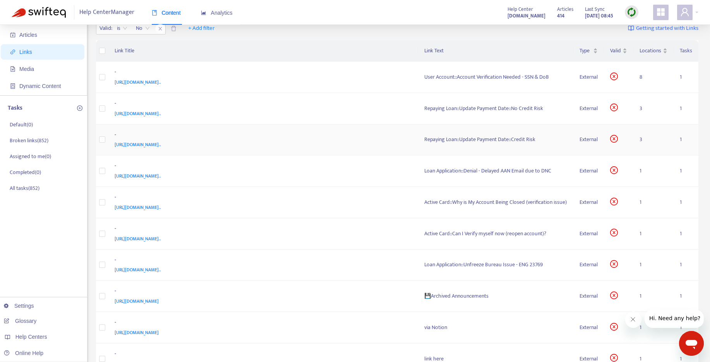
scroll to position [50, 0]
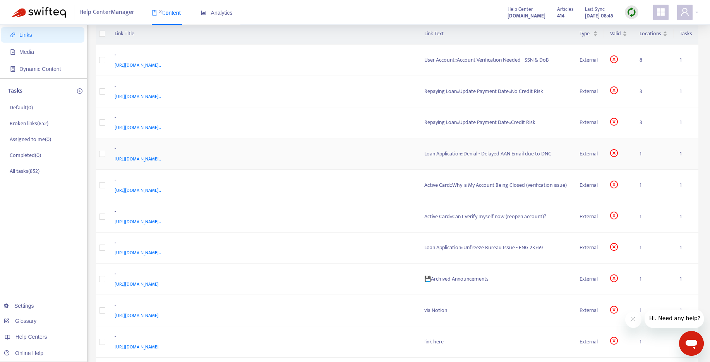
click at [495, 153] on div "Loan Application::Denial - Delayed AAN Email due to DNC" at bounding box center [496, 154] width 143 height 9
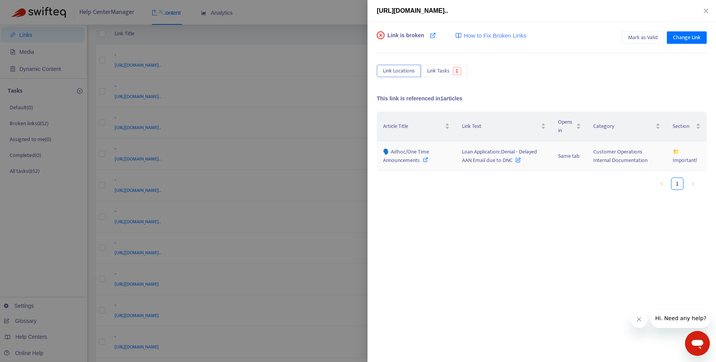
click at [424, 159] on icon at bounding box center [425, 159] width 5 height 5
drag, startPoint x: 459, startPoint y: 150, endPoint x: 512, endPoint y: 163, distance: 54.4
click at [512, 163] on td "Loan Application::Denial - Delayed AAN Email due to DNC" at bounding box center [504, 156] width 96 height 30
click at [428, 158] on icon at bounding box center [425, 159] width 5 height 5
click at [652, 37] on span "Mark as Valid" at bounding box center [643, 37] width 30 height 9
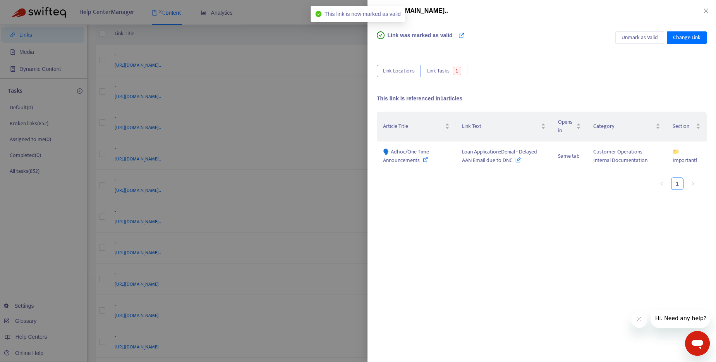
click at [323, 35] on div at bounding box center [358, 181] width 716 height 362
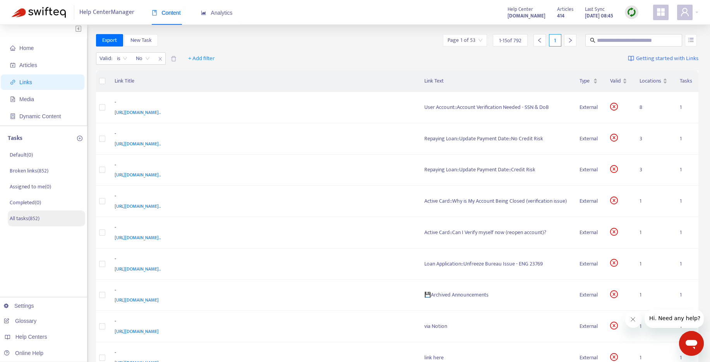
scroll to position [0, 0]
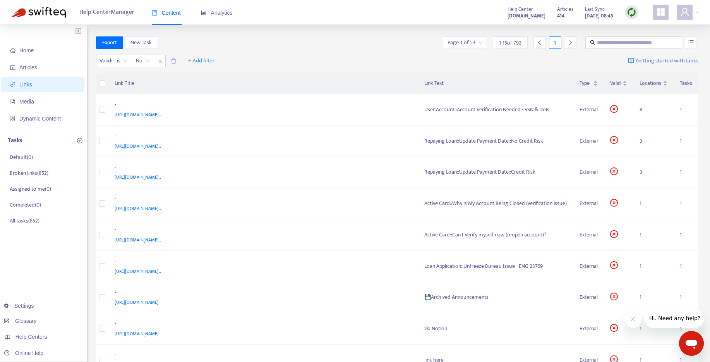
click at [631, 11] on img at bounding box center [632, 12] width 10 height 10
click at [635, 24] on link "Quick Sync" at bounding box center [647, 28] width 33 height 9
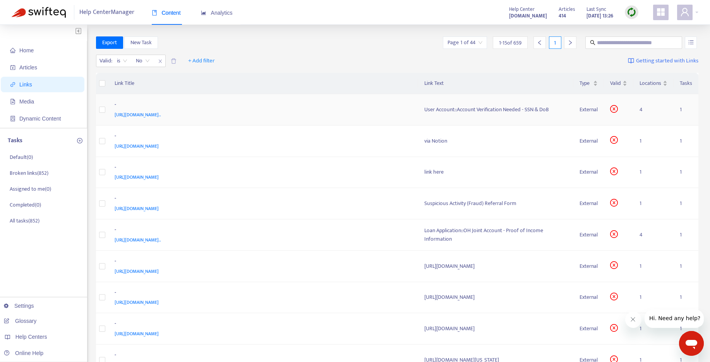
click at [457, 110] on div "User Account::Account Verification Needed - SSN & DoB" at bounding box center [496, 109] width 143 height 9
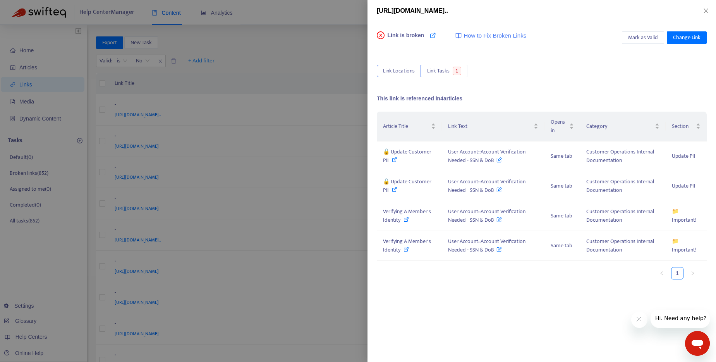
click at [327, 43] on div at bounding box center [358, 181] width 716 height 362
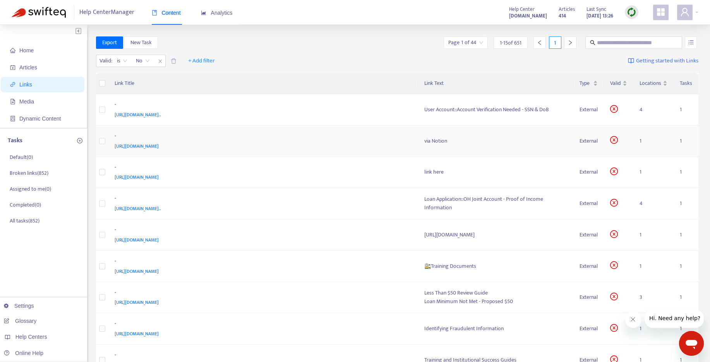
click at [433, 144] on div "via Notion" at bounding box center [496, 141] width 143 height 9
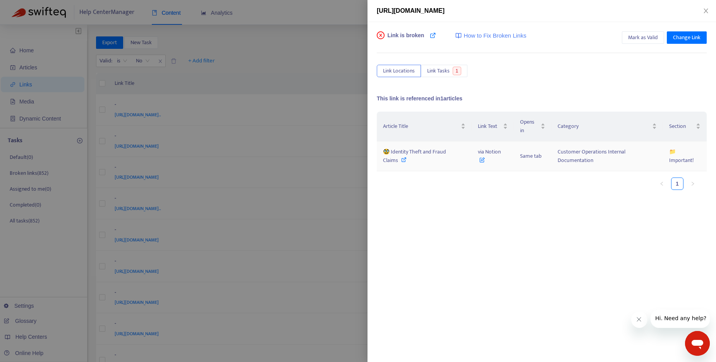
click at [401, 160] on icon at bounding box center [403, 159] width 5 height 5
drag, startPoint x: 478, startPoint y: 154, endPoint x: 504, endPoint y: 152, distance: 26.0
click at [504, 152] on td "via Notion" at bounding box center [493, 156] width 42 height 30
click at [404, 160] on icon at bounding box center [403, 159] width 5 height 5
click at [334, 42] on div at bounding box center [358, 181] width 716 height 362
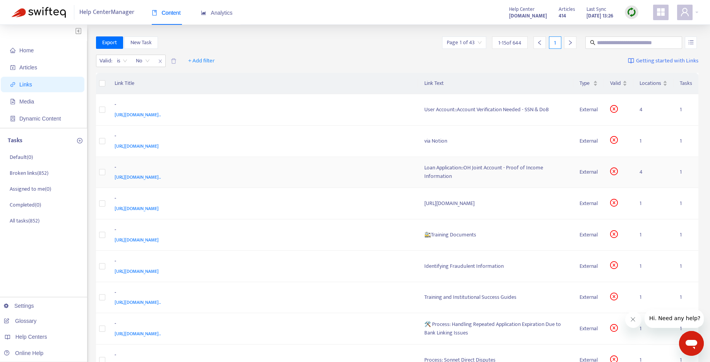
click at [437, 173] on div "Loan Application::OH Joint Account - Proof of Income Information" at bounding box center [496, 171] width 143 height 17
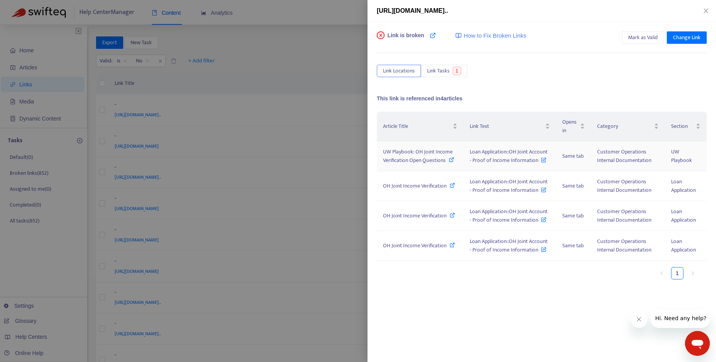
click at [449, 160] on icon at bounding box center [451, 159] width 5 height 5
drag, startPoint x: 470, startPoint y: 151, endPoint x: 529, endPoint y: 168, distance: 60.8
click at [529, 168] on td "Loan Application::OH Joint Account - Proof of Income Information" at bounding box center [510, 156] width 93 height 30
click at [454, 187] on icon at bounding box center [452, 184] width 5 height 5
click at [454, 158] on icon at bounding box center [451, 159] width 5 height 5
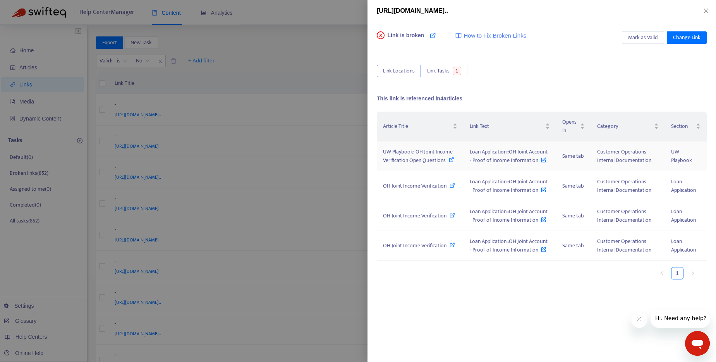
click at [453, 159] on icon at bounding box center [451, 159] width 5 height 5
drag, startPoint x: 507, startPoint y: 191, endPoint x: 533, endPoint y: 196, distance: 26.5
click at [533, 196] on td "Loan Application::OH Joint Account - Proof of Income Information" at bounding box center [510, 186] width 93 height 30
click at [452, 183] on icon at bounding box center [452, 184] width 5 height 5
click at [327, 51] on div at bounding box center [358, 181] width 716 height 362
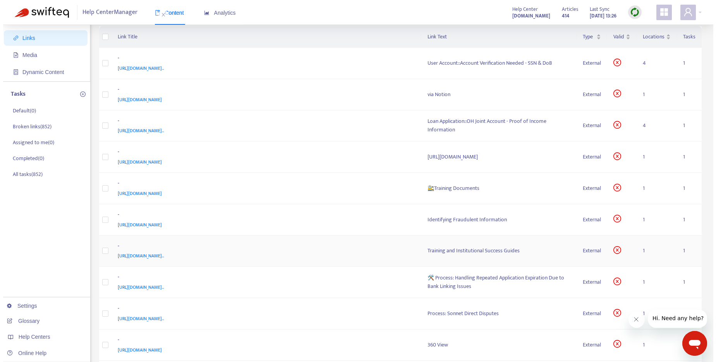
scroll to position [44, 0]
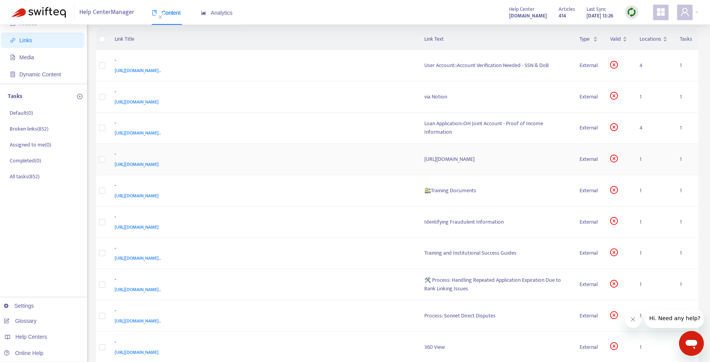
click at [459, 155] on div "[URL][DOMAIN_NAME]" at bounding box center [496, 159] width 143 height 9
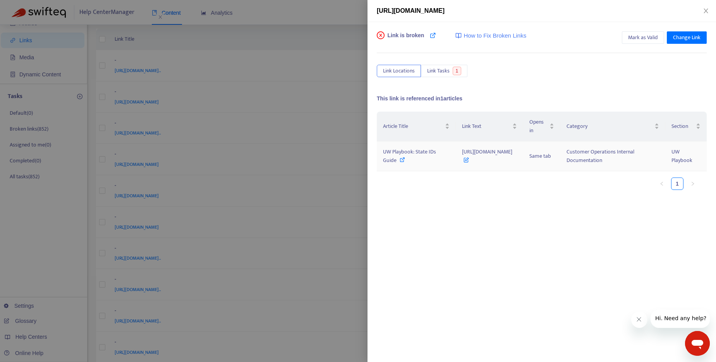
click at [400, 159] on icon at bounding box center [402, 159] width 5 height 5
drag, startPoint x: 452, startPoint y: 150, endPoint x: 530, endPoint y: 153, distance: 77.5
click at [523, 153] on td "[URL][DOMAIN_NAME]" at bounding box center [489, 156] width 67 height 30
click at [638, 38] on span "Mark as Valid" at bounding box center [643, 37] width 30 height 9
click at [327, 21] on div at bounding box center [358, 181] width 716 height 362
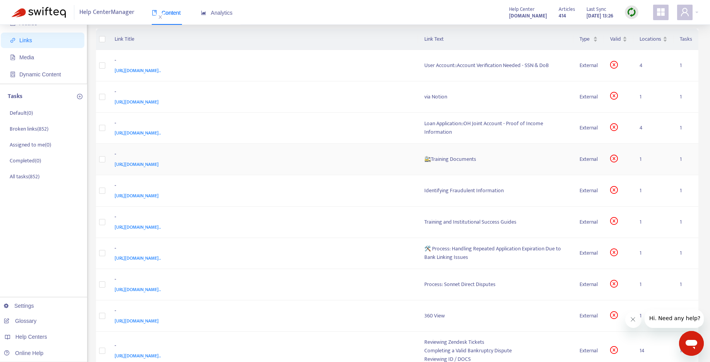
click at [451, 157] on div "🚉Training Documents" at bounding box center [496, 159] width 143 height 9
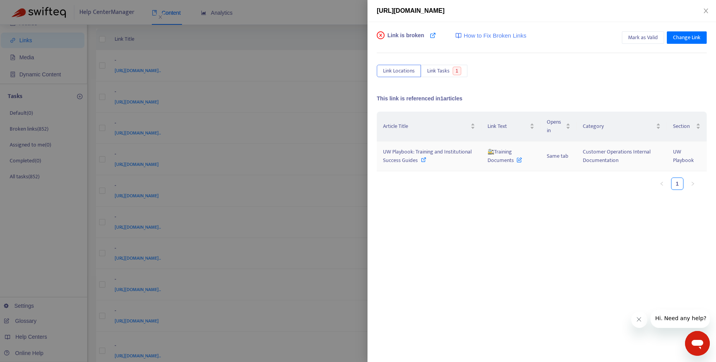
click at [424, 162] on icon at bounding box center [423, 159] width 5 height 5
drag, startPoint x: 496, startPoint y: 153, endPoint x: 513, endPoint y: 163, distance: 19.3
click at [513, 163] on span "🚉Training Documents" at bounding box center [505, 155] width 34 height 17
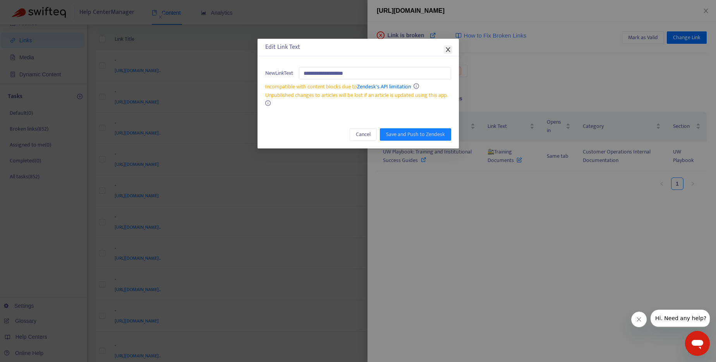
click at [448, 50] on icon "close" at bounding box center [448, 49] width 4 height 5
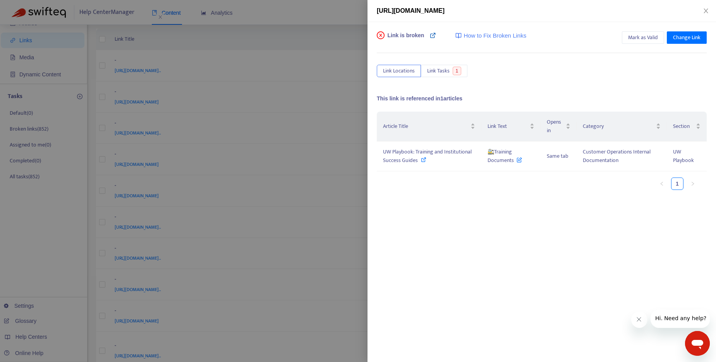
click at [431, 34] on icon at bounding box center [433, 35] width 6 height 6
click at [419, 160] on div "UW Playbook: Training and Institutional Success Guides" at bounding box center [429, 156] width 92 height 17
click at [322, 20] on div at bounding box center [358, 181] width 716 height 362
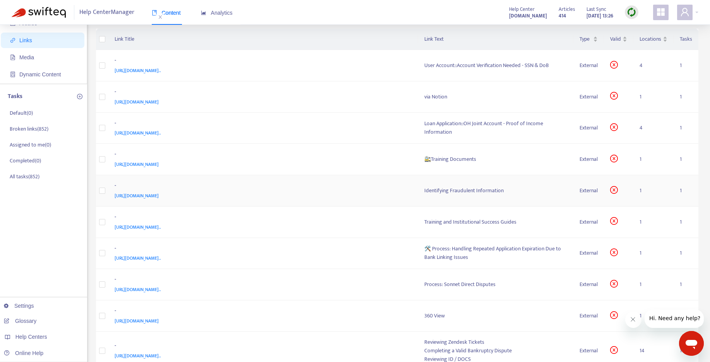
click at [466, 189] on div "Identifying Fraudulent Information" at bounding box center [496, 190] width 143 height 9
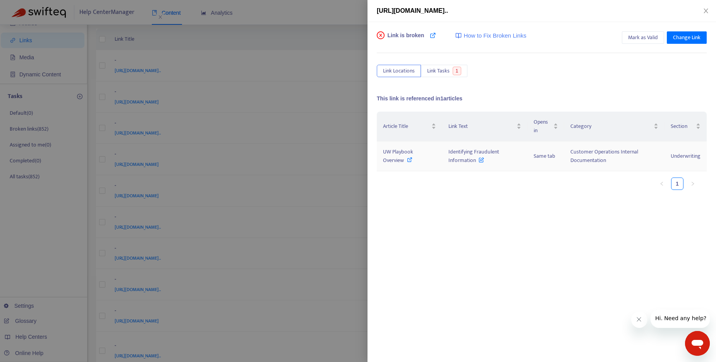
click at [409, 157] on icon at bounding box center [409, 159] width 5 height 5
drag, startPoint x: 451, startPoint y: 153, endPoint x: 476, endPoint y: 164, distance: 27.4
click at [476, 164] on td "Identifying Fraudulent Information" at bounding box center [484, 156] width 85 height 30
click at [409, 159] on icon at bounding box center [409, 159] width 5 height 5
drag, startPoint x: 446, startPoint y: 148, endPoint x: 476, endPoint y: 162, distance: 33.4
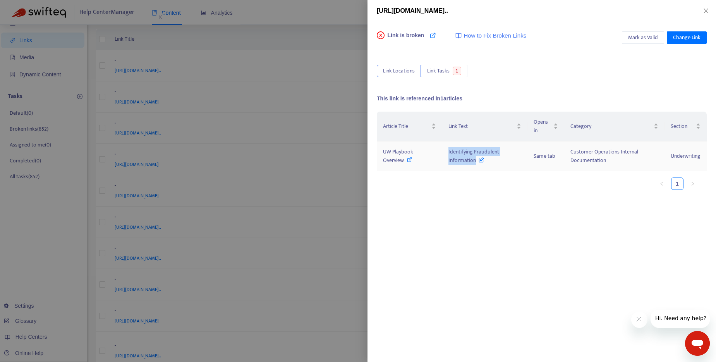
click at [476, 162] on td "Identifying Fraudulent Information" at bounding box center [484, 156] width 85 height 30
click at [532, 193] on div "Article Title Link Text Opens in Category Section UW Playbook Overview Identify…" at bounding box center [542, 154] width 330 height 84
click at [686, 37] on span "Change Link" at bounding box center [687, 37] width 28 height 9
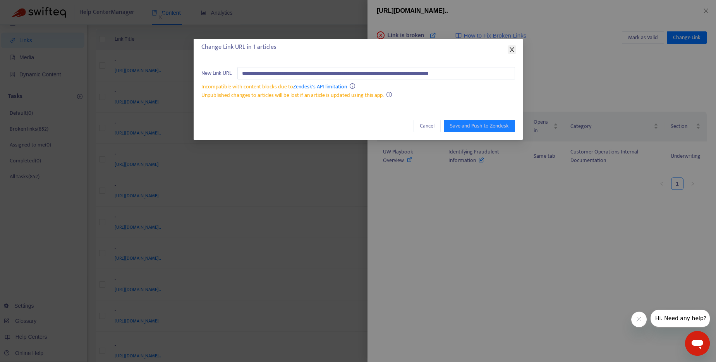
click at [511, 45] on button "Close" at bounding box center [512, 49] width 9 height 9
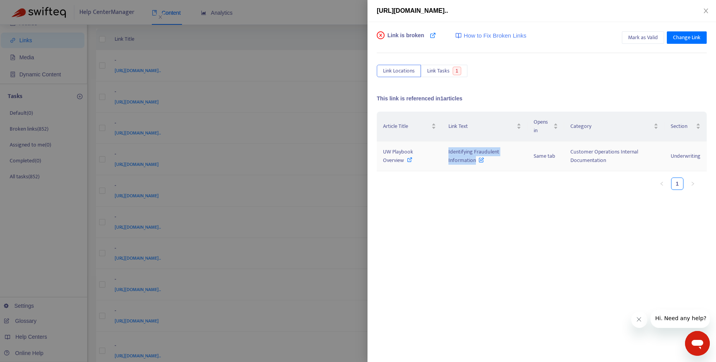
drag, startPoint x: 447, startPoint y: 151, endPoint x: 475, endPoint y: 163, distance: 30.9
click at [475, 163] on td "Identifying Fraudulent Information" at bounding box center [484, 156] width 85 height 30
click at [696, 33] on span "Change Link" at bounding box center [687, 37] width 28 height 9
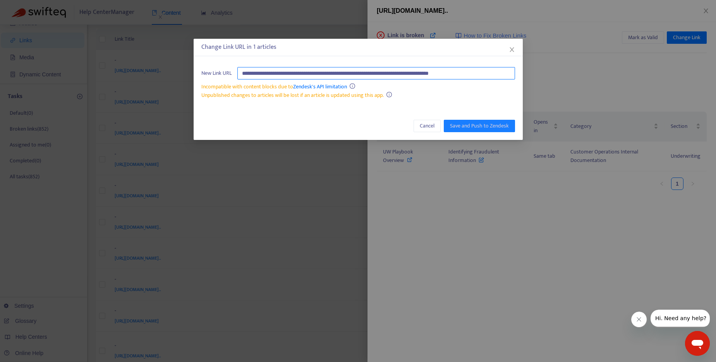
click at [378, 74] on input "**********" at bounding box center [376, 73] width 278 height 12
paste input "*******"
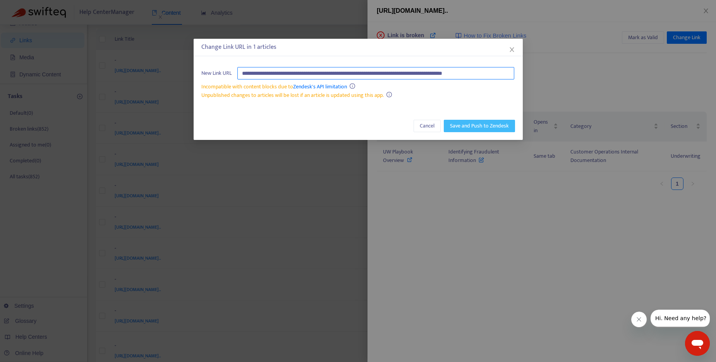
type input "**********"
click at [489, 127] on span "Save and Push to Zendesk" at bounding box center [479, 126] width 59 height 9
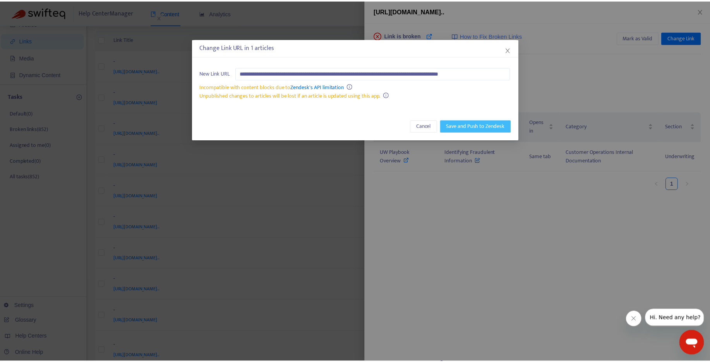
scroll to position [0, 0]
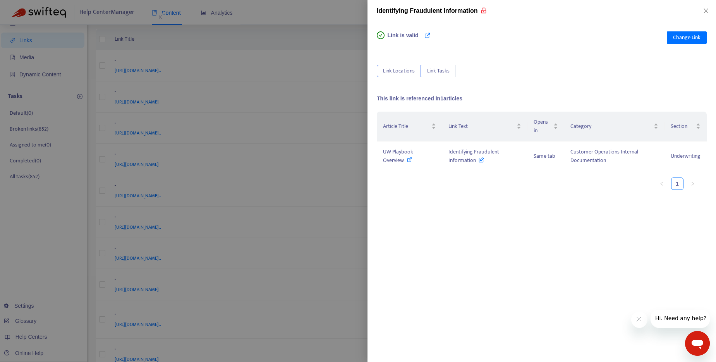
click at [334, 31] on div at bounding box center [358, 181] width 716 height 362
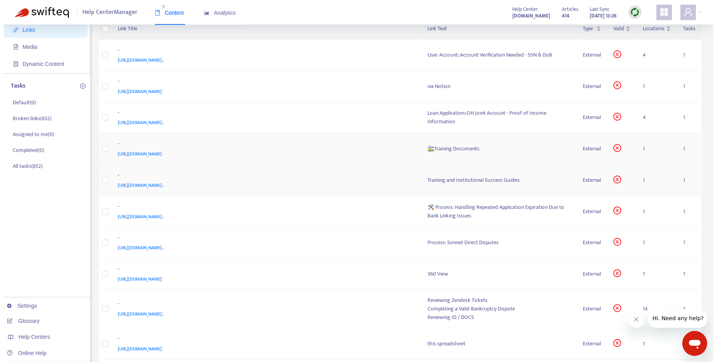
scroll to position [55, 0]
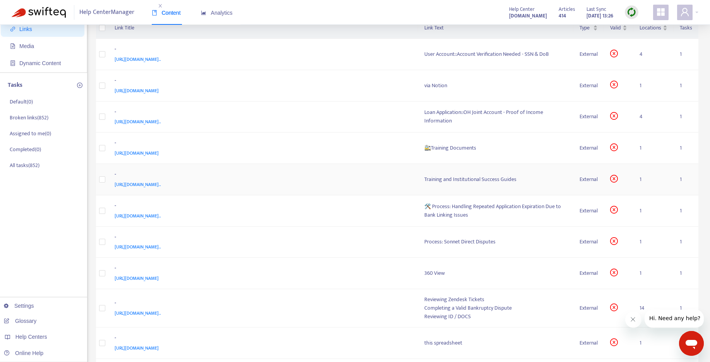
click at [466, 178] on div "Training and Institutional Success Guides" at bounding box center [496, 179] width 143 height 9
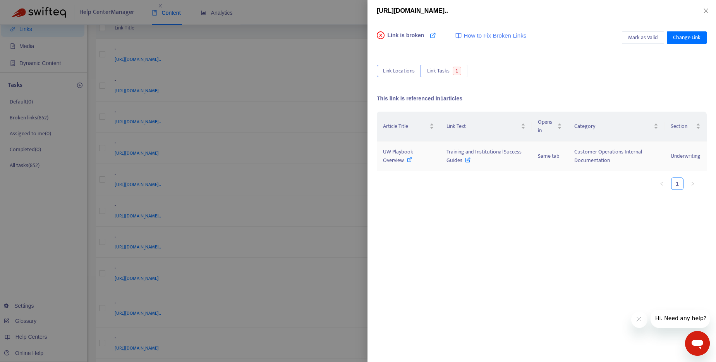
click at [408, 161] on icon at bounding box center [409, 159] width 5 height 5
drag, startPoint x: 446, startPoint y: 151, endPoint x: 463, endPoint y: 161, distance: 18.9
click at [463, 161] on td "Training and Institutional Success Guides" at bounding box center [485, 156] width 91 height 30
click at [704, 35] on button "Change Link" at bounding box center [687, 37] width 40 height 12
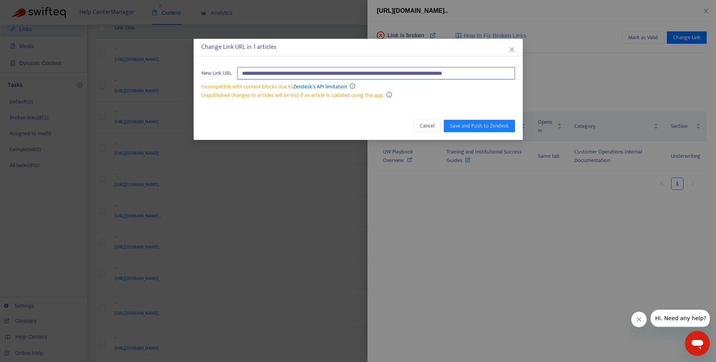
click at [423, 72] on input "**********" at bounding box center [376, 73] width 278 height 12
paste input "**********"
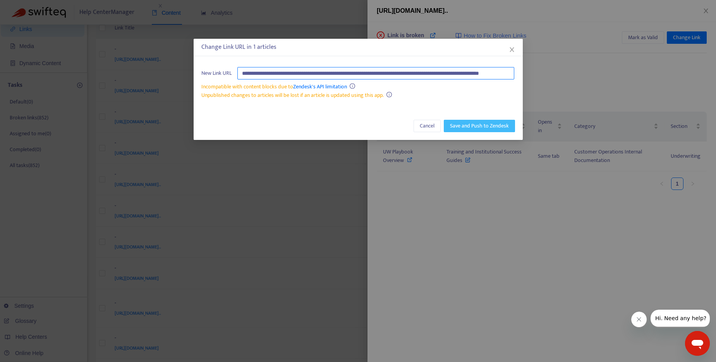
type input "**********"
click at [484, 128] on span "Save and Push to Zendesk" at bounding box center [479, 126] width 59 height 9
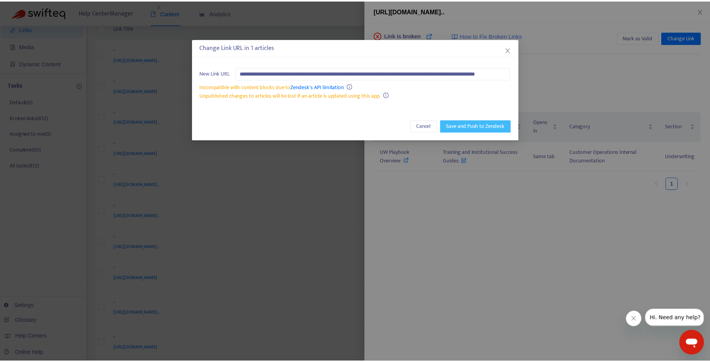
scroll to position [0, 0]
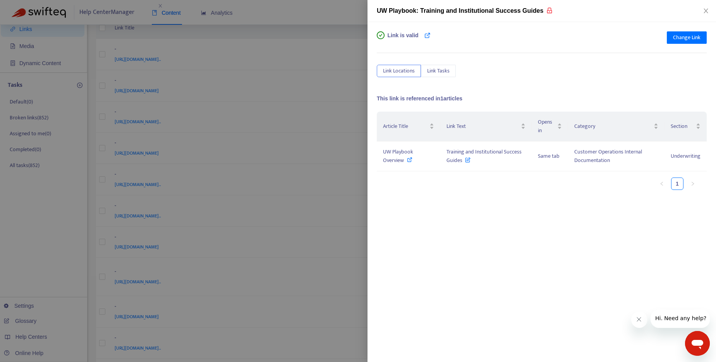
click at [320, 42] on div at bounding box center [358, 181] width 716 height 362
